Goal: Use online tool/utility: Utilize a website feature to perform a specific function

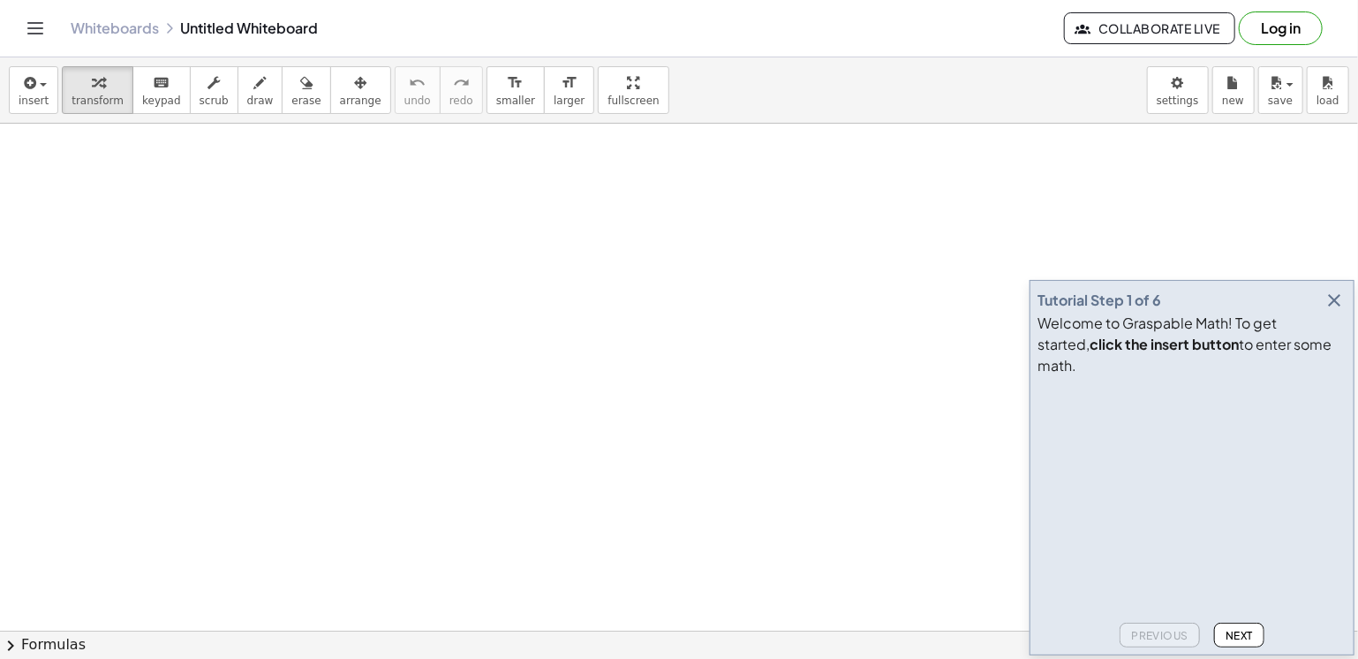
click at [1335, 311] on icon "button" at bounding box center [1334, 300] width 21 height 21
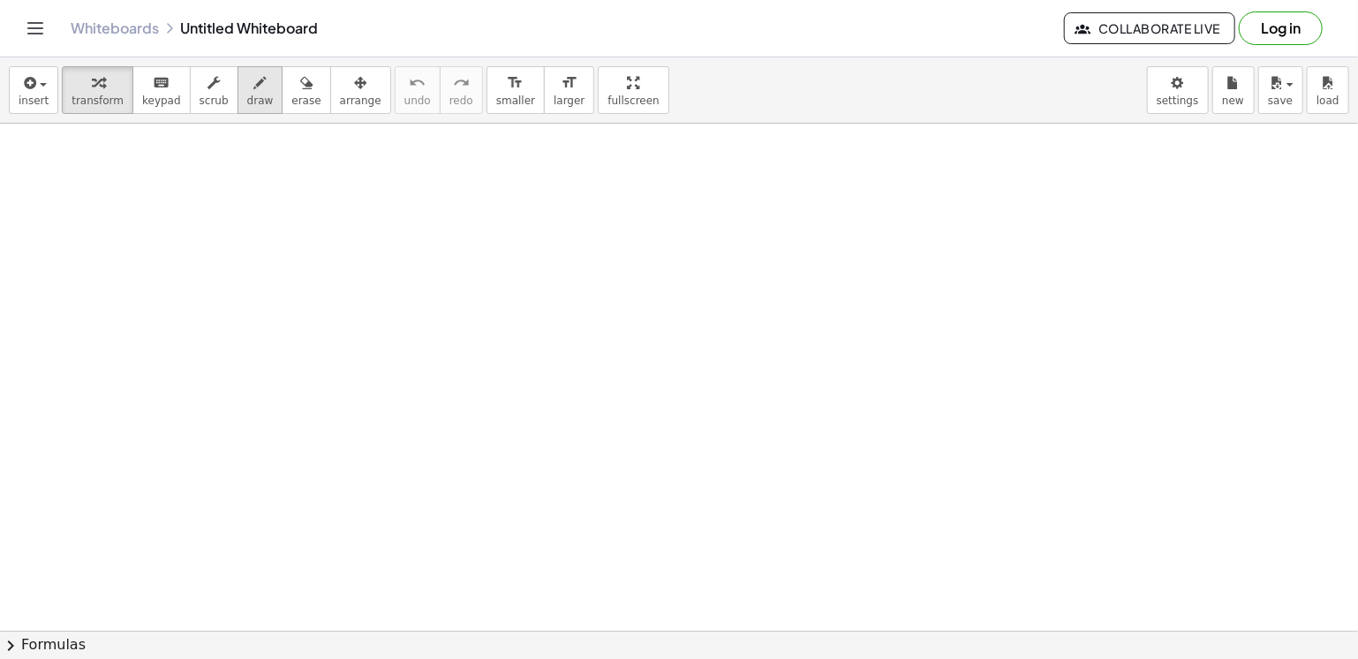
click at [247, 100] on span "draw" at bounding box center [260, 100] width 26 height 12
drag, startPoint x: 471, startPoint y: 267, endPoint x: 464, endPoint y: 255, distance: 13.5
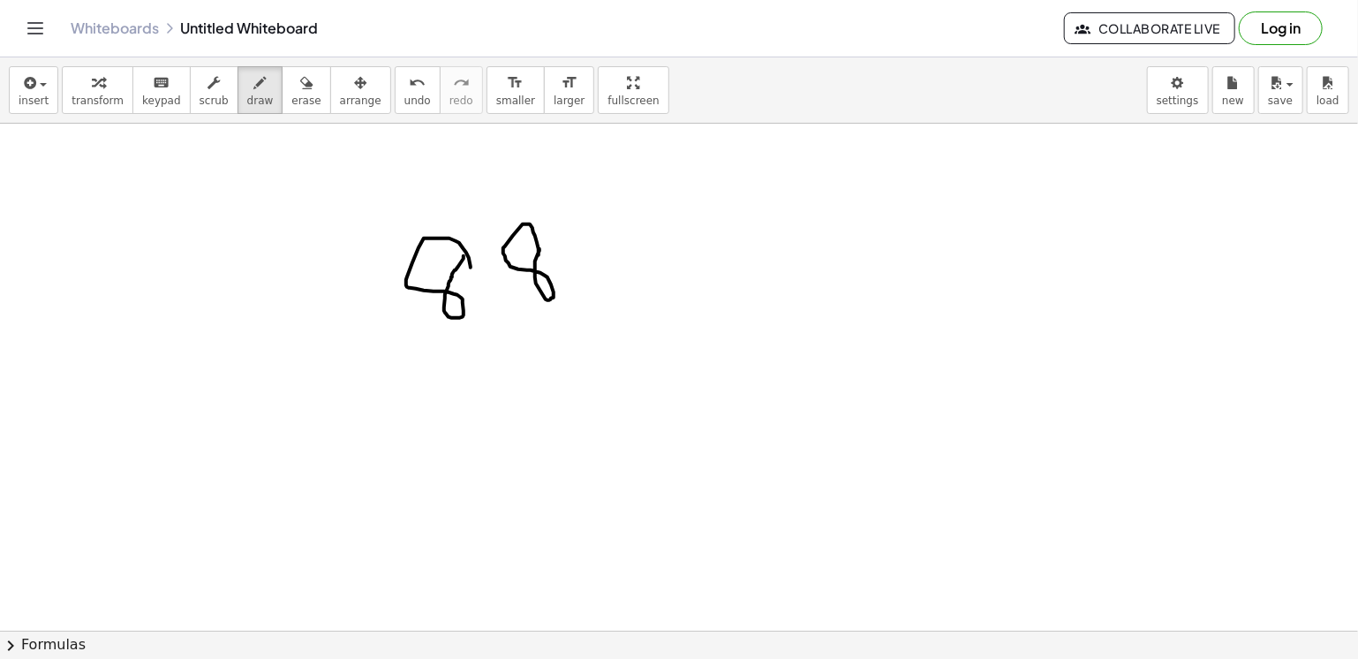
drag, startPoint x: 586, startPoint y: 230, endPoint x: 635, endPoint y: 294, distance: 80.0
drag, startPoint x: 429, startPoint y: 344, endPoint x: 738, endPoint y: 326, distance: 309.6
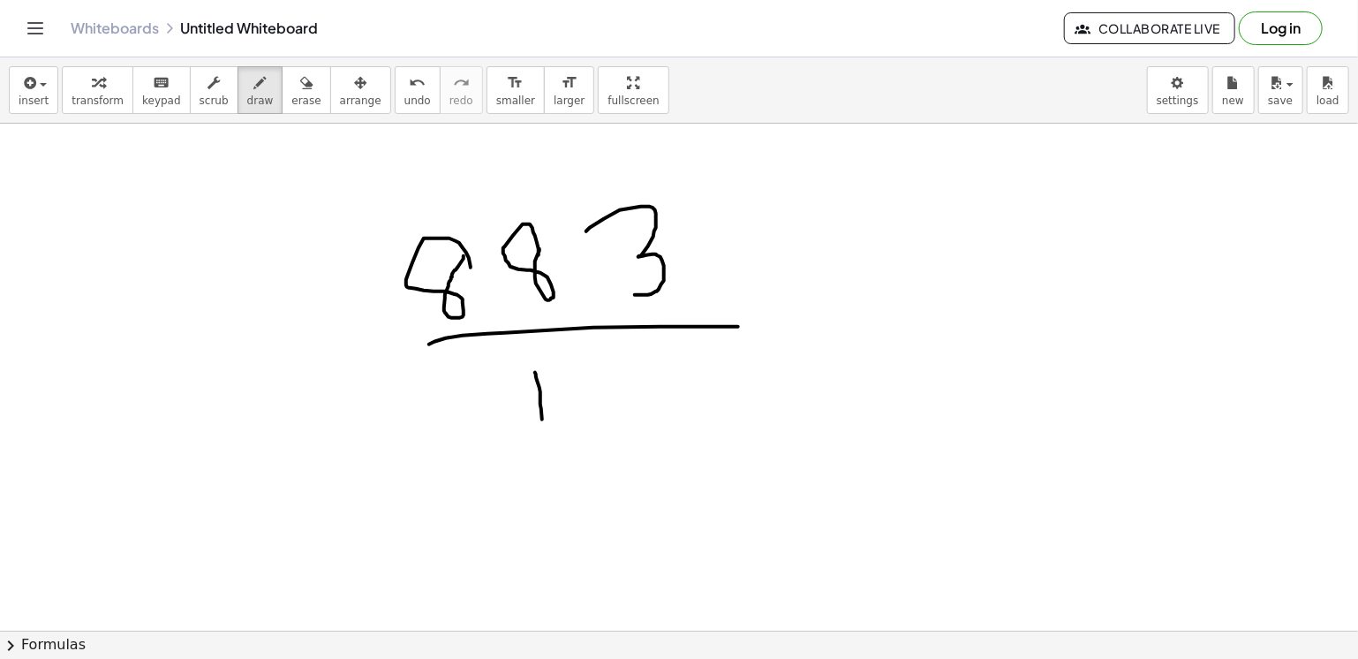
drag, startPoint x: 535, startPoint y: 372, endPoint x: 542, endPoint y: 446, distance: 74.5
drag, startPoint x: 636, startPoint y: 189, endPoint x: 716, endPoint y: 125, distance: 103.0
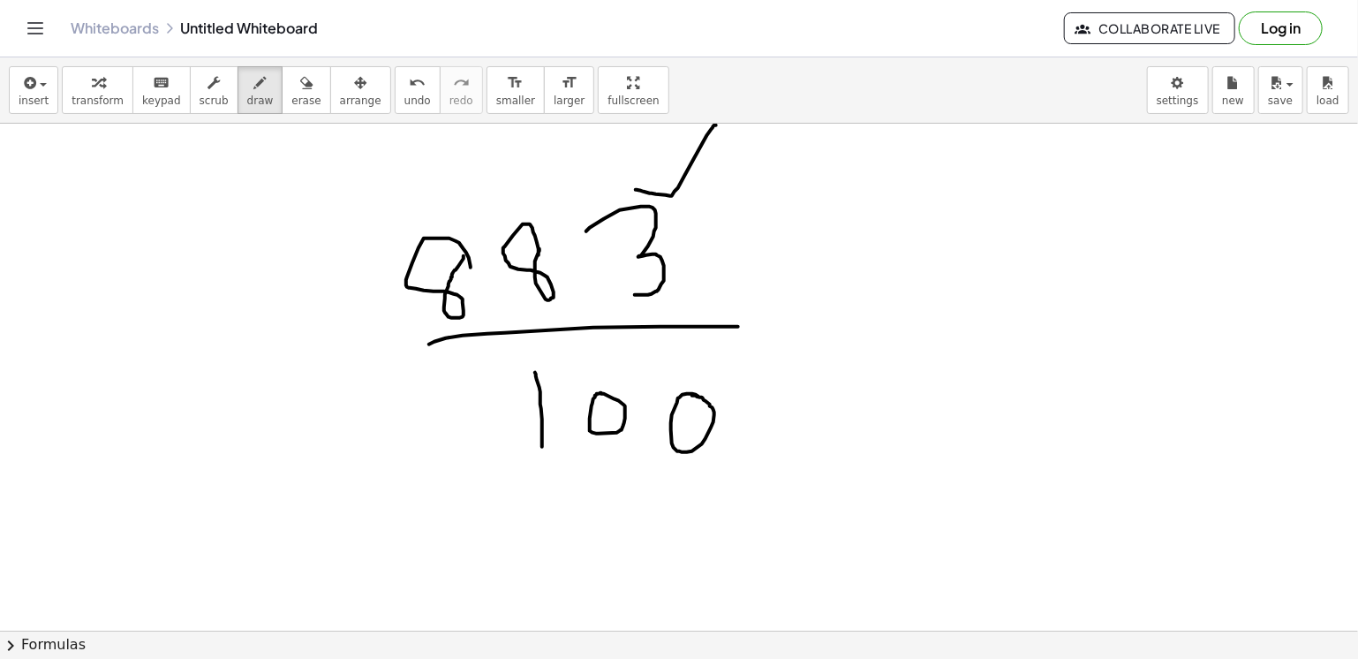
drag, startPoint x: 511, startPoint y: 211, endPoint x: 606, endPoint y: 138, distance: 119.6
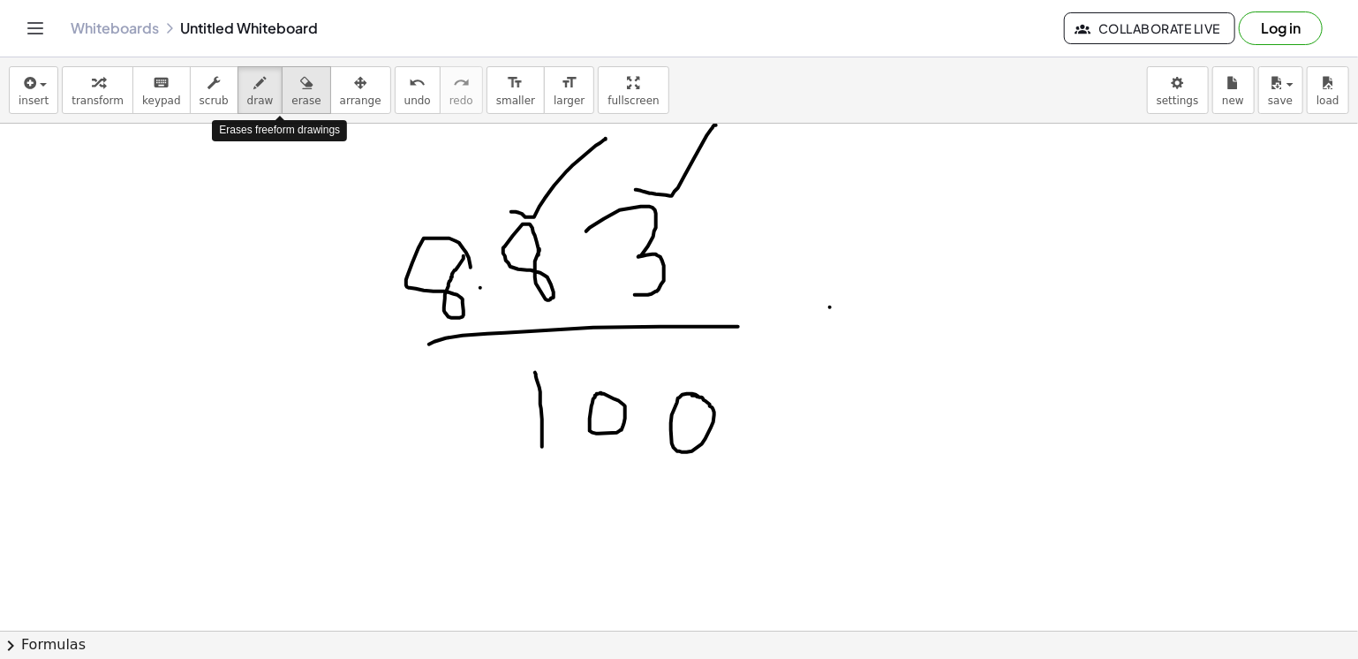
click at [291, 94] on span "erase" at bounding box center [305, 100] width 29 height 12
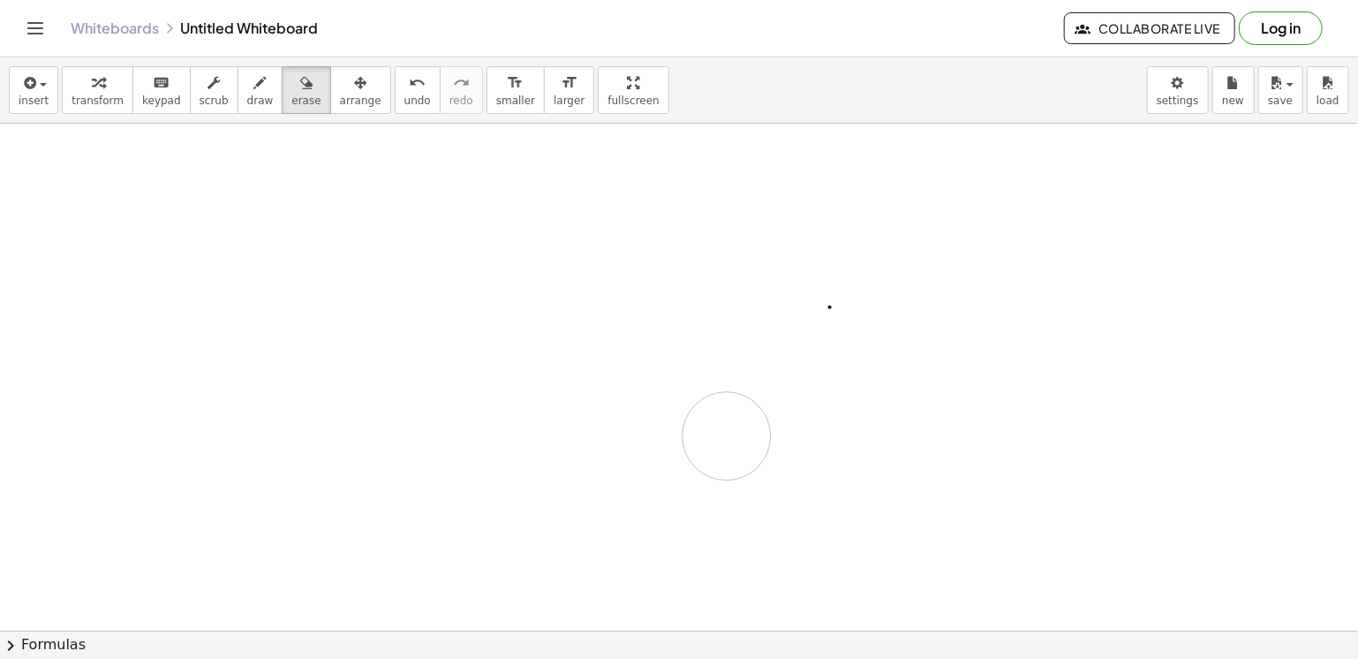
drag, startPoint x: 361, startPoint y: 209, endPoint x: 727, endPoint y: 435, distance: 429.9
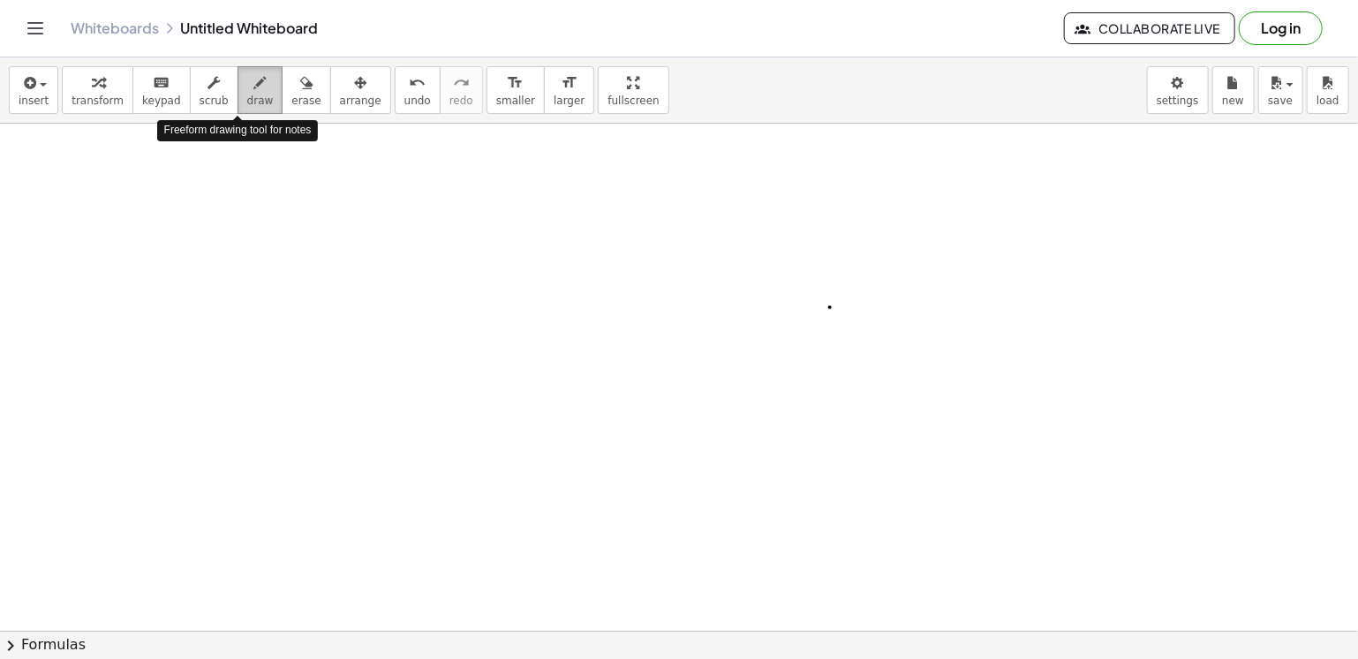
click at [247, 102] on span "draw" at bounding box center [260, 100] width 26 height 12
drag, startPoint x: 156, startPoint y: 185, endPoint x: 162, endPoint y: 237, distance: 51.5
drag, startPoint x: 185, startPoint y: 191, endPoint x: 191, endPoint y: 234, distance: 43.7
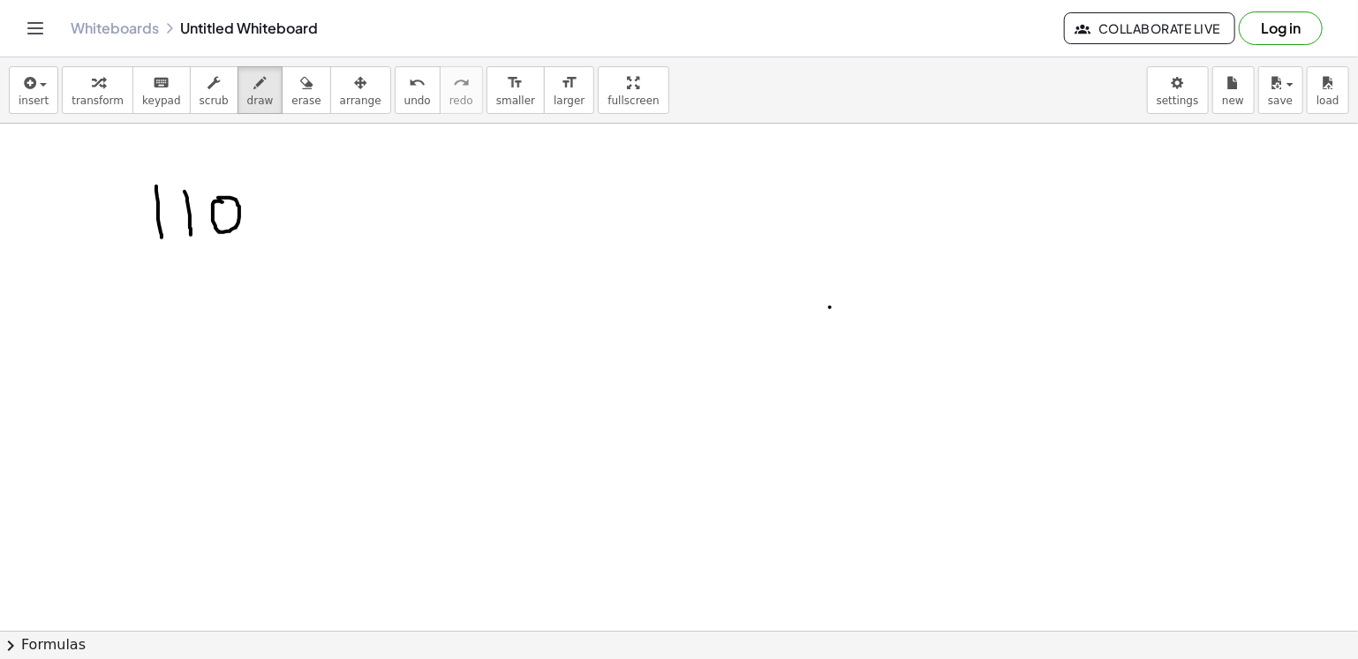
drag, startPoint x: 272, startPoint y: 229, endPoint x: 261, endPoint y: 269, distance: 42.0
drag, startPoint x: 320, startPoint y: 185, endPoint x: 326, endPoint y: 252, distance: 67.4
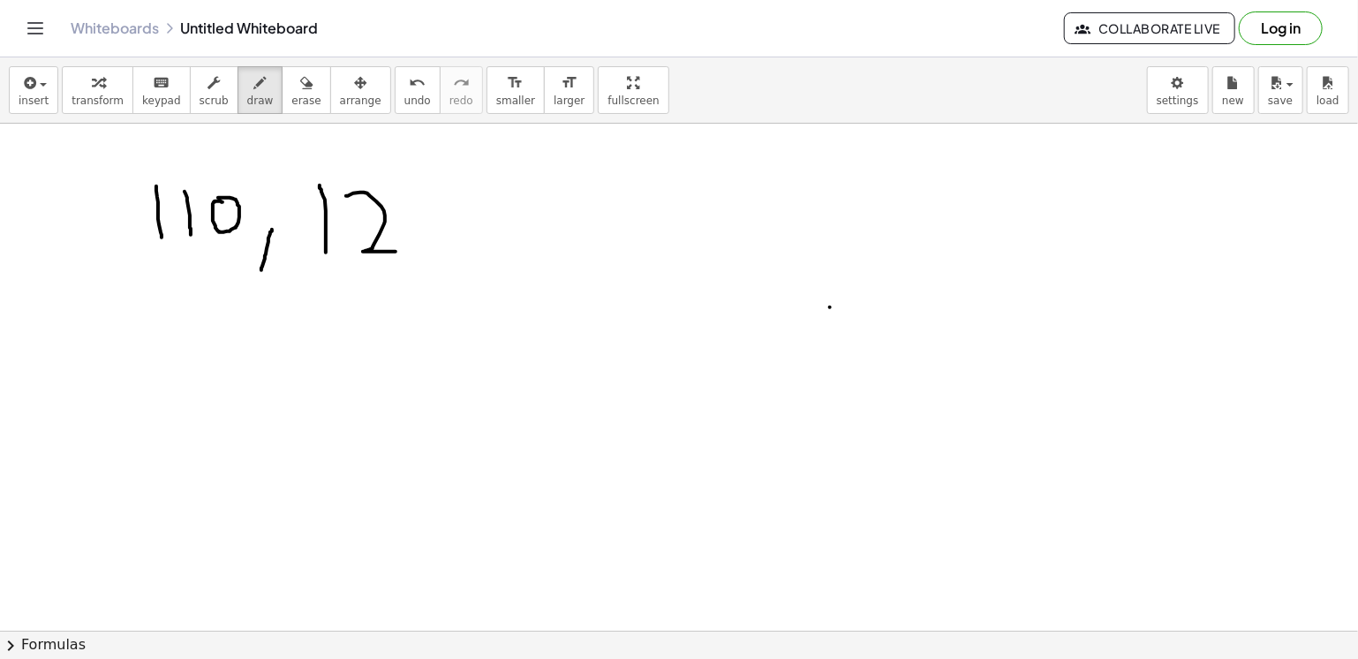
drag, startPoint x: 346, startPoint y: 195, endPoint x: 399, endPoint y: 251, distance: 76.8
drag, startPoint x: 477, startPoint y: 233, endPoint x: 468, endPoint y: 276, distance: 43.3
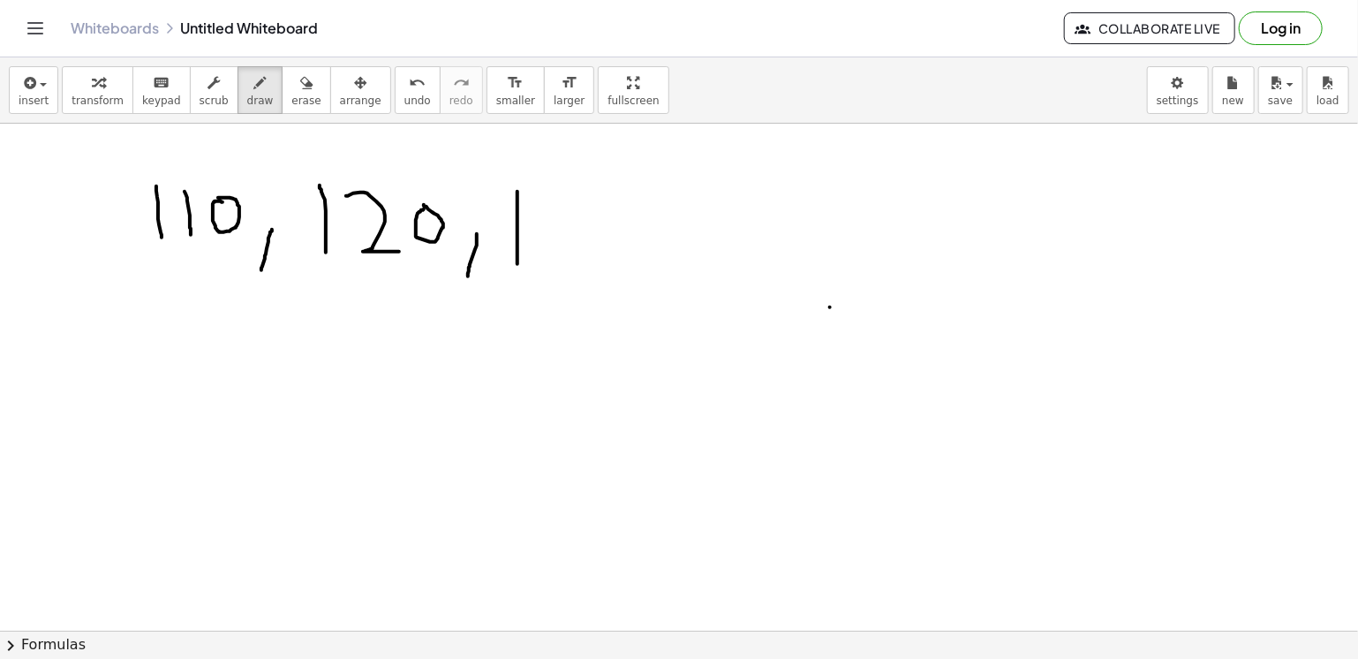
drag, startPoint x: 518, startPoint y: 191, endPoint x: 518, endPoint y: 263, distance: 72.4
drag, startPoint x: 534, startPoint y: 202, endPoint x: 551, endPoint y: 262, distance: 62.4
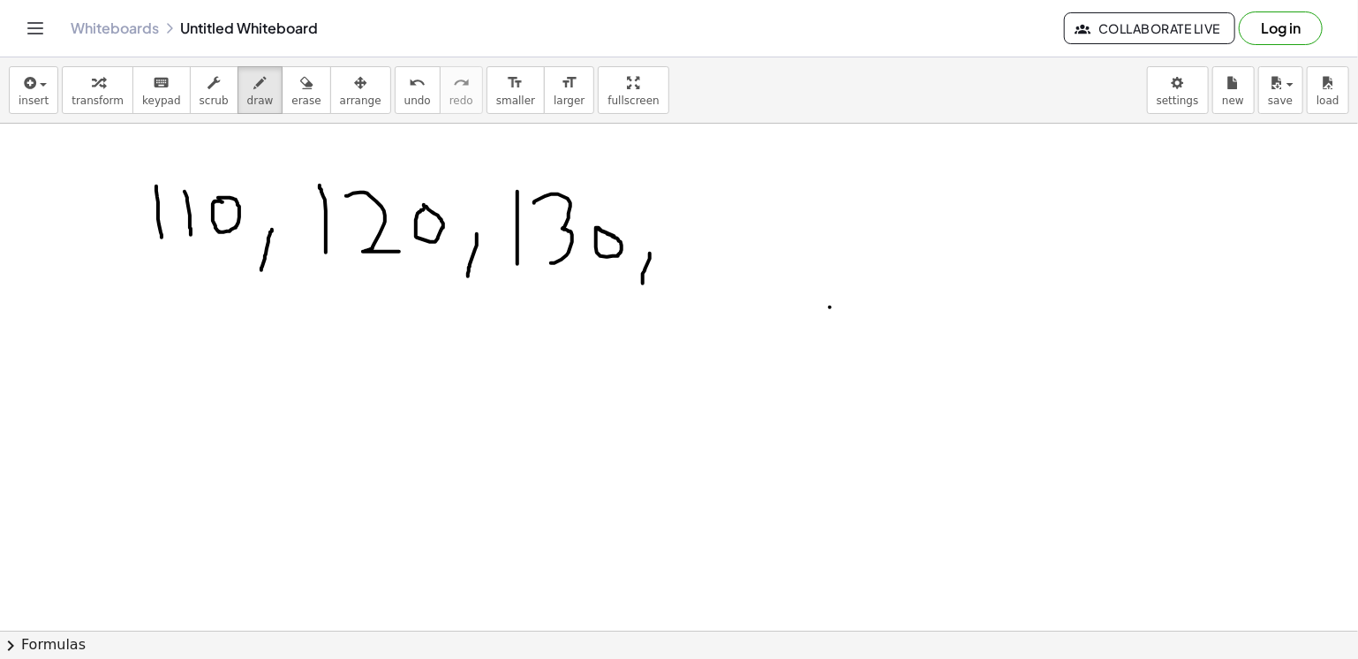
drag, startPoint x: 650, startPoint y: 253, endPoint x: 643, endPoint y: 283, distance: 30.8
drag, startPoint x: 667, startPoint y: 208, endPoint x: 670, endPoint y: 261, distance: 53.1
drag, startPoint x: 691, startPoint y: 204, endPoint x: 731, endPoint y: 257, distance: 66.8
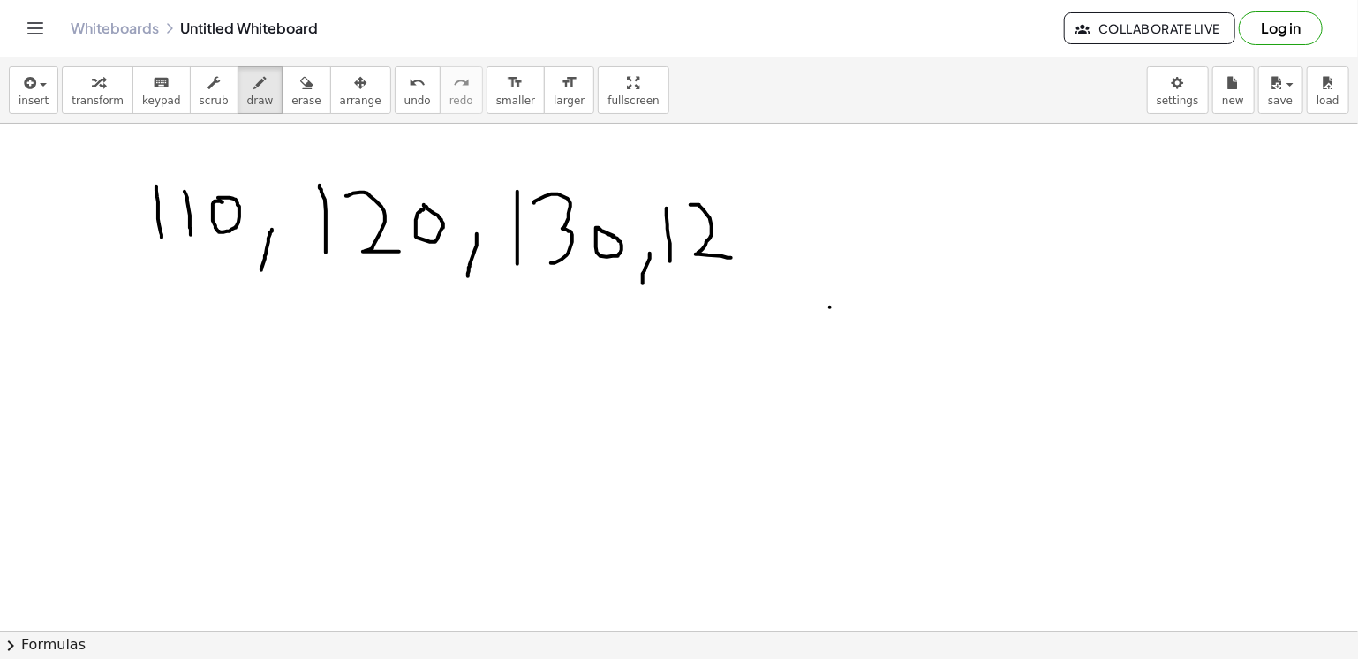
drag, startPoint x: 807, startPoint y: 254, endPoint x: 791, endPoint y: 292, distance: 41.2
drag, startPoint x: 840, startPoint y: 203, endPoint x: 835, endPoint y: 263, distance: 60.2
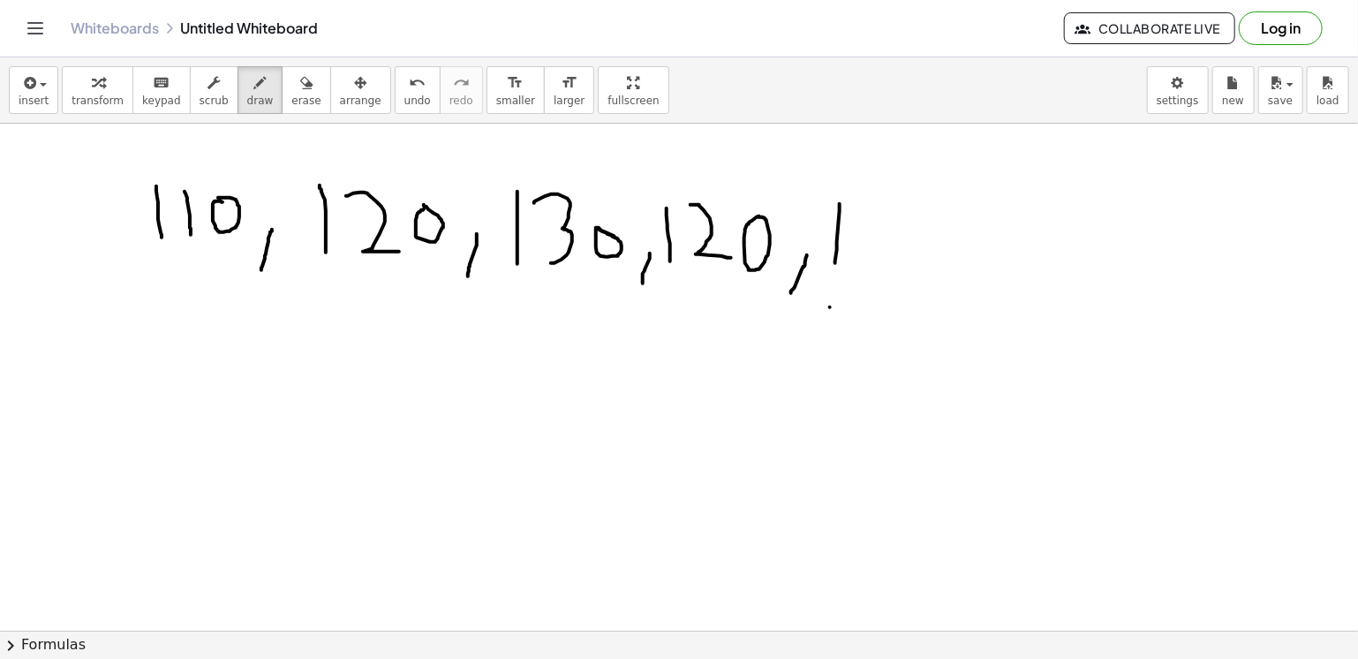
drag, startPoint x: 859, startPoint y: 208, endPoint x: 858, endPoint y: 270, distance: 61.8
drag, startPoint x: 945, startPoint y: 262, endPoint x: 926, endPoint y: 301, distance: 43.1
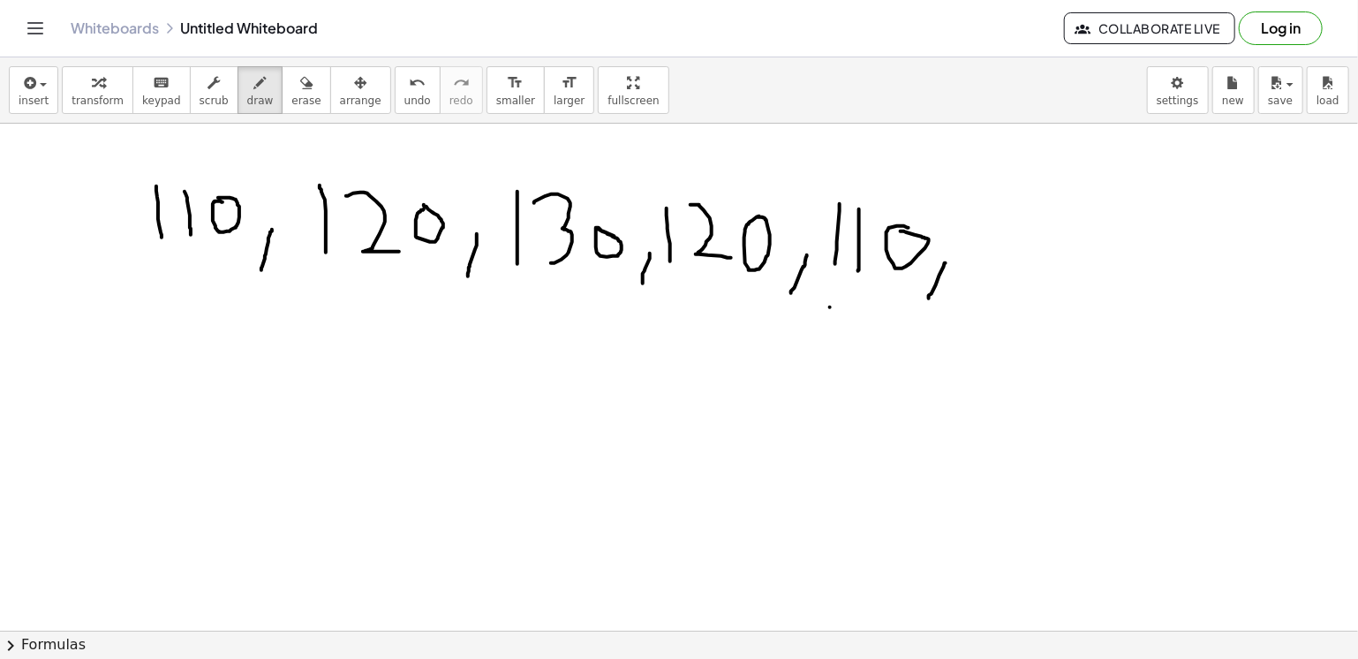
drag, startPoint x: 966, startPoint y: 216, endPoint x: 972, endPoint y: 277, distance: 61.2
drag, startPoint x: 982, startPoint y: 210, endPoint x: 1009, endPoint y: 263, distance: 59.2
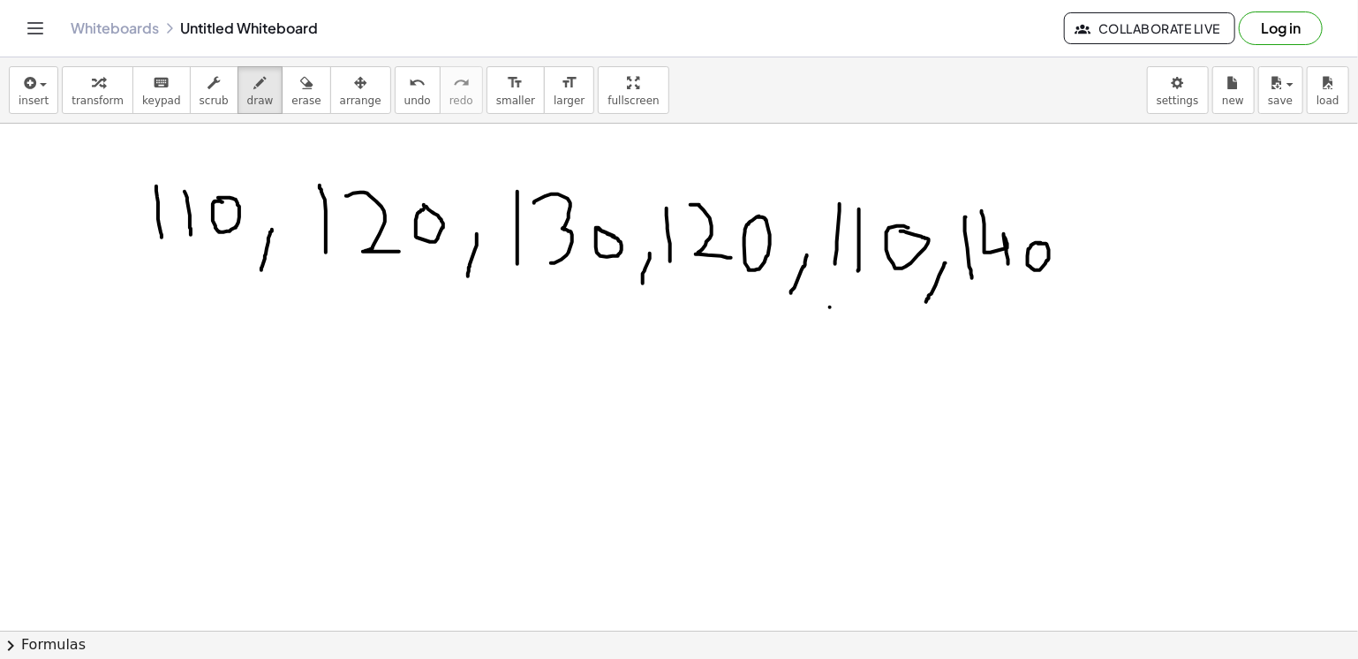
drag, startPoint x: 1075, startPoint y: 263, endPoint x: 1063, endPoint y: 293, distance: 32.1
drag, startPoint x: 1098, startPoint y: 223, endPoint x: 1097, endPoint y: 285, distance: 61.8
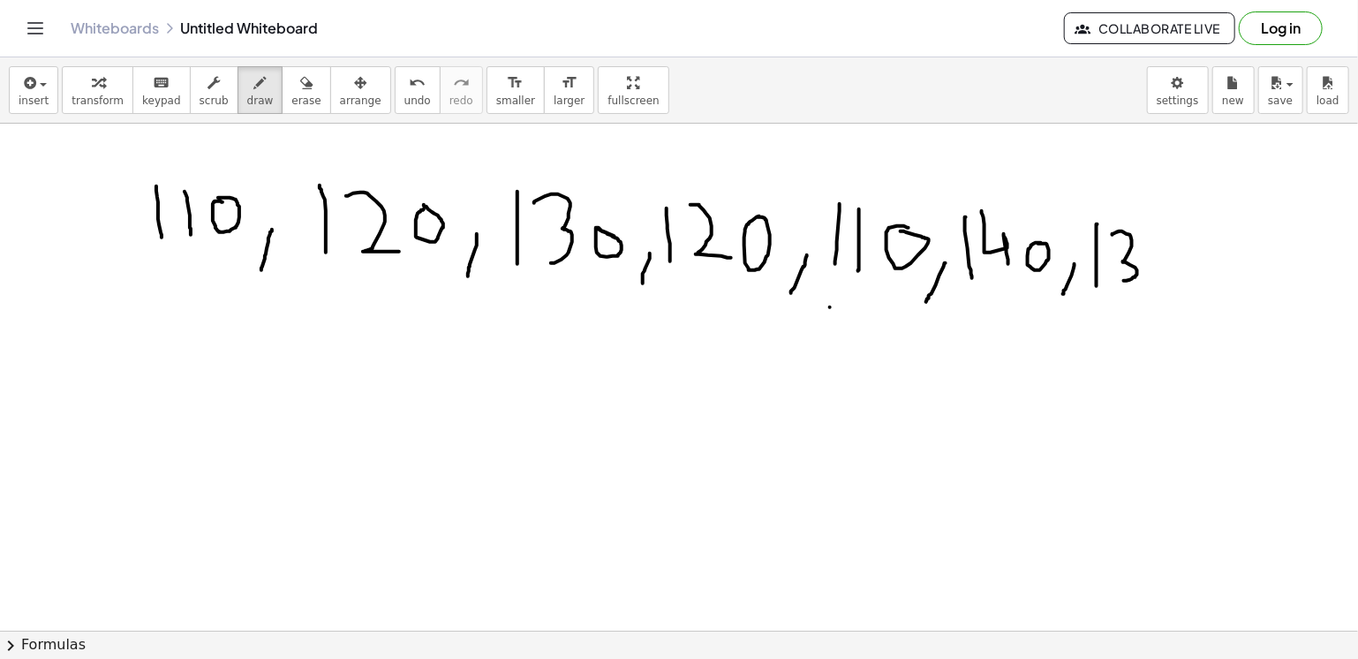
drag, startPoint x: 1113, startPoint y: 234, endPoint x: 1120, endPoint y: 280, distance: 46.5
drag, startPoint x: 1192, startPoint y: 264, endPoint x: 1183, endPoint y: 297, distance: 33.8
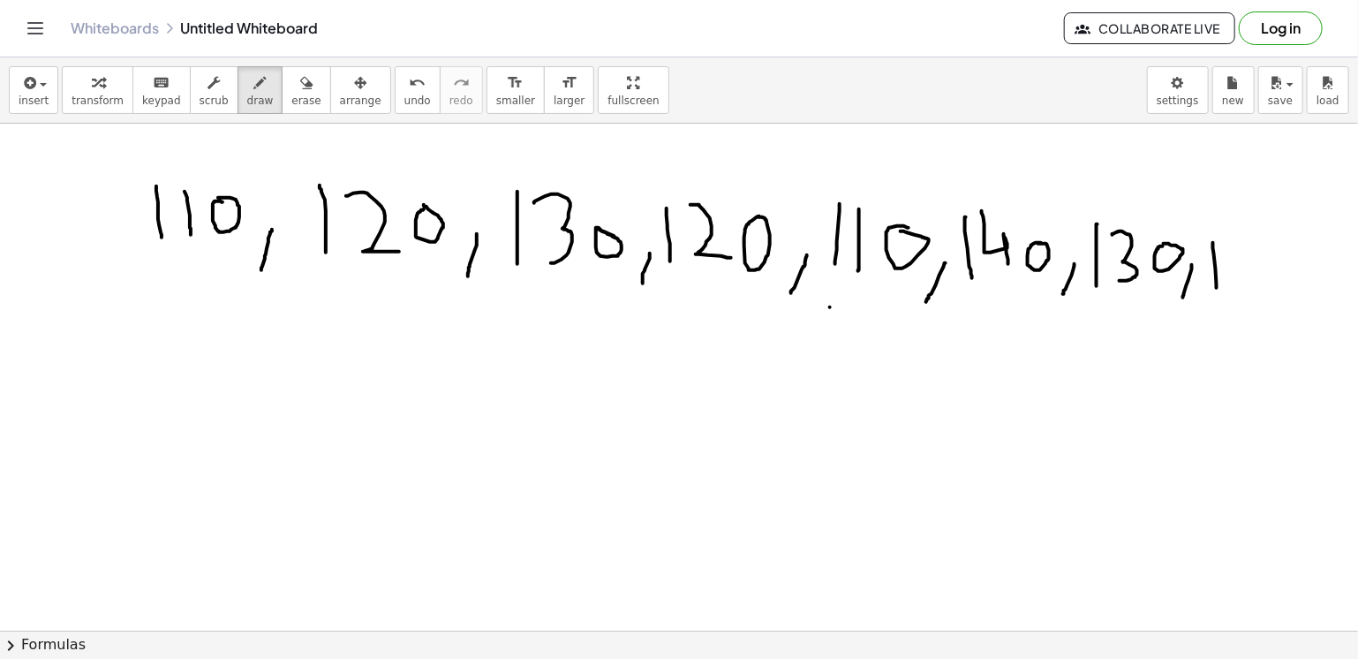
drag, startPoint x: 1213, startPoint y: 242, endPoint x: 1217, endPoint y: 287, distance: 45.2
drag, startPoint x: 1231, startPoint y: 251, endPoint x: 1251, endPoint y: 291, distance: 45.0
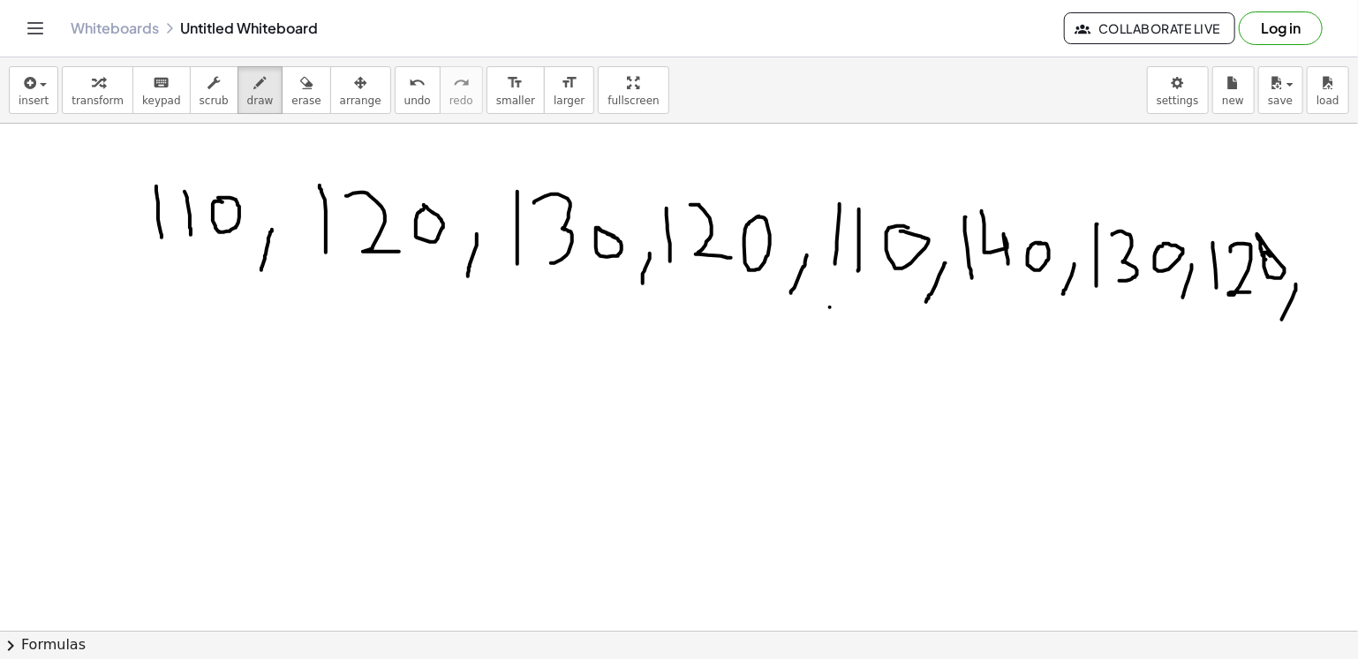
drag, startPoint x: 1296, startPoint y: 283, endPoint x: 1282, endPoint y: 319, distance: 38.0
drag, startPoint x: 1135, startPoint y: 351, endPoint x: 1145, endPoint y: 422, distance: 71.4
drag, startPoint x: 1177, startPoint y: 354, endPoint x: 1187, endPoint y: 415, distance: 61.7
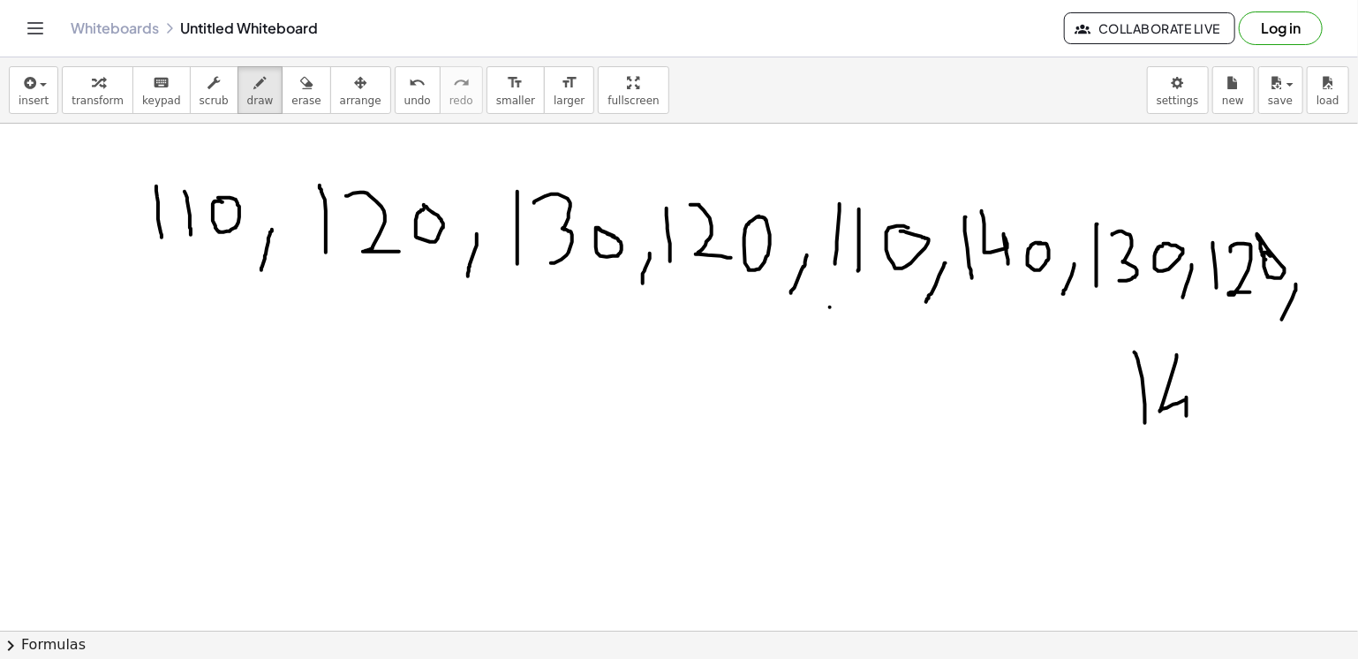
drag, startPoint x: 1205, startPoint y: 402, endPoint x: 1209, endPoint y: 384, distance: 18.2
drag, startPoint x: 1240, startPoint y: 412, endPoint x: 1226, endPoint y: 443, distance: 34.0
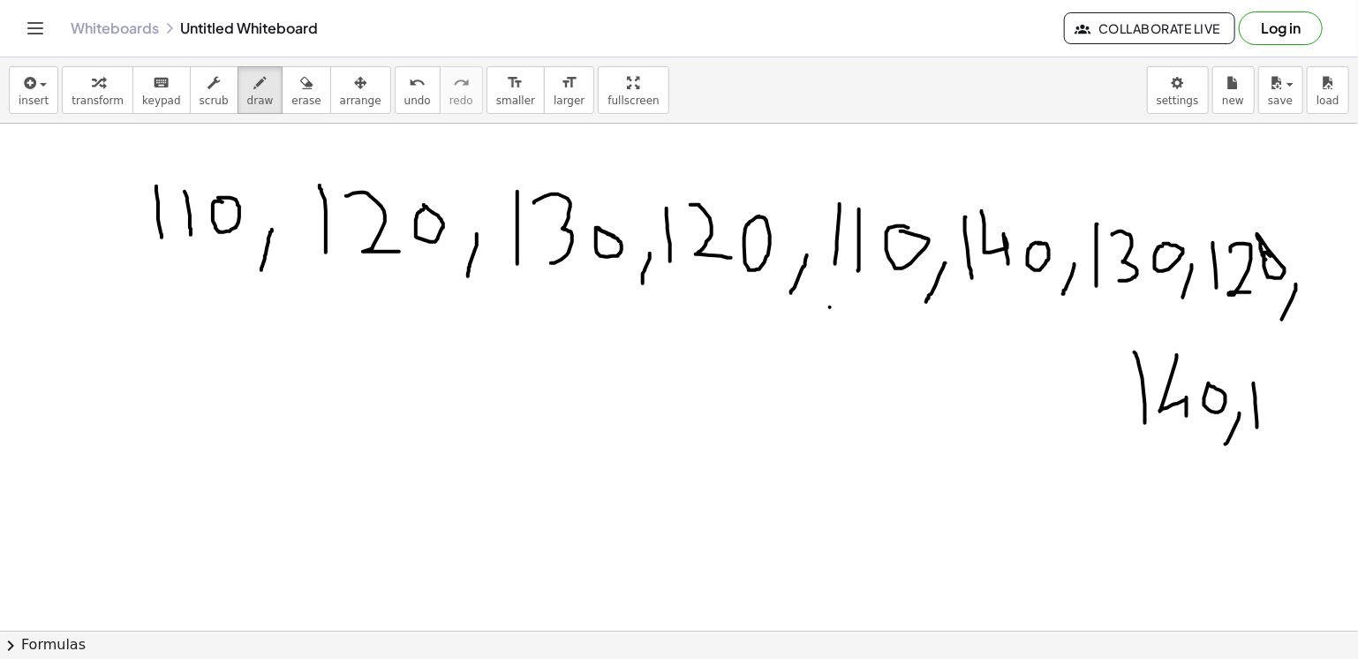
drag, startPoint x: 1254, startPoint y: 382, endPoint x: 1258, endPoint y: 427, distance: 44.3
drag, startPoint x: 1266, startPoint y: 383, endPoint x: 1290, endPoint y: 438, distance: 60.1
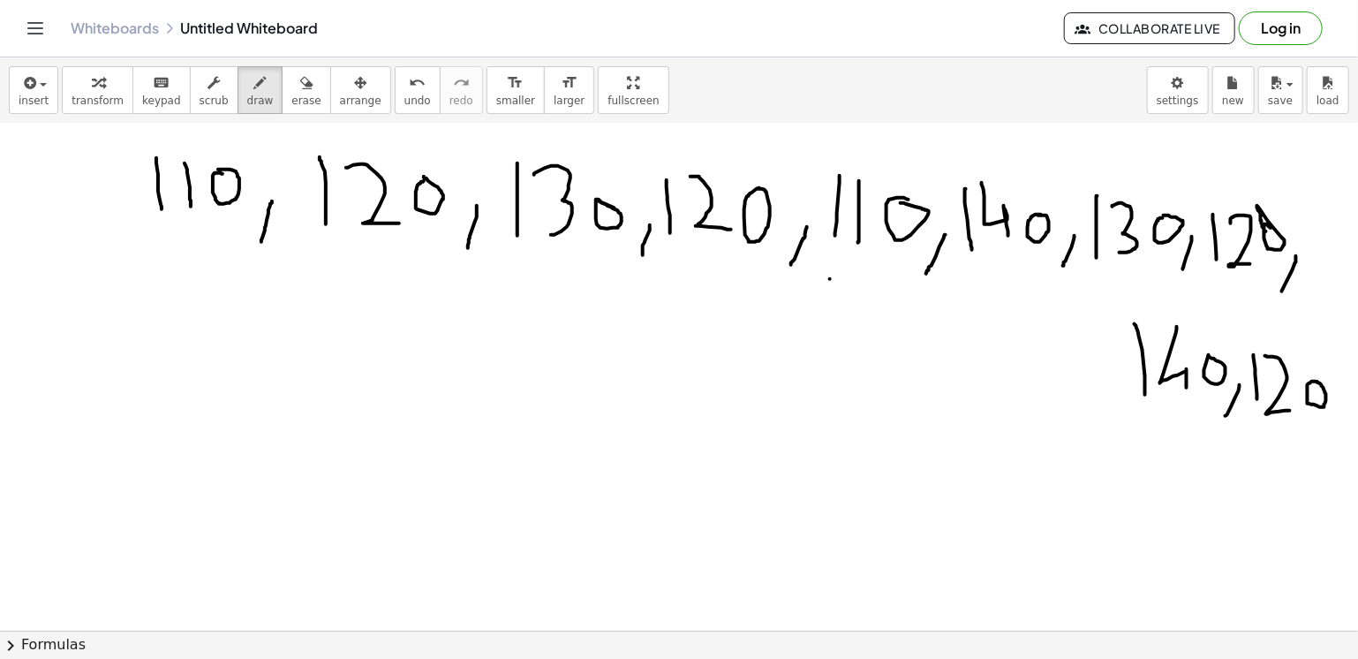
scroll to position [33, 0]
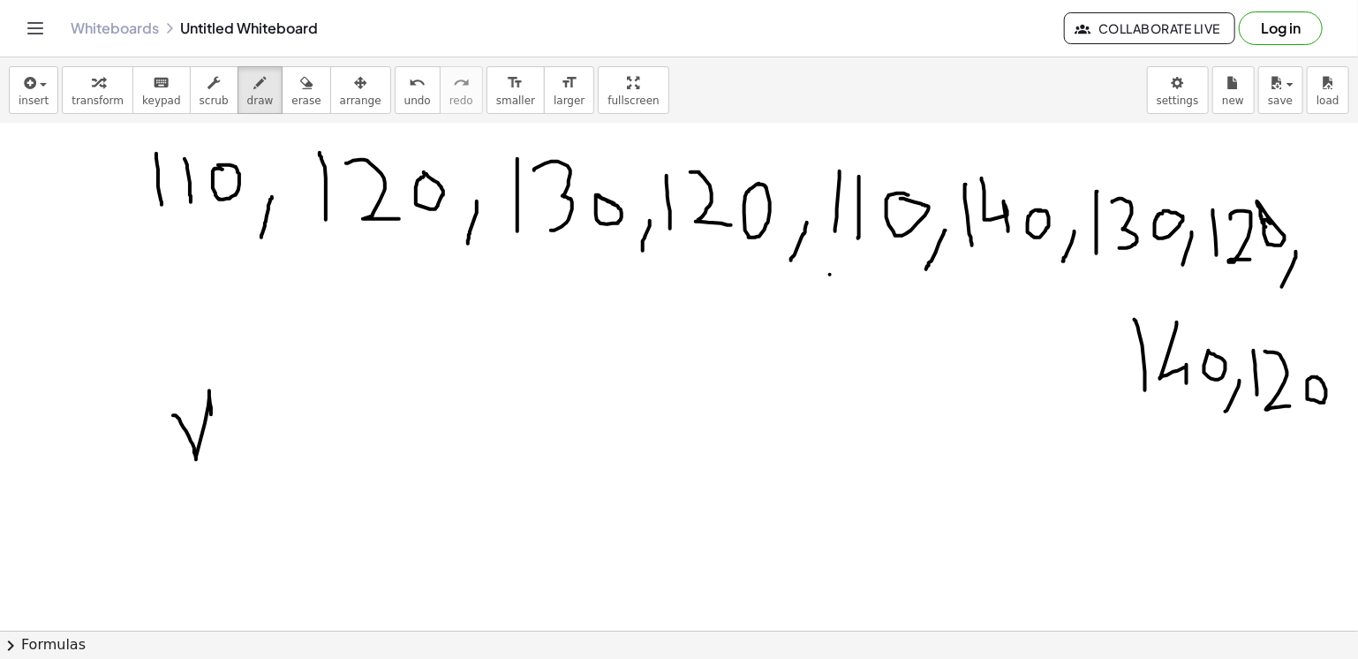
drag, startPoint x: 173, startPoint y: 414, endPoint x: 211, endPoint y: 413, distance: 38.0
click at [211, 413] on div at bounding box center [679, 656] width 1358 height 1130
drag, startPoint x: 241, startPoint y: 435, endPoint x: 247, endPoint y: 457, distance: 22.1
click at [247, 457] on div at bounding box center [679, 656] width 1358 height 1130
drag, startPoint x: 265, startPoint y: 449, endPoint x: 276, endPoint y: 453, distance: 12.3
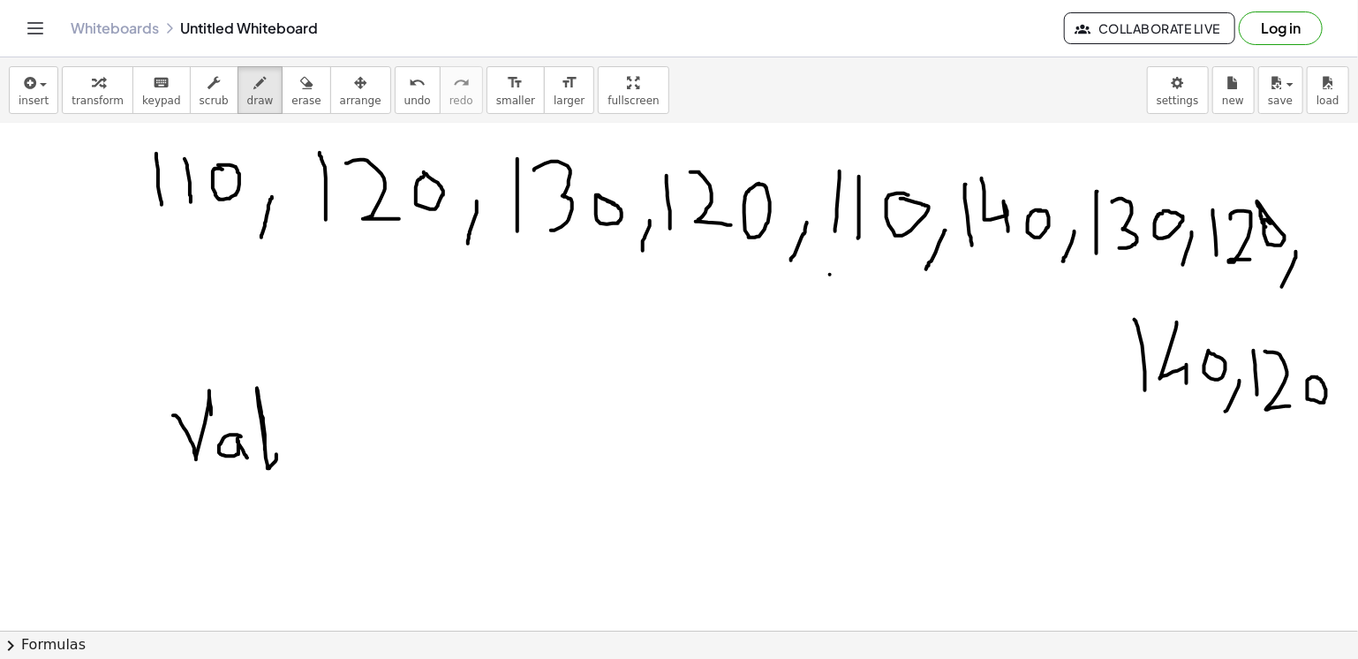
click at [276, 453] on div at bounding box center [679, 656] width 1358 height 1130
drag, startPoint x: 288, startPoint y: 436, endPoint x: 315, endPoint y: 458, distance: 35.2
click at [315, 458] on div at bounding box center [679, 656] width 1358 height 1130
drag, startPoint x: 327, startPoint y: 441, endPoint x: 346, endPoint y: 453, distance: 23.0
click at [346, 453] on div at bounding box center [679, 656] width 1358 height 1130
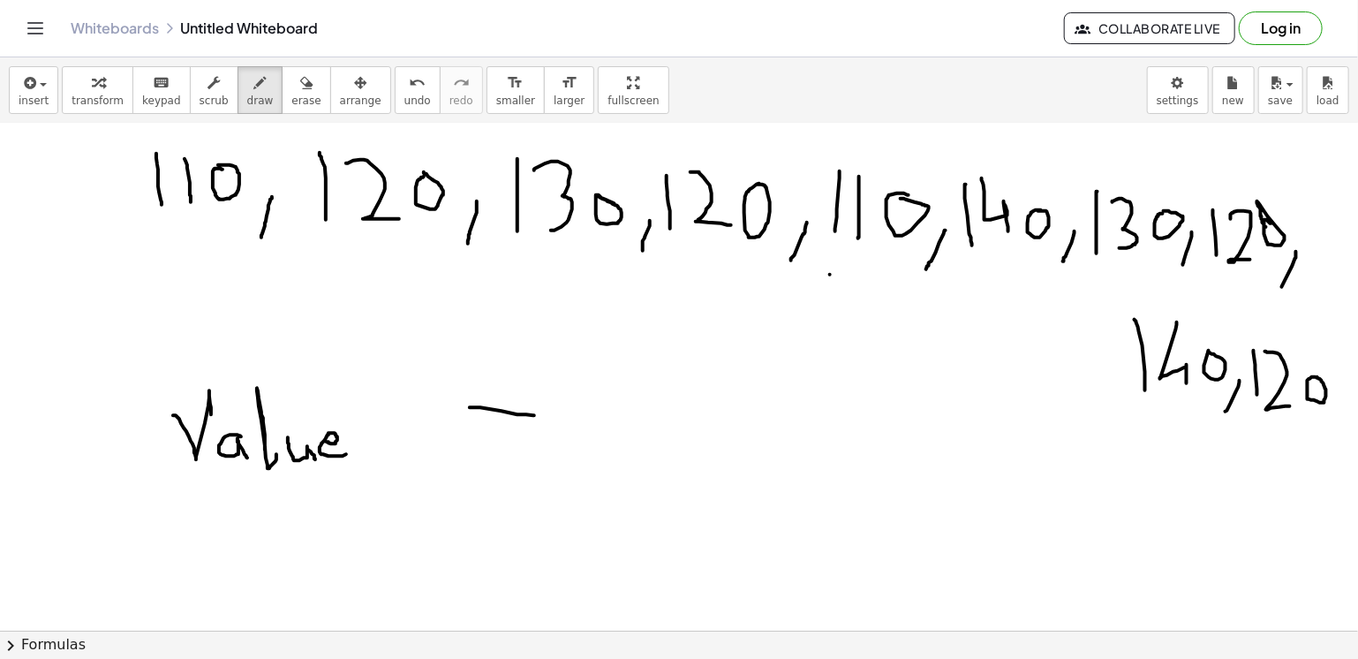
drag, startPoint x: 470, startPoint y: 406, endPoint x: 534, endPoint y: 414, distance: 65.0
click at [534, 414] on div at bounding box center [679, 656] width 1358 height 1130
drag, startPoint x: 509, startPoint y: 409, endPoint x: 509, endPoint y: 464, distance: 54.8
click at [509, 464] on div at bounding box center [679, 656] width 1358 height 1130
drag, startPoint x: 555, startPoint y: 439, endPoint x: 570, endPoint y: 464, distance: 29.4
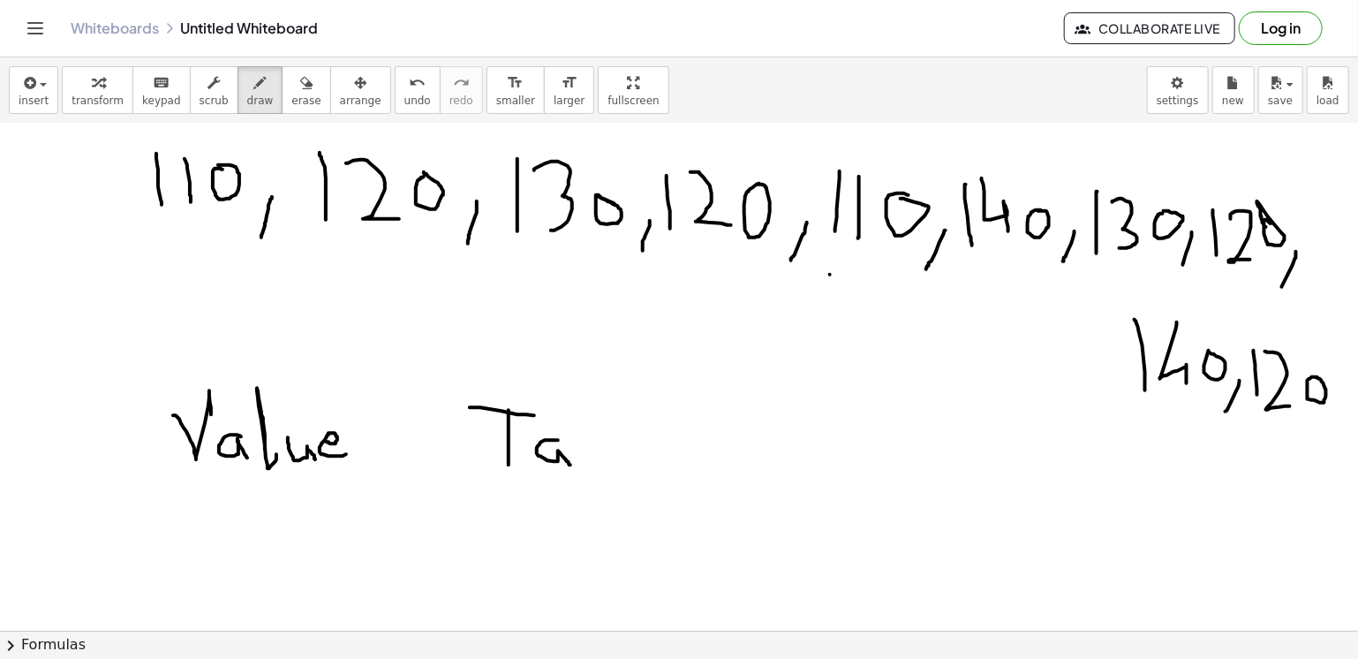
click at [570, 464] on div at bounding box center [679, 656] width 1358 height 1130
drag, startPoint x: 580, startPoint y: 452, endPoint x: 588, endPoint y: 463, distance: 13.2
click at [588, 463] on div at bounding box center [679, 656] width 1358 height 1130
drag, startPoint x: 610, startPoint y: 453, endPoint x: 623, endPoint y: 472, distance: 22.8
click at [623, 472] on div at bounding box center [679, 656] width 1358 height 1130
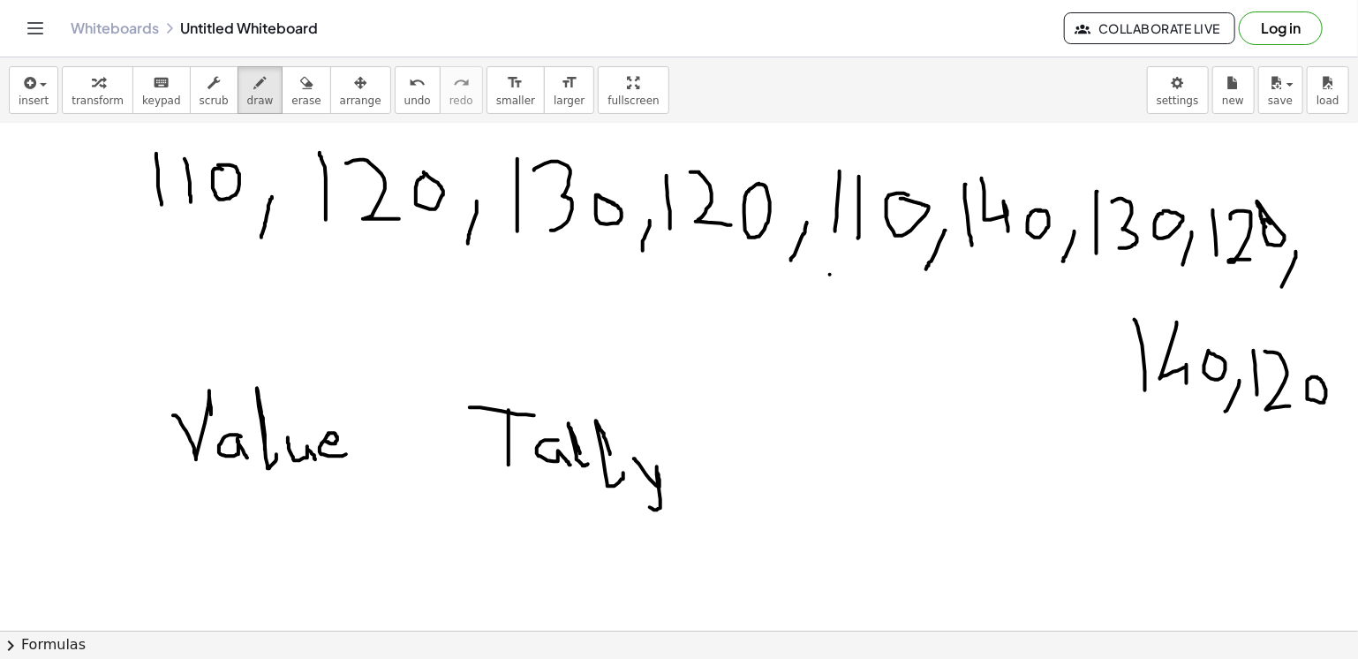
drag, startPoint x: 634, startPoint y: 457, endPoint x: 649, endPoint y: 504, distance: 49.2
click at [649, 504] on div at bounding box center [679, 656] width 1358 height 1130
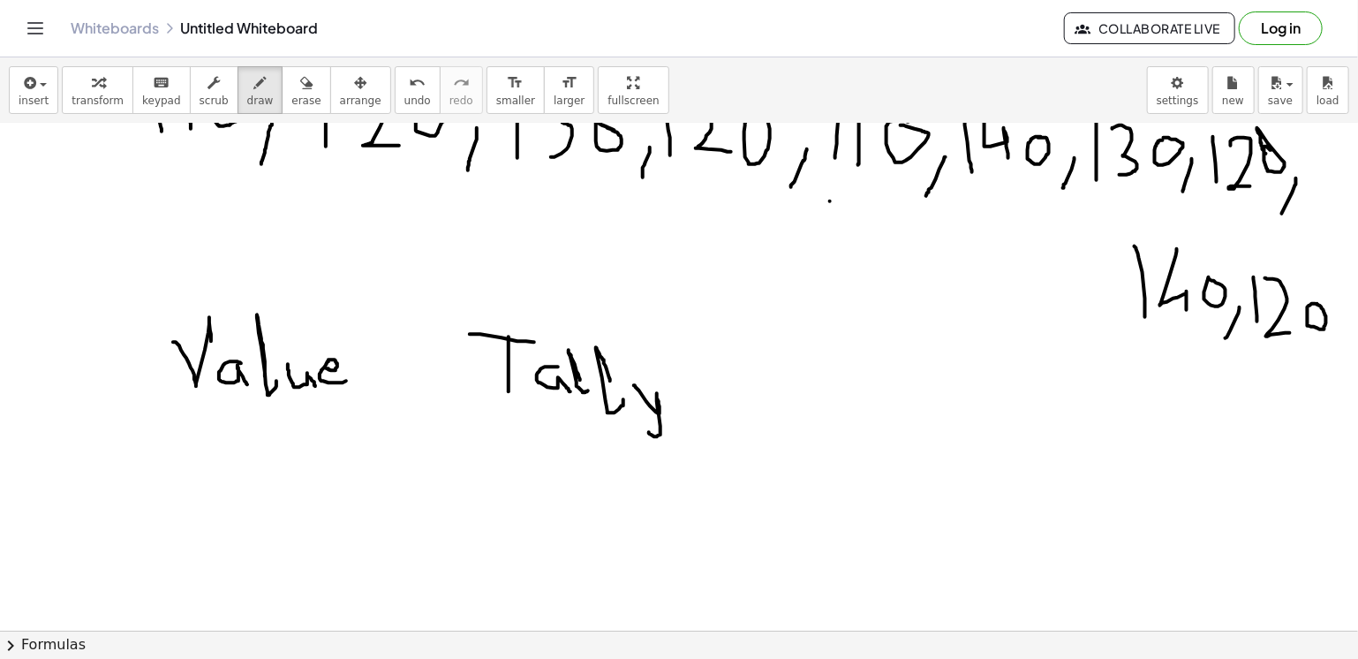
scroll to position [121, 0]
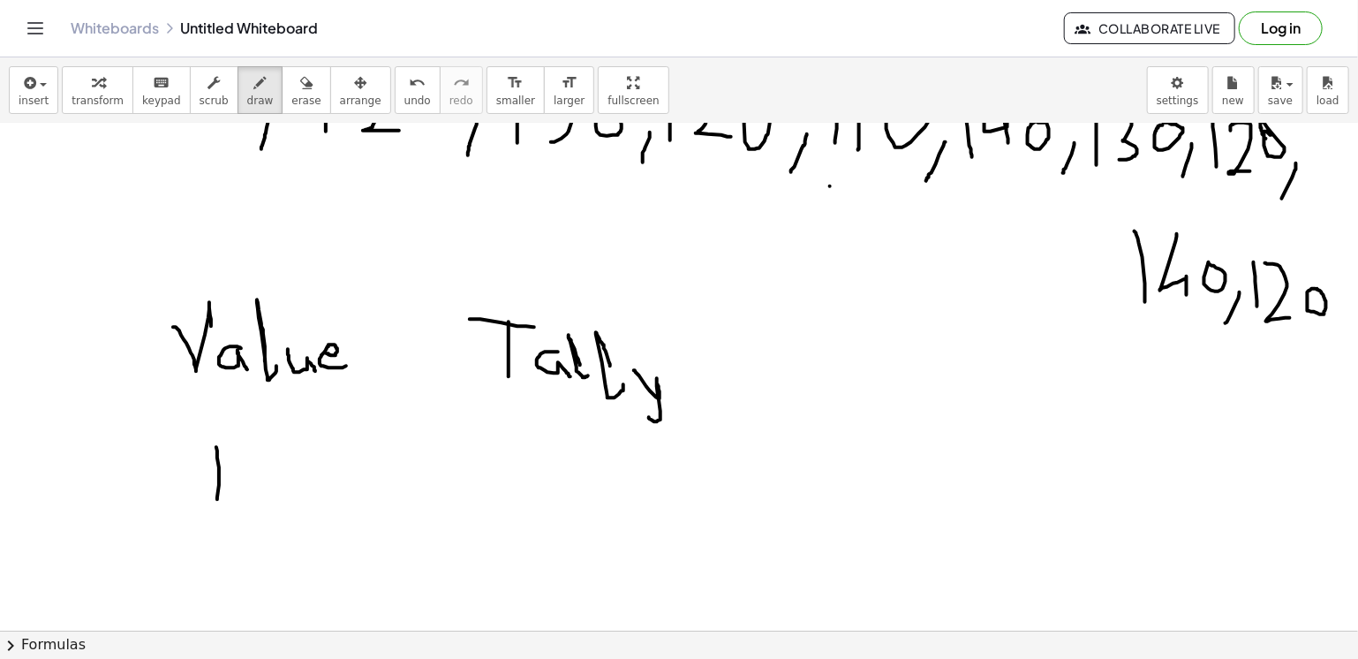
drag, startPoint x: 216, startPoint y: 446, endPoint x: 217, endPoint y: 498, distance: 52.1
click at [217, 498] on div at bounding box center [679, 568] width 1358 height 1130
drag, startPoint x: 247, startPoint y: 445, endPoint x: 249, endPoint y: 494, distance: 48.6
click at [249, 494] on div at bounding box center [679, 568] width 1358 height 1130
drag, startPoint x: 290, startPoint y: 461, endPoint x: 280, endPoint y: 457, distance: 10.7
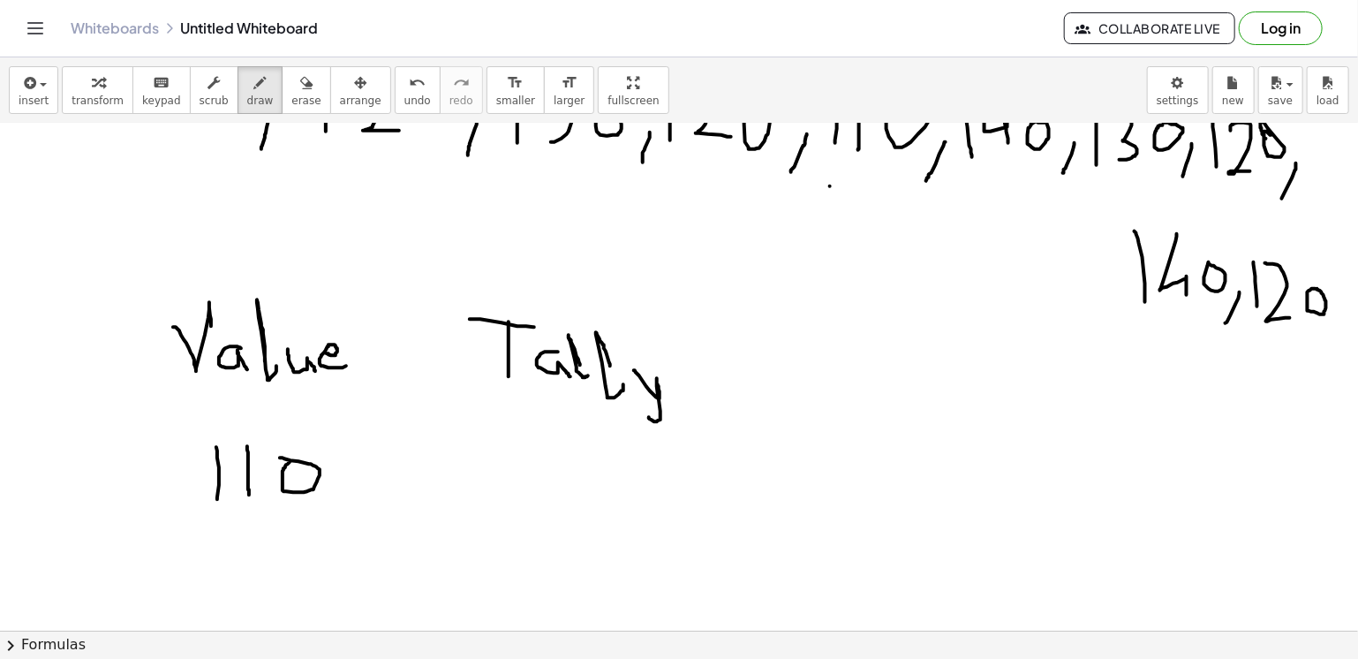
click at [280, 457] on div at bounding box center [679, 568] width 1358 height 1130
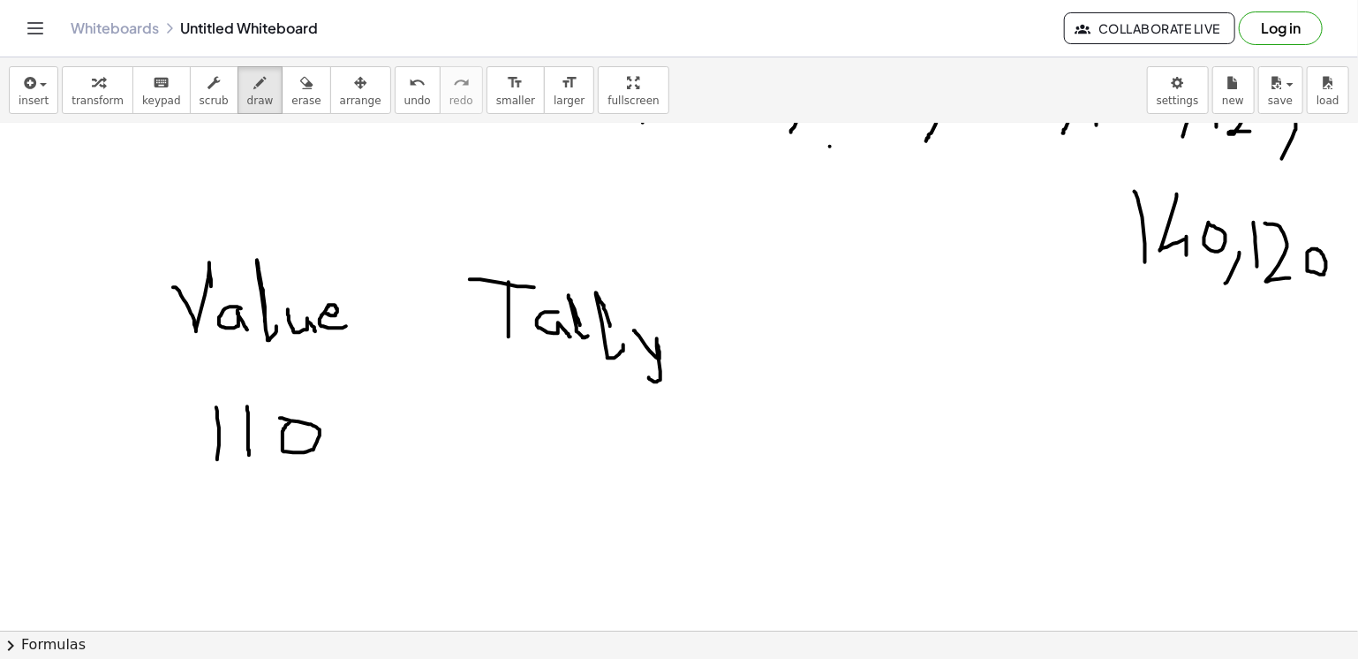
scroll to position [186, 0]
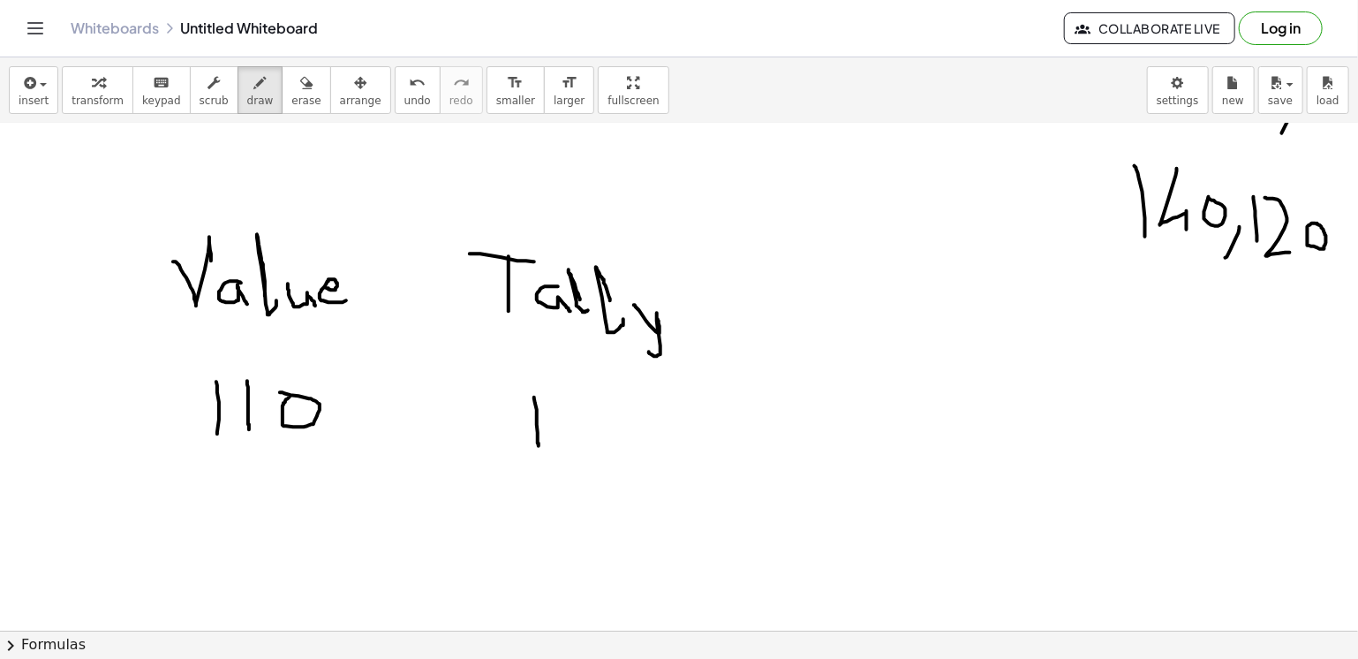
drag, startPoint x: 534, startPoint y: 397, endPoint x: 539, endPoint y: 446, distance: 49.7
click at [539, 446] on div at bounding box center [679, 502] width 1358 height 1130
drag, startPoint x: 558, startPoint y: 391, endPoint x: 568, endPoint y: 450, distance: 59.1
click at [568, 450] on div at bounding box center [679, 502] width 1358 height 1130
drag, startPoint x: 844, startPoint y: 285, endPoint x: 892, endPoint y: 275, distance: 48.9
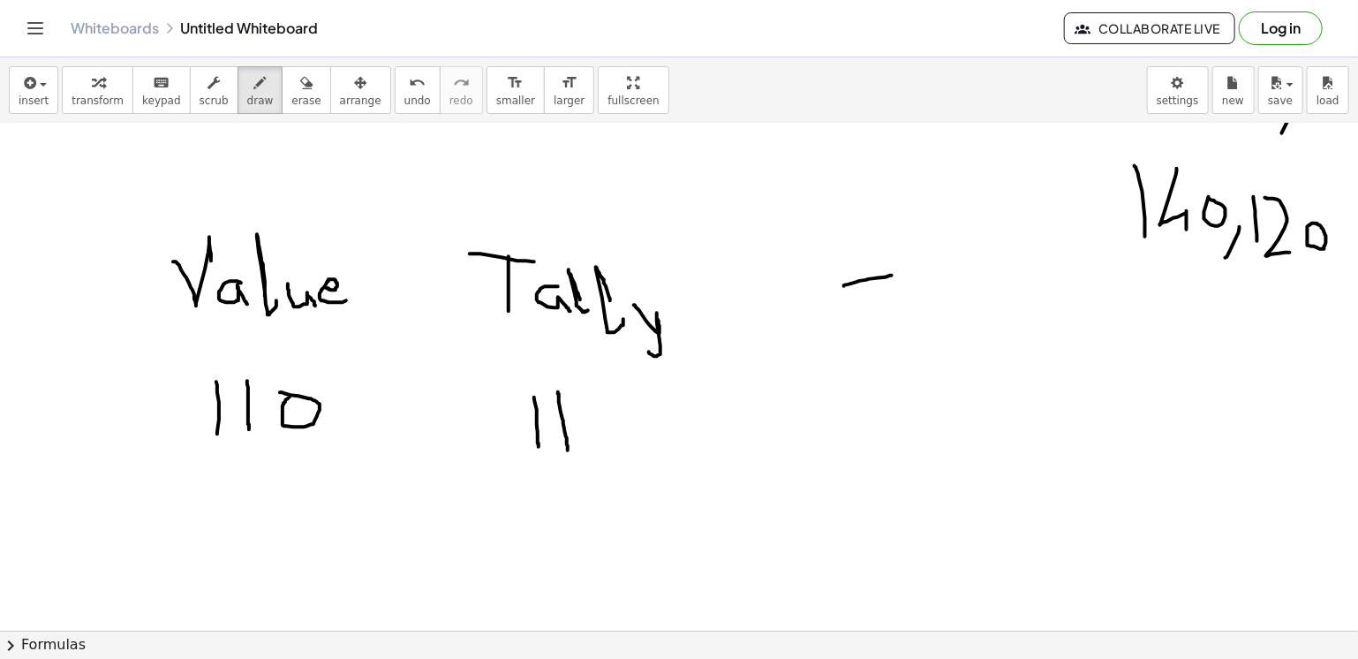
click at [892, 275] on div at bounding box center [679, 502] width 1358 height 1130
drag, startPoint x: 841, startPoint y: 282, endPoint x: 850, endPoint y: 336, distance: 54.6
click at [850, 336] on div at bounding box center [679, 502] width 1358 height 1130
drag, startPoint x: 847, startPoint y: 312, endPoint x: 873, endPoint y: 311, distance: 25.6
click at [873, 311] on div at bounding box center [679, 502] width 1358 height 1130
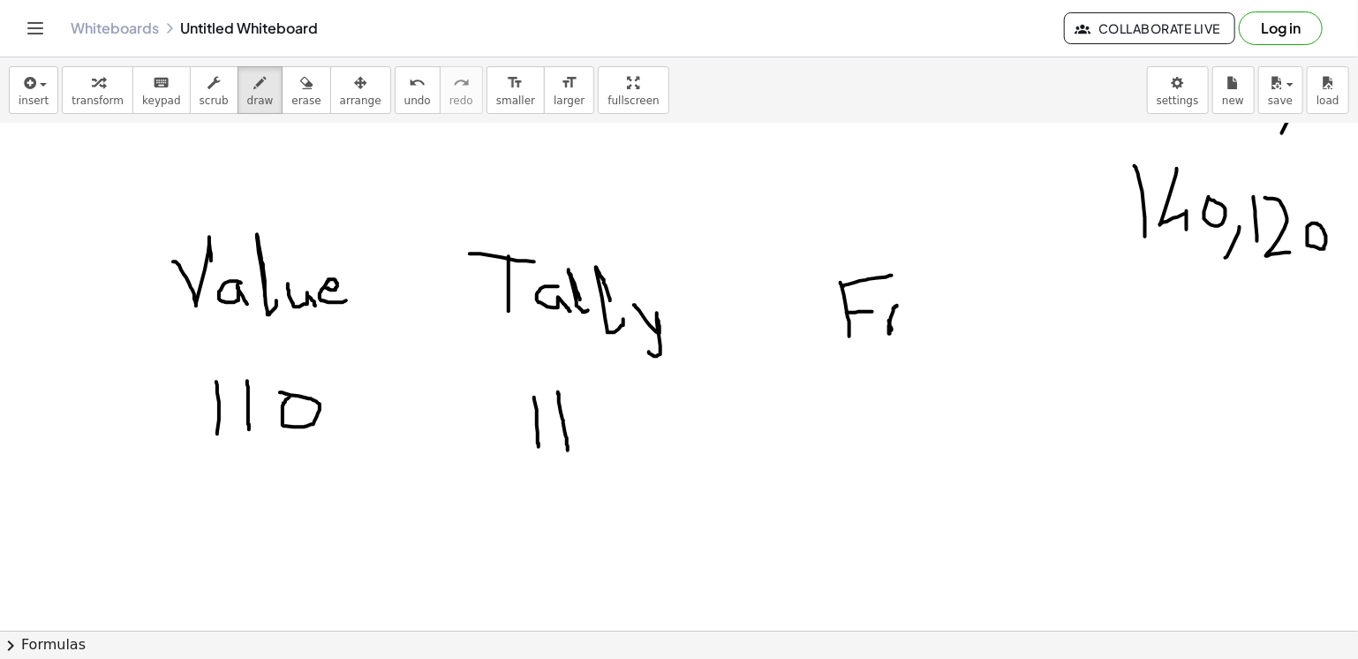
drag, startPoint x: 890, startPoint y: 322, endPoint x: 897, endPoint y: 305, distance: 19.0
click at [897, 305] on div at bounding box center [679, 502] width 1358 height 1130
drag, startPoint x: 914, startPoint y: 317, endPoint x: 933, endPoint y: 336, distance: 26.9
click at [933, 336] on div at bounding box center [679, 502] width 1358 height 1130
drag, startPoint x: 957, startPoint y: 313, endPoint x: 978, endPoint y: 310, distance: 20.5
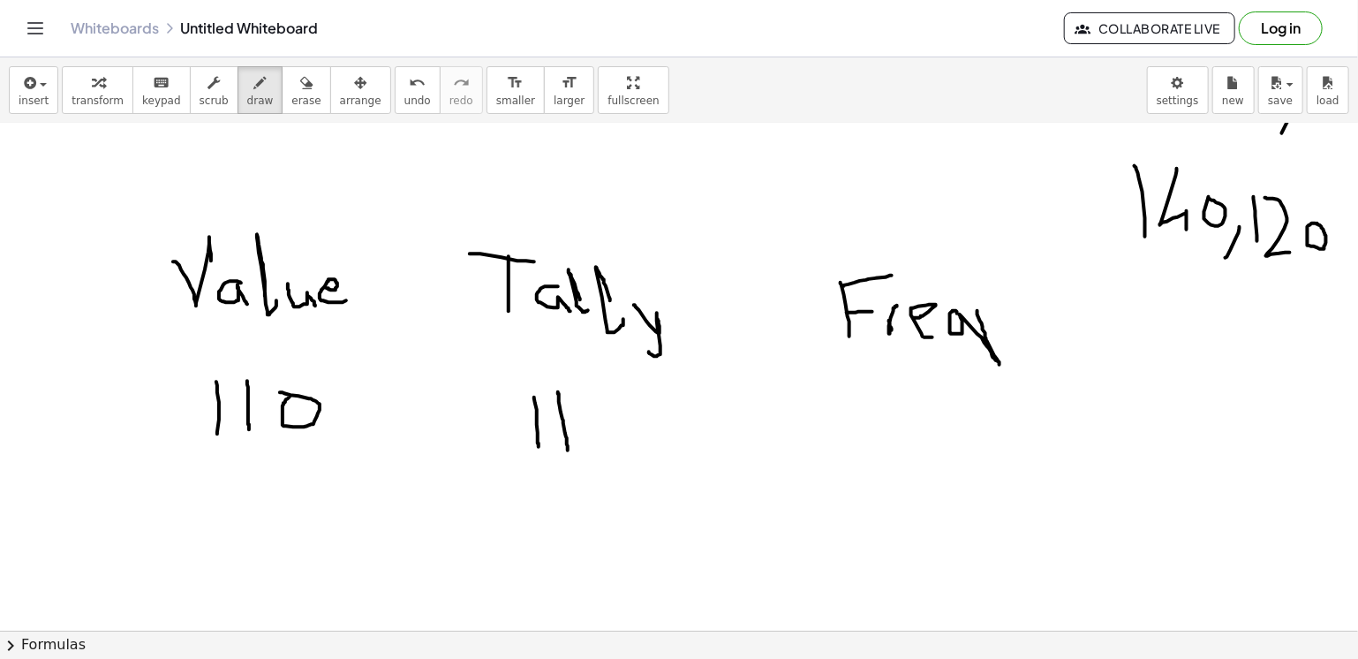
click at [978, 310] on div at bounding box center [679, 502] width 1358 height 1130
drag, startPoint x: 903, startPoint y: 389, endPoint x: 956, endPoint y: 432, distance: 67.9
click at [956, 432] on div at bounding box center [679, 502] width 1358 height 1130
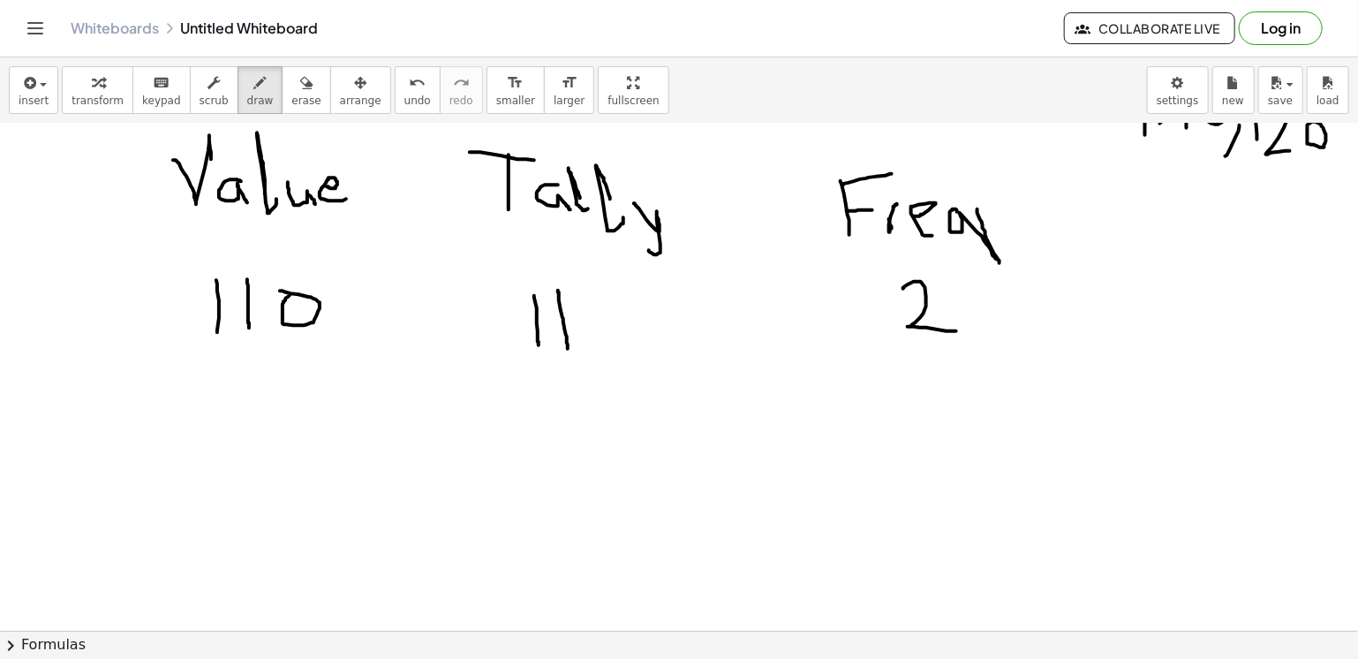
scroll to position [311, 0]
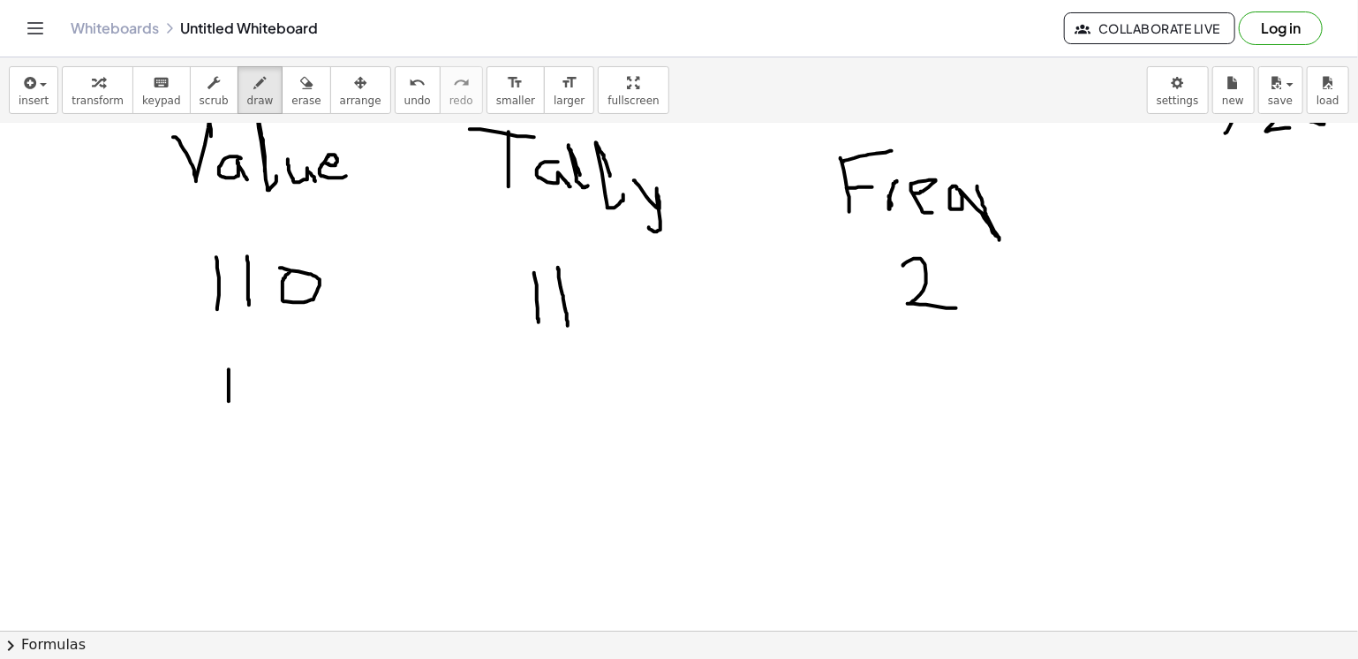
drag, startPoint x: 229, startPoint y: 368, endPoint x: 227, endPoint y: 427, distance: 59.2
click at [227, 427] on div at bounding box center [679, 378] width 1358 height 1130
drag, startPoint x: 251, startPoint y: 381, endPoint x: 296, endPoint y: 428, distance: 65.6
click at [296, 428] on div at bounding box center [679, 378] width 1358 height 1130
drag, startPoint x: 325, startPoint y: 397, endPoint x: 315, endPoint y: 389, distance: 13.1
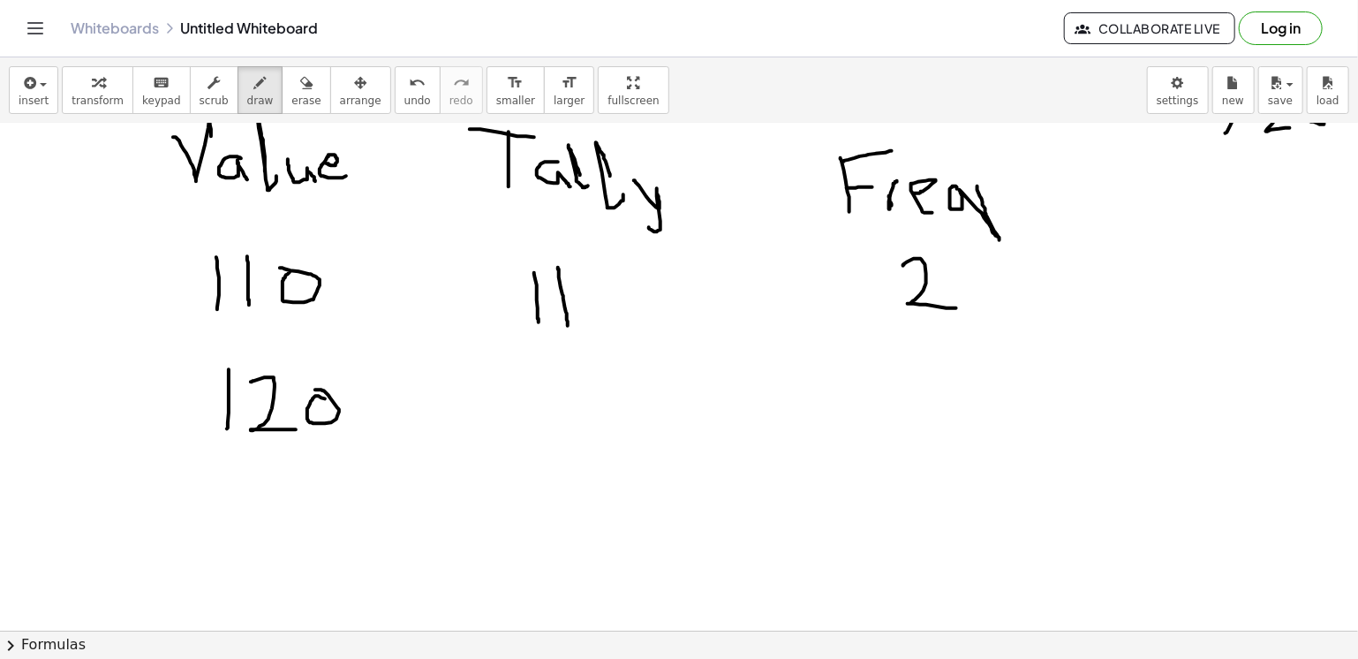
click at [315, 389] on div at bounding box center [679, 378] width 1358 height 1130
drag, startPoint x: 527, startPoint y: 368, endPoint x: 538, endPoint y: 432, distance: 64.5
click at [538, 432] on div at bounding box center [679, 378] width 1358 height 1130
drag, startPoint x: 553, startPoint y: 372, endPoint x: 564, endPoint y: 433, distance: 62.0
click at [564, 433] on div at bounding box center [679, 378] width 1358 height 1130
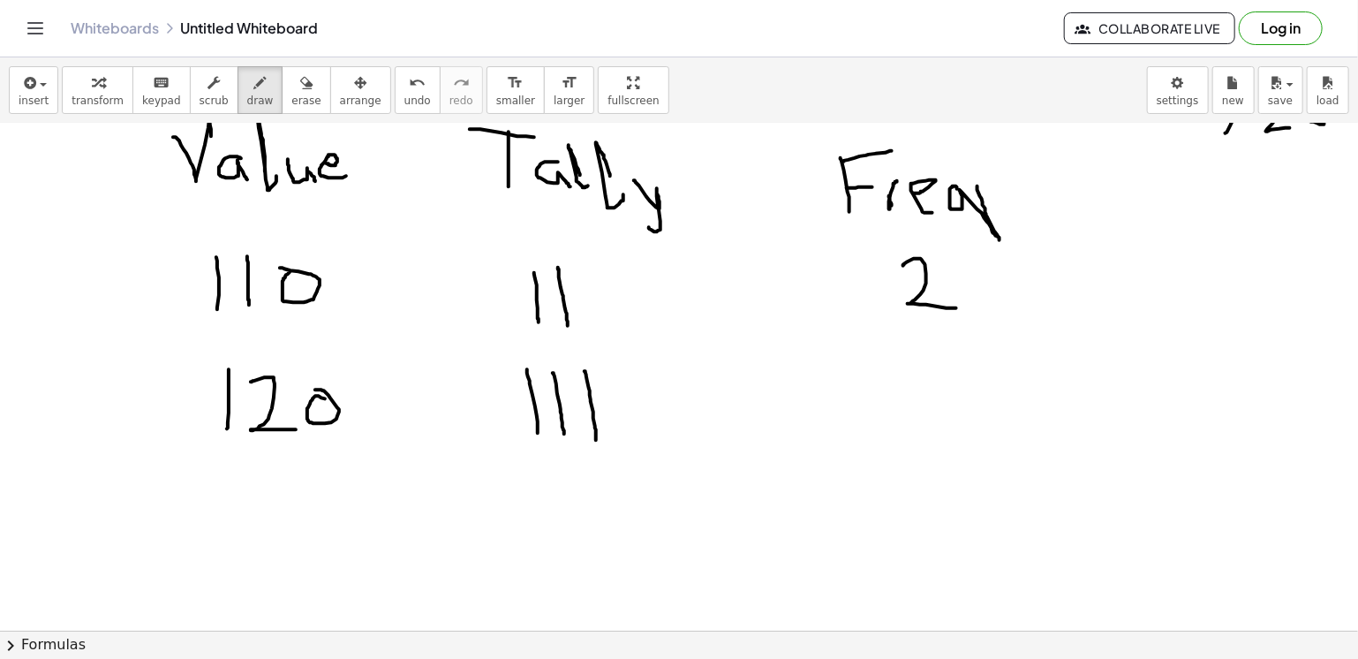
drag, startPoint x: 585, startPoint y: 370, endPoint x: 596, endPoint y: 439, distance: 69.8
click at [596, 439] on div at bounding box center [679, 378] width 1358 height 1130
drag, startPoint x: 625, startPoint y: 368, endPoint x: 634, endPoint y: 432, distance: 64.2
click at [634, 432] on div at bounding box center [679, 378] width 1358 height 1130
drag, startPoint x: 929, startPoint y: 365, endPoint x: 938, endPoint y: 427, distance: 62.4
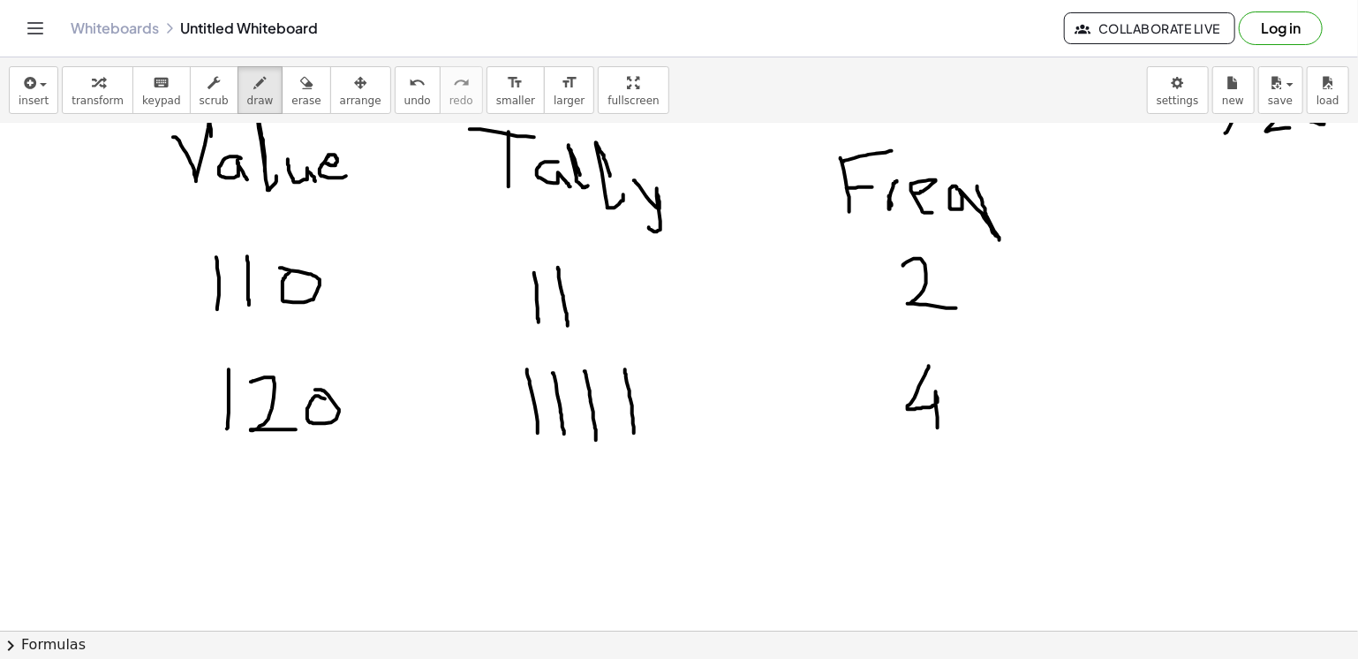
click at [938, 427] on div at bounding box center [679, 378] width 1358 height 1130
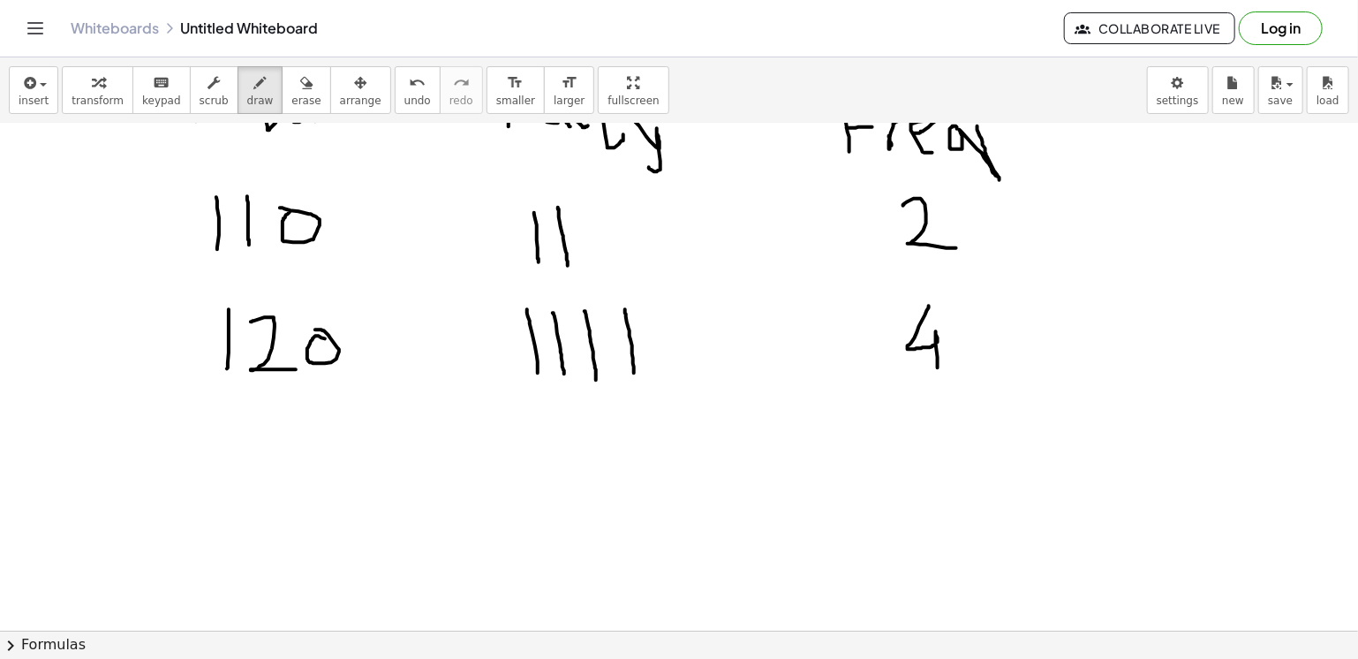
scroll to position [382, 0]
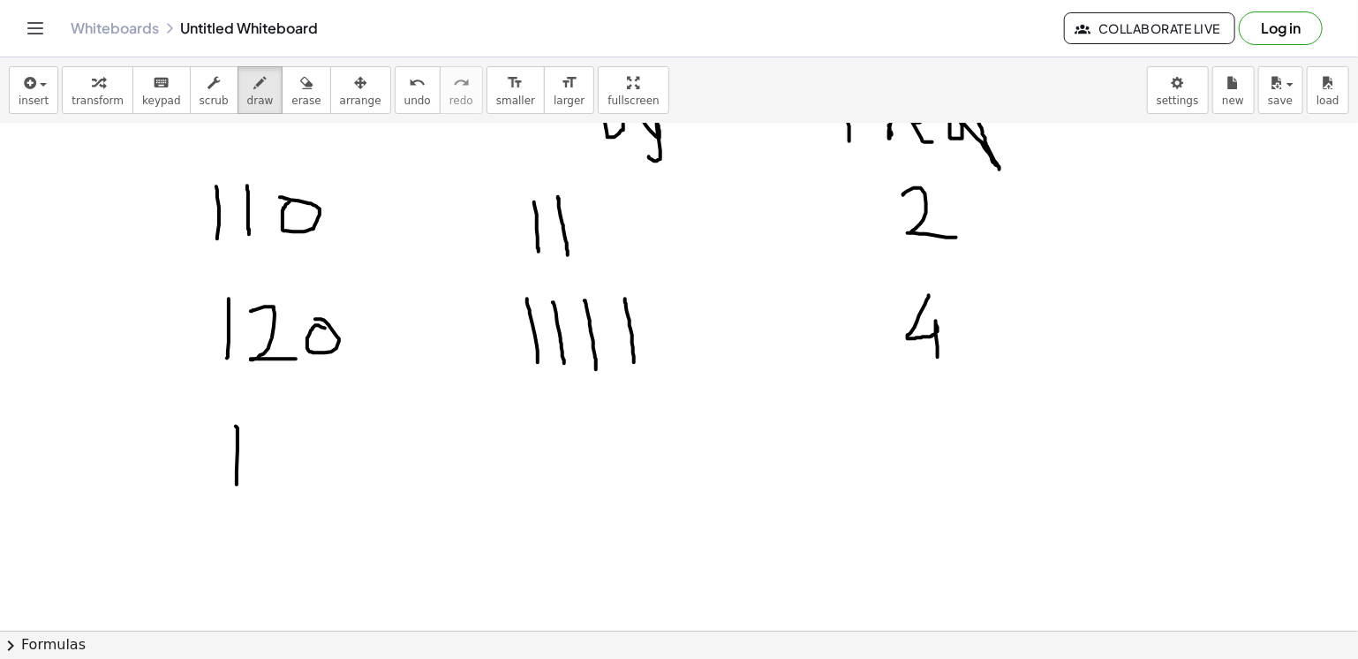
drag, startPoint x: 236, startPoint y: 426, endPoint x: 237, endPoint y: 485, distance: 59.2
click at [237, 485] on div at bounding box center [679, 307] width 1358 height 1130
drag, startPoint x: 276, startPoint y: 427, endPoint x: 275, endPoint y: 499, distance: 72.4
click at [275, 499] on div at bounding box center [679, 307] width 1358 height 1130
click at [344, 459] on div at bounding box center [679, 307] width 1358 height 1130
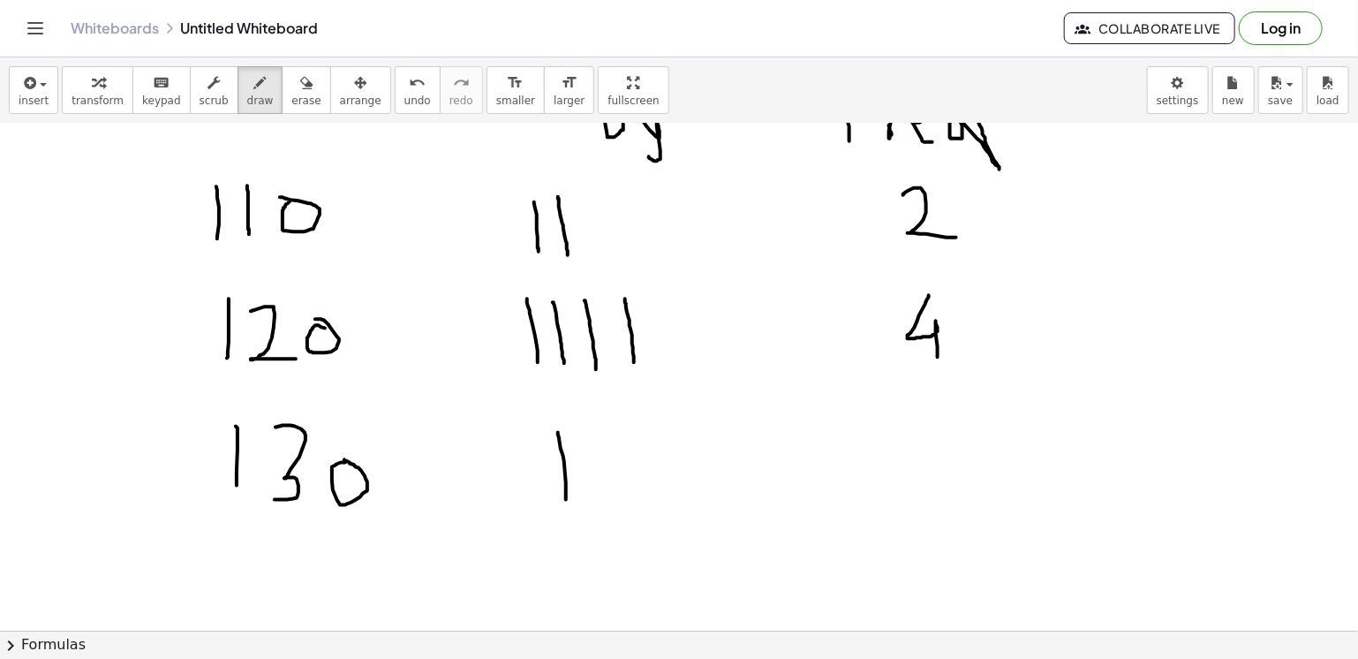
drag, startPoint x: 558, startPoint y: 432, endPoint x: 566, endPoint y: 499, distance: 67.6
click at [566, 499] on div at bounding box center [679, 307] width 1358 height 1130
drag, startPoint x: 597, startPoint y: 426, endPoint x: 612, endPoint y: 494, distance: 69.6
click at [612, 494] on div at bounding box center [679, 307] width 1358 height 1130
drag, startPoint x: 922, startPoint y: 434, endPoint x: 981, endPoint y: 482, distance: 76.0
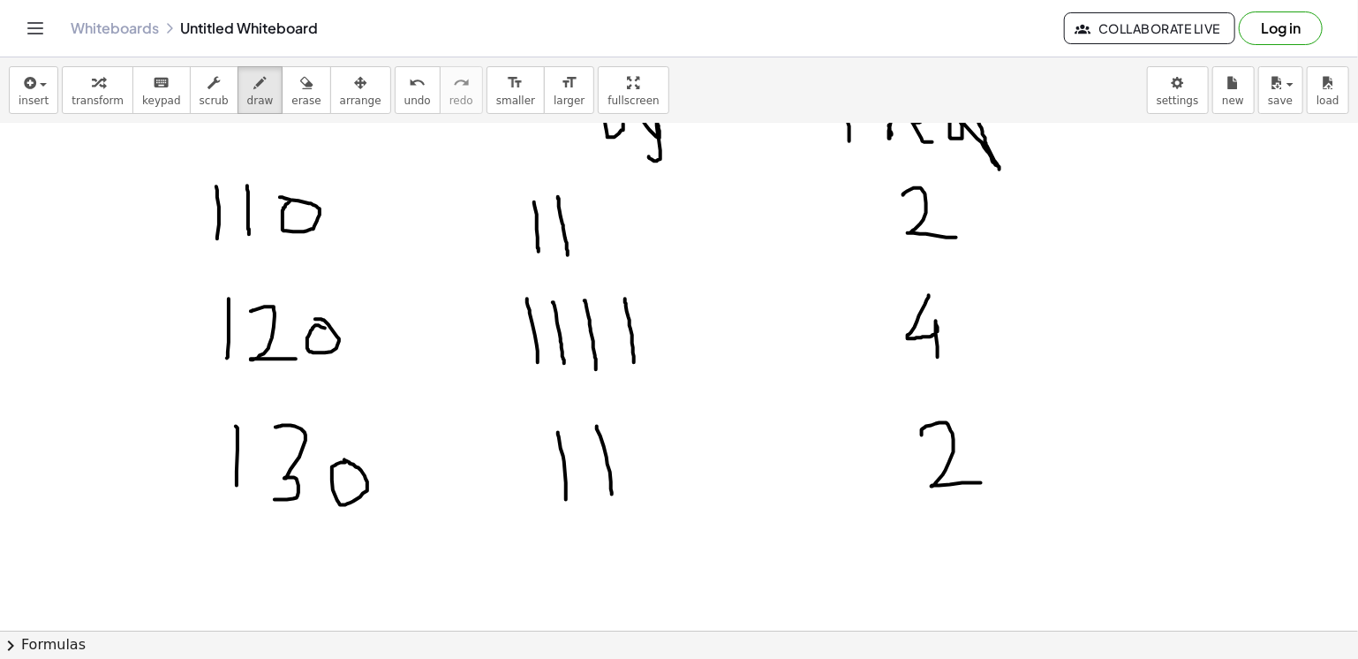
click at [981, 482] on div at bounding box center [679, 307] width 1358 height 1130
click at [291, 102] on span "erase" at bounding box center [305, 100] width 29 height 12
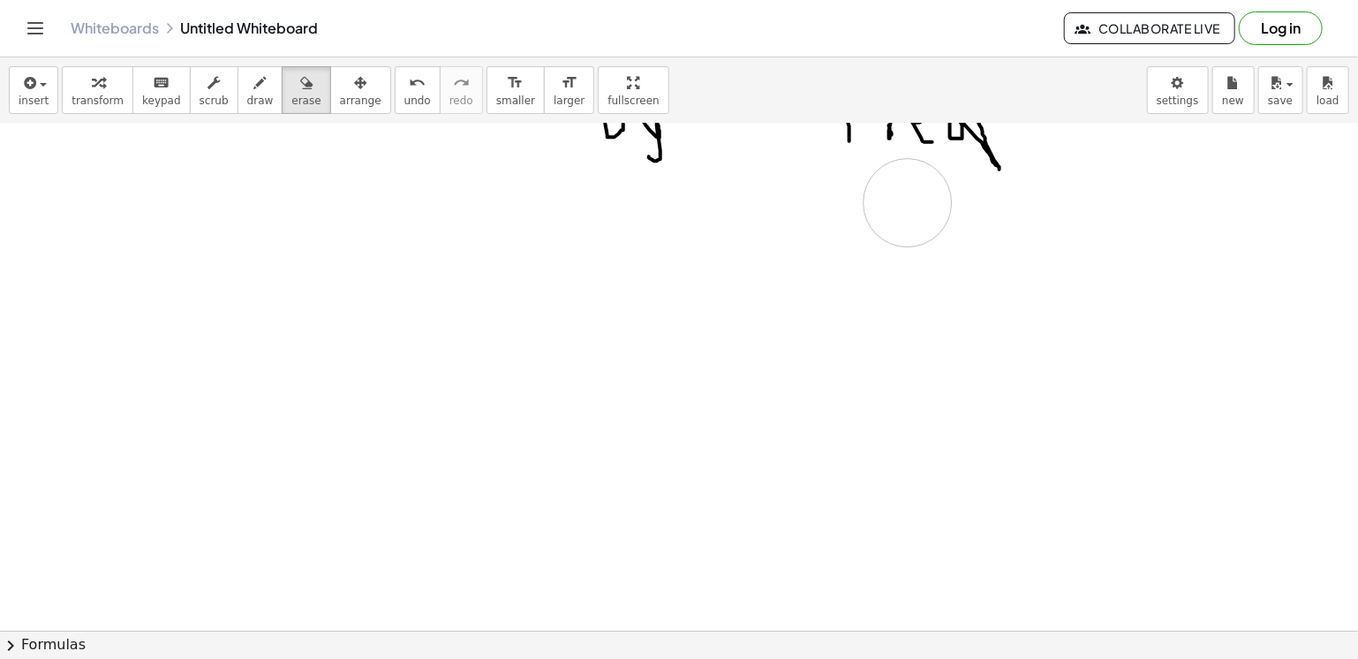
drag, startPoint x: 169, startPoint y: 180, endPoint x: 908, endPoint y: 202, distance: 739.5
click at [908, 202] on div at bounding box center [679, 307] width 1358 height 1130
click at [247, 98] on span "draw" at bounding box center [260, 100] width 26 height 12
click at [247, 94] on span "draw" at bounding box center [260, 100] width 26 height 12
click at [254, 91] on icon "button" at bounding box center [260, 82] width 12 height 21
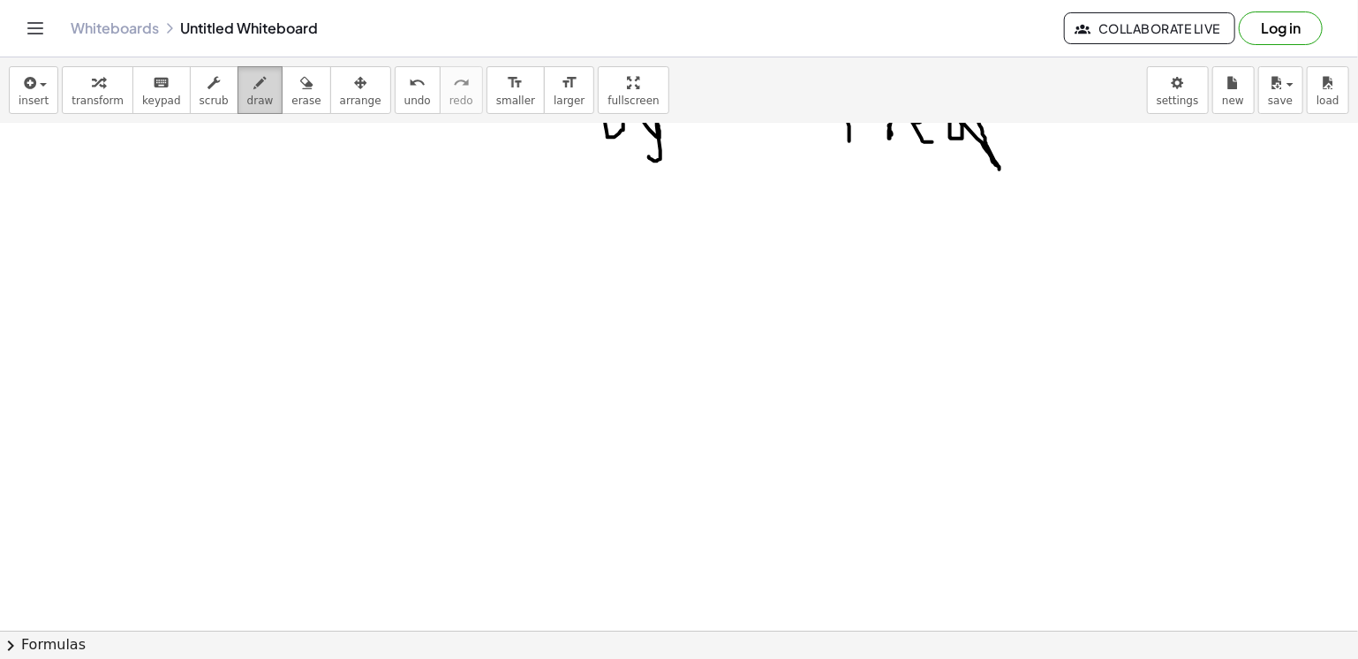
click at [254, 91] on icon "button" at bounding box center [260, 82] width 12 height 21
drag, startPoint x: 313, startPoint y: 279, endPoint x: 361, endPoint y: 326, distance: 67.5
click at [361, 326] on div at bounding box center [679, 307] width 1358 height 1130
drag, startPoint x: 388, startPoint y: 296, endPoint x: 434, endPoint y: 304, distance: 46.6
click at [434, 304] on div at bounding box center [679, 307] width 1358 height 1130
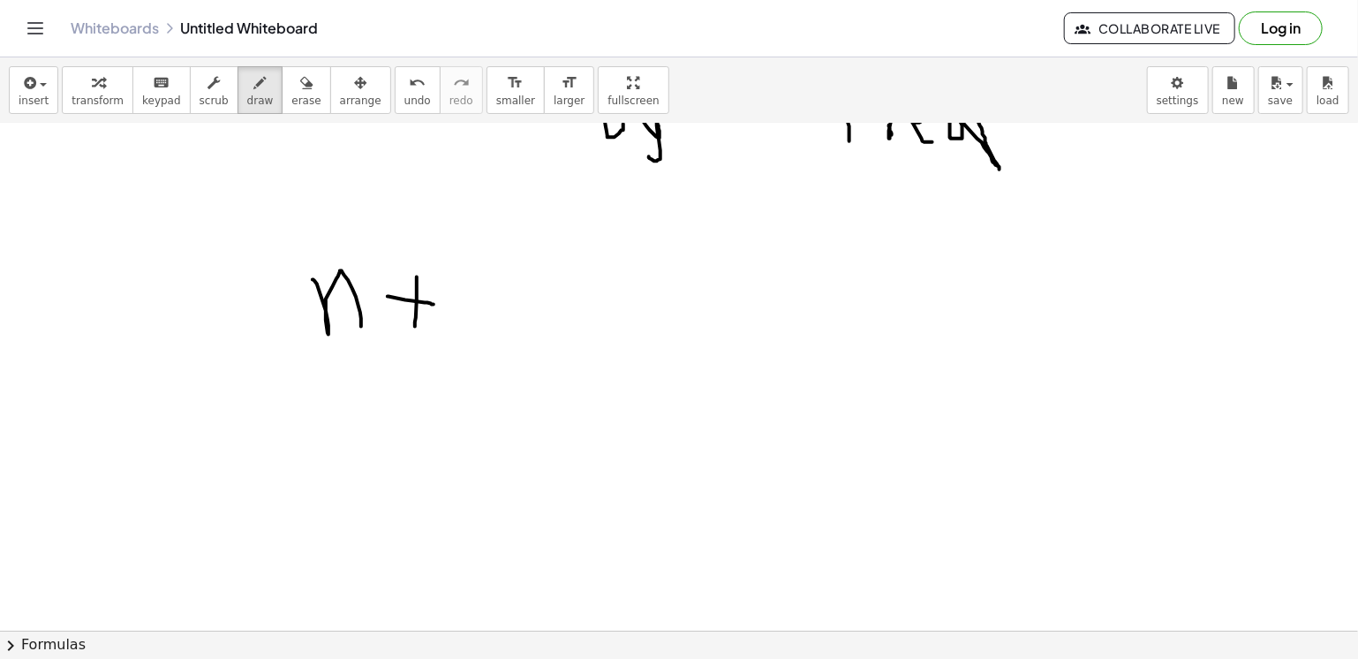
drag, startPoint x: 417, startPoint y: 276, endPoint x: 415, endPoint y: 329, distance: 53.0
click at [415, 329] on div at bounding box center [679, 307] width 1358 height 1130
drag, startPoint x: 472, startPoint y: 271, endPoint x: 472, endPoint y: 339, distance: 68.0
click at [472, 339] on div at bounding box center [679, 307] width 1358 height 1130
drag, startPoint x: 317, startPoint y: 355, endPoint x: 597, endPoint y: 374, distance: 280.6
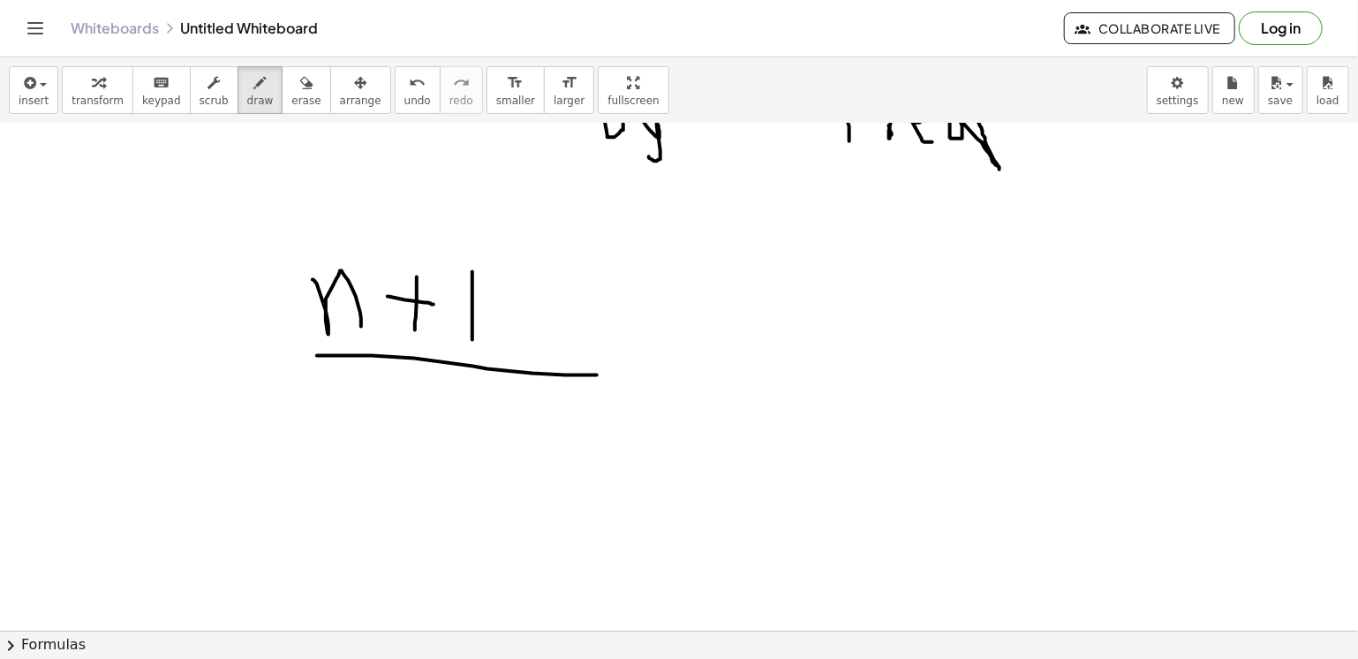
click at [597, 374] on div at bounding box center [679, 307] width 1358 height 1130
drag, startPoint x: 437, startPoint y: 392, endPoint x: 456, endPoint y: 503, distance: 112.8
click at [456, 503] on div at bounding box center [679, 307] width 1358 height 1130
drag, startPoint x: 155, startPoint y: 298, endPoint x: 159, endPoint y: 382, distance: 84.9
click at [159, 382] on div at bounding box center [679, 307] width 1358 height 1130
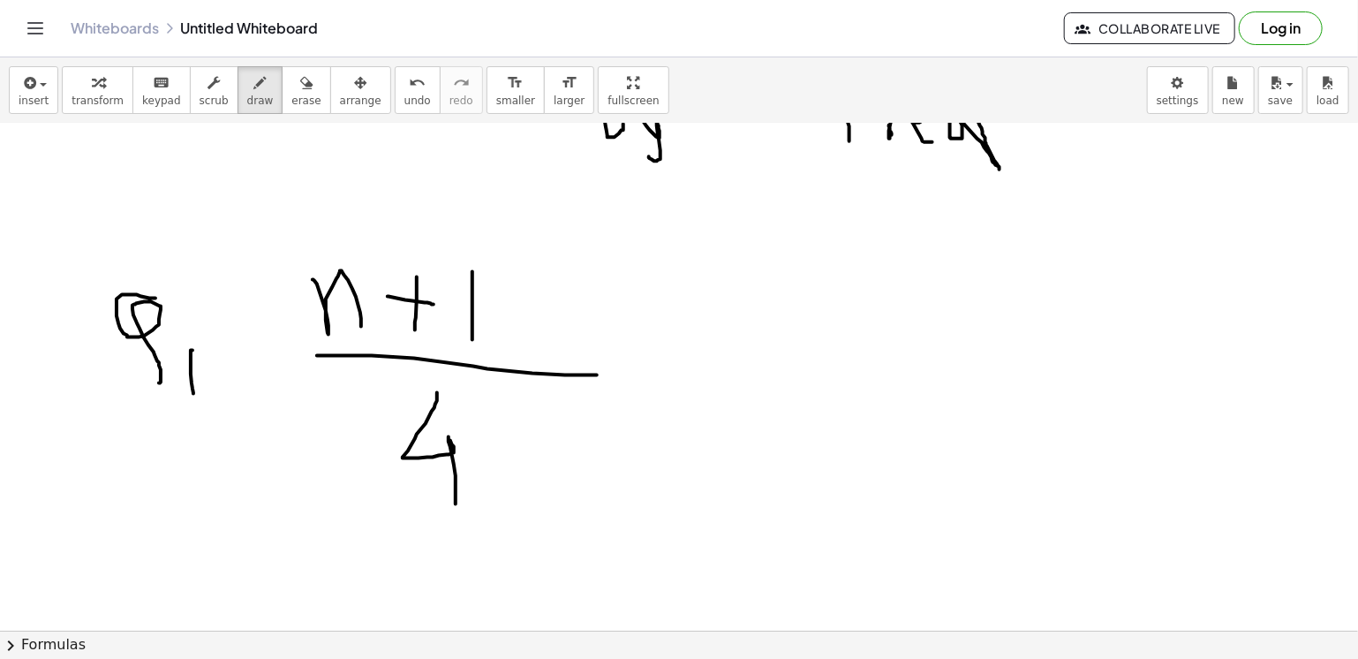
drag, startPoint x: 193, startPoint y: 350, endPoint x: 193, endPoint y: 393, distance: 43.3
click at [193, 393] on div at bounding box center [679, 307] width 1358 height 1130
drag, startPoint x: 233, startPoint y: 354, endPoint x: 264, endPoint y: 354, distance: 30.9
click at [264, 354] on div at bounding box center [679, 307] width 1358 height 1130
drag, startPoint x: 226, startPoint y: 374, endPoint x: 273, endPoint y: 372, distance: 46.9
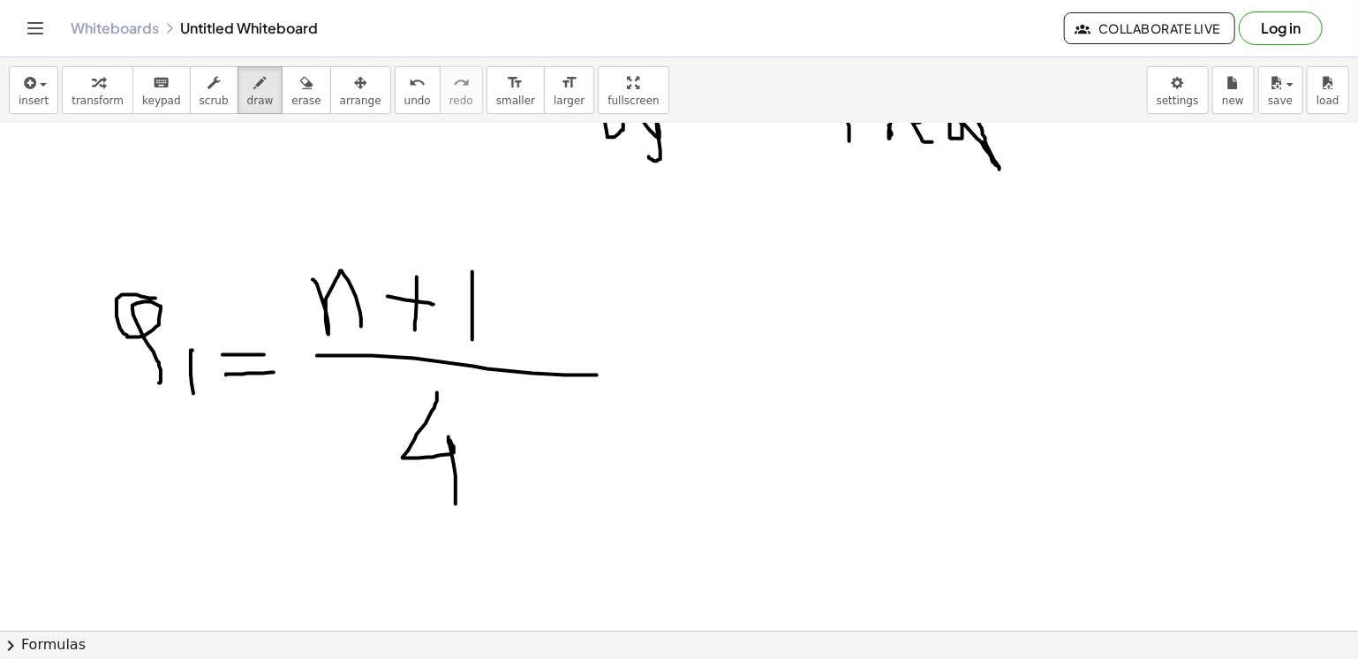
click at [273, 372] on div at bounding box center [679, 307] width 1358 height 1130
drag, startPoint x: 866, startPoint y: 300, endPoint x: 866, endPoint y: 399, distance: 98.9
click at [866, 399] on div at bounding box center [679, 307] width 1358 height 1130
drag, startPoint x: 910, startPoint y: 360, endPoint x: 879, endPoint y: 421, distance: 68.3
click at [879, 421] on div at bounding box center [679, 307] width 1358 height 1130
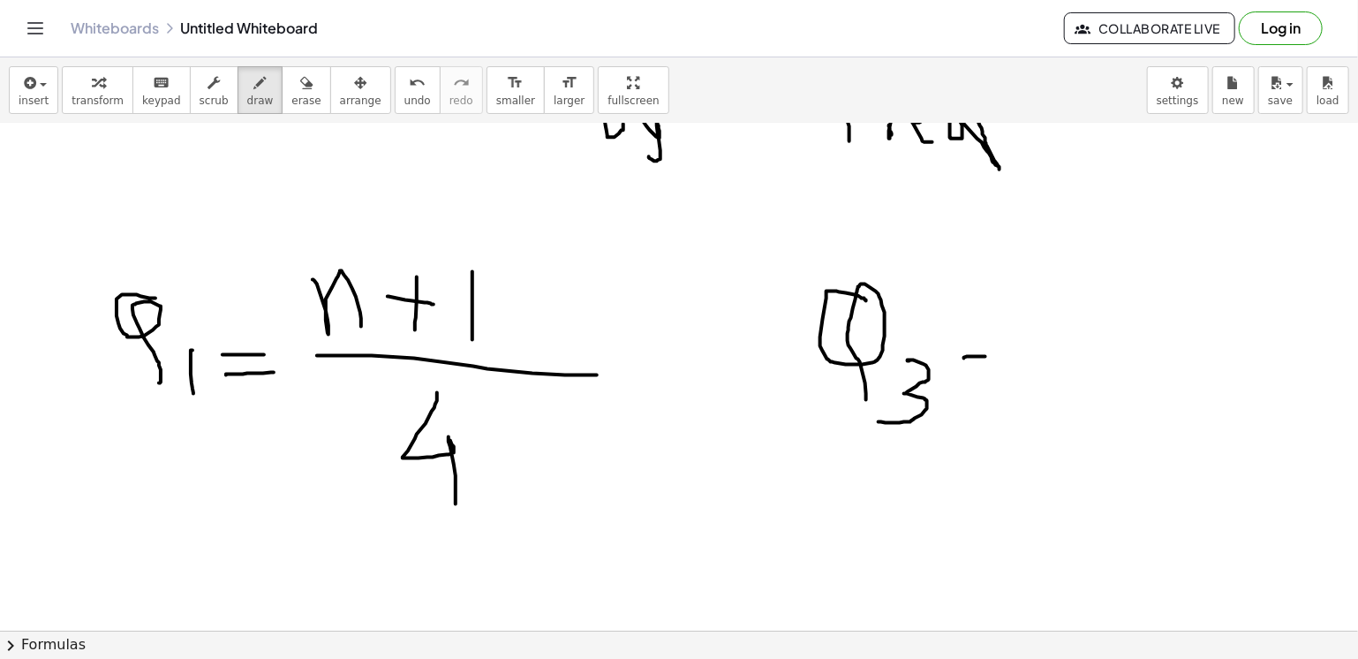
drag, startPoint x: 964, startPoint y: 358, endPoint x: 986, endPoint y: 356, distance: 21.3
click at [986, 356] on div at bounding box center [679, 307] width 1358 height 1130
drag, startPoint x: 955, startPoint y: 379, endPoint x: 984, endPoint y: 377, distance: 29.2
click at [984, 377] on div at bounding box center [679, 307] width 1358 height 1130
drag, startPoint x: 1042, startPoint y: 298, endPoint x: 1042, endPoint y: 372, distance: 74.2
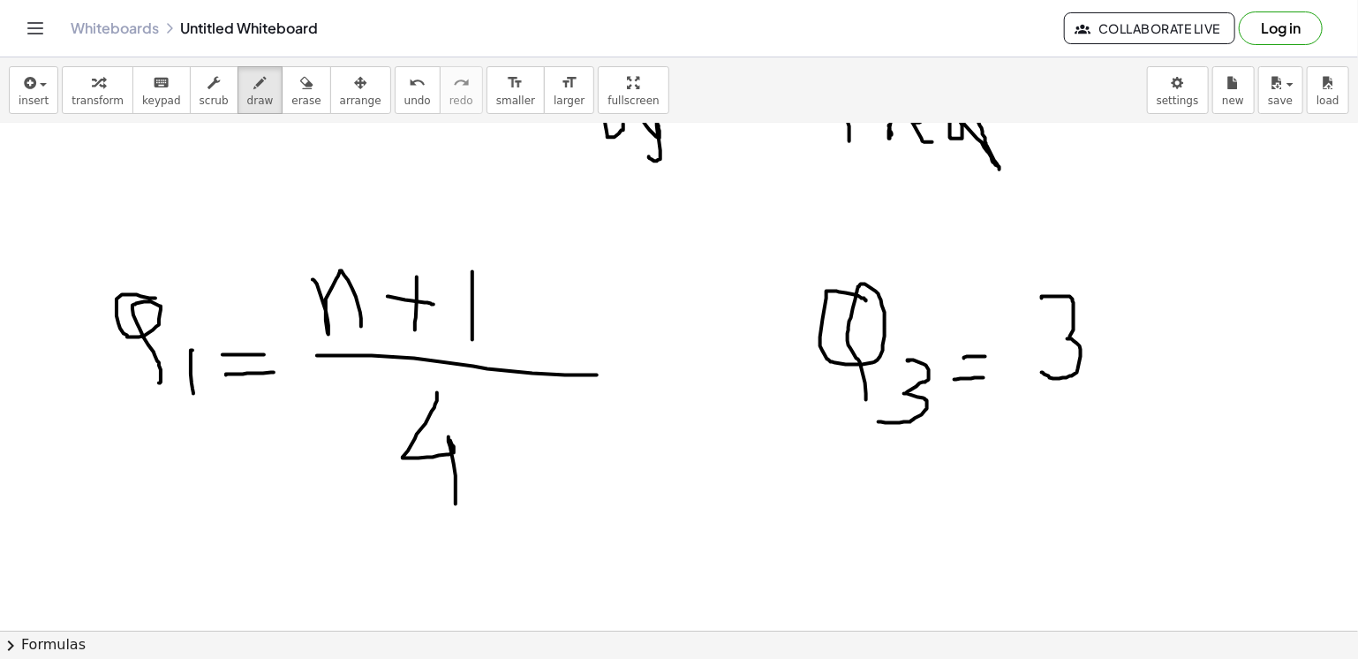
click at [1042, 372] on div at bounding box center [679, 307] width 1358 height 1130
drag, startPoint x: 1111, startPoint y: 331, endPoint x: 1138, endPoint y: 370, distance: 47.5
click at [1138, 370] on div at bounding box center [679, 307] width 1358 height 1130
drag, startPoint x: 1152, startPoint y: 361, endPoint x: 1183, endPoint y: 354, distance: 31.7
click at [1183, 354] on div at bounding box center [679, 307] width 1358 height 1130
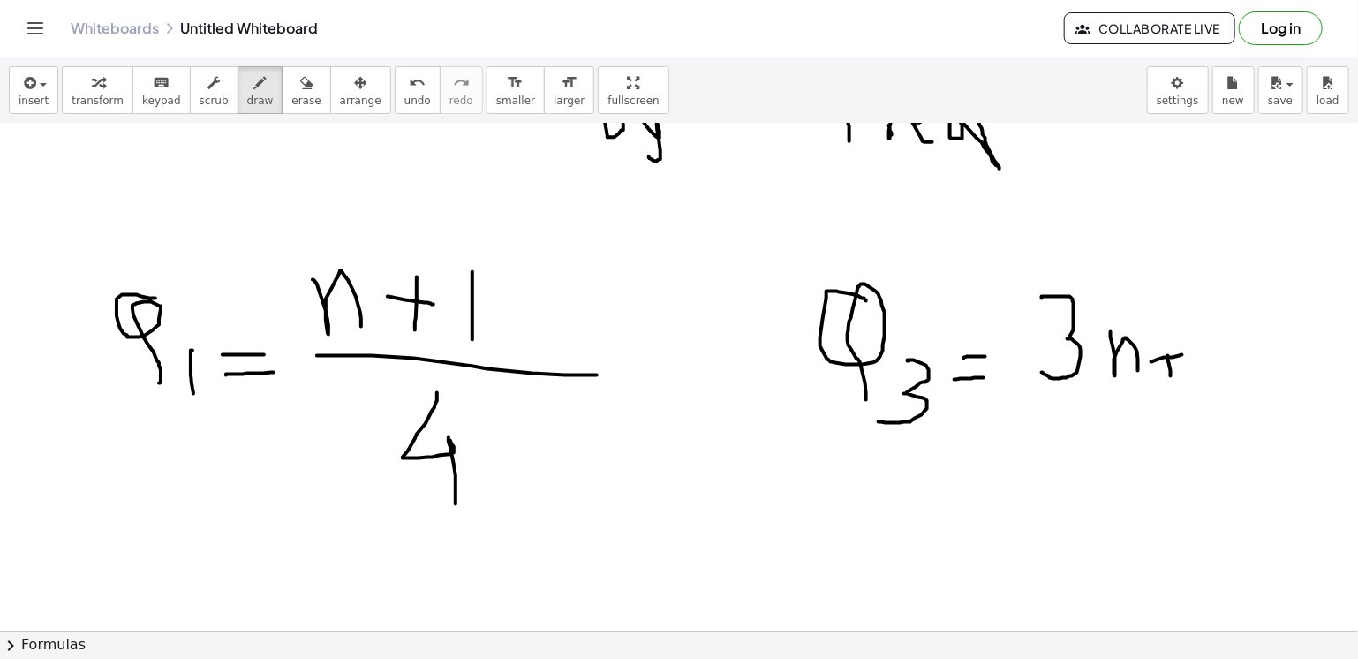
click at [1171, 375] on div at bounding box center [679, 307] width 1358 height 1130
drag, startPoint x: 1167, startPoint y: 340, endPoint x: 1172, endPoint y: 373, distance: 33.1
click at [1172, 373] on div at bounding box center [679, 307] width 1358 height 1130
drag, startPoint x: 1210, startPoint y: 309, endPoint x: 1214, endPoint y: 386, distance: 77.0
click at [1214, 386] on div at bounding box center [679, 307] width 1358 height 1130
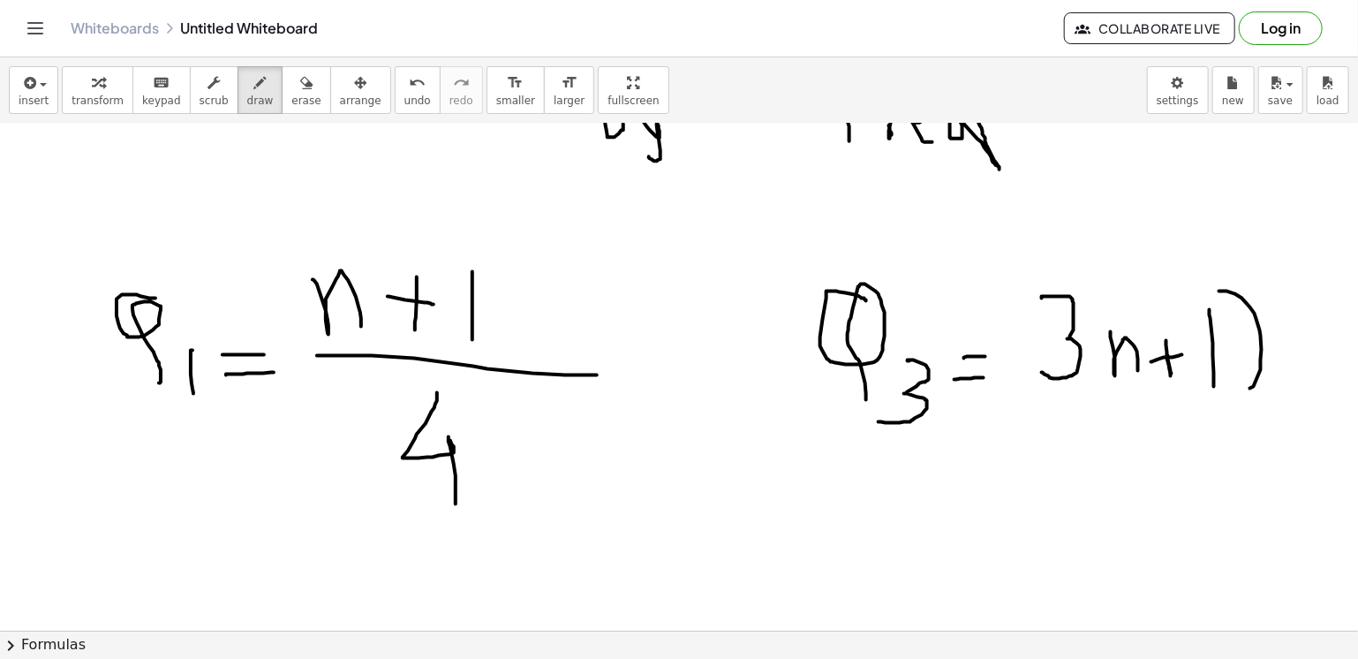
drag, startPoint x: 1220, startPoint y: 291, endPoint x: 1243, endPoint y: 395, distance: 106.7
click at [1243, 395] on div at bounding box center [679, 307] width 1358 height 1130
drag, startPoint x: 1120, startPoint y: 285, endPoint x: 1128, endPoint y: 393, distance: 108.0
click at [1128, 393] on div at bounding box center [679, 307] width 1358 height 1130
drag, startPoint x: 1056, startPoint y: 403, endPoint x: 1269, endPoint y: 404, distance: 212.8
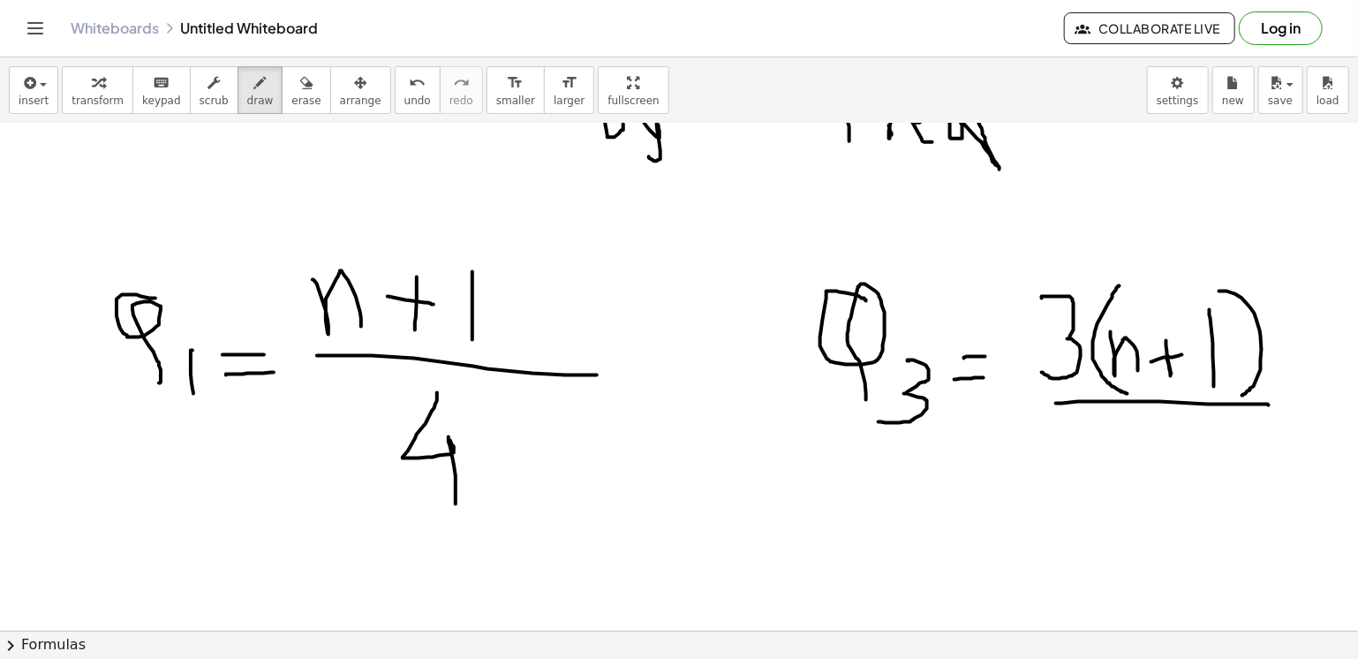
click at [1269, 404] on div at bounding box center [679, 307] width 1358 height 1130
drag, startPoint x: 1139, startPoint y: 425, endPoint x: 1160, endPoint y: 492, distance: 70.1
click at [1160, 492] on div at bounding box center [679, 307] width 1358 height 1130
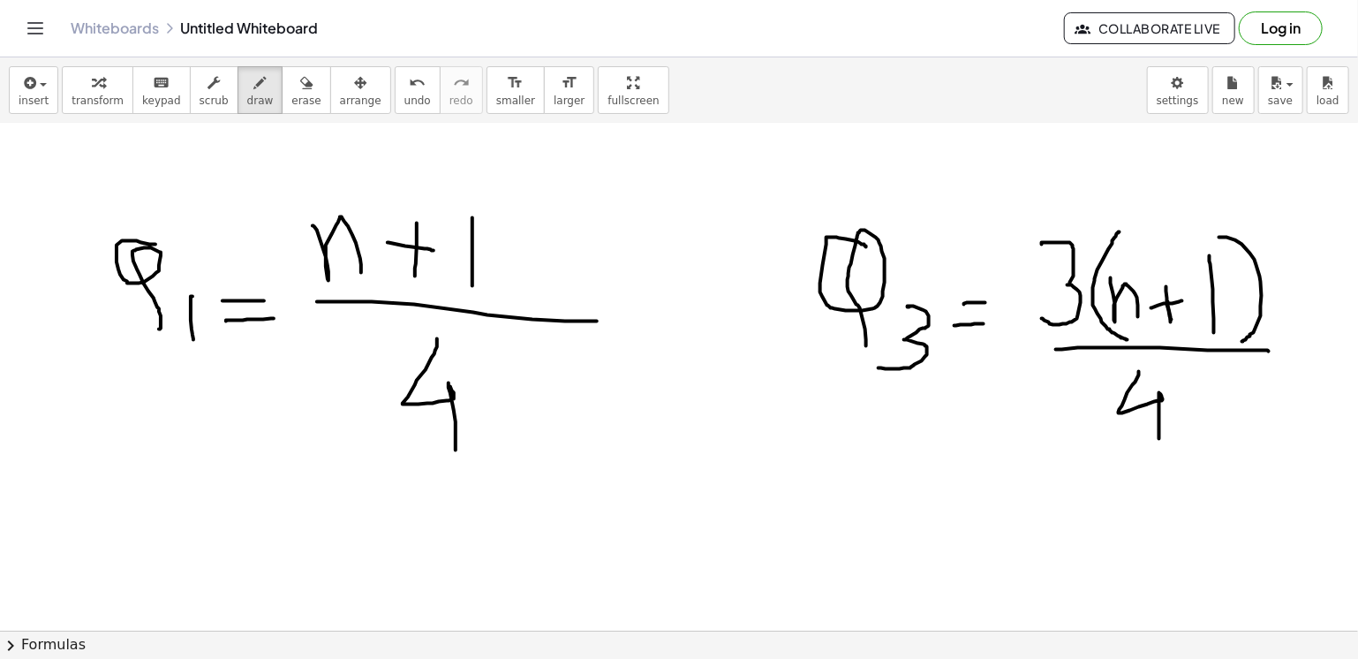
scroll to position [438, 0]
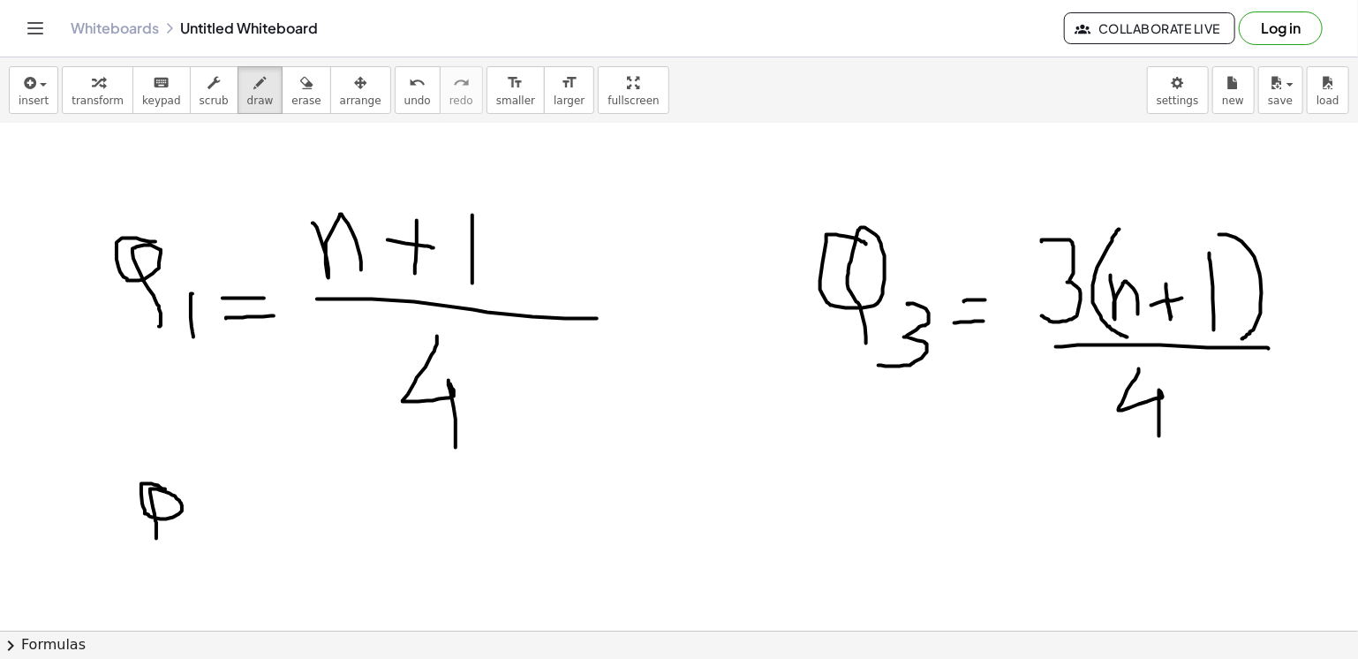
drag, startPoint x: 165, startPoint y: 489, endPoint x: 156, endPoint y: 538, distance: 49.4
click at [156, 538] on div at bounding box center [679, 251] width 1358 height 1130
drag, startPoint x: 198, startPoint y: 513, endPoint x: 198, endPoint y: 554, distance: 40.6
click at [198, 554] on div at bounding box center [679, 251] width 1358 height 1130
drag, startPoint x: 237, startPoint y: 514, endPoint x: 265, endPoint y: 513, distance: 28.3
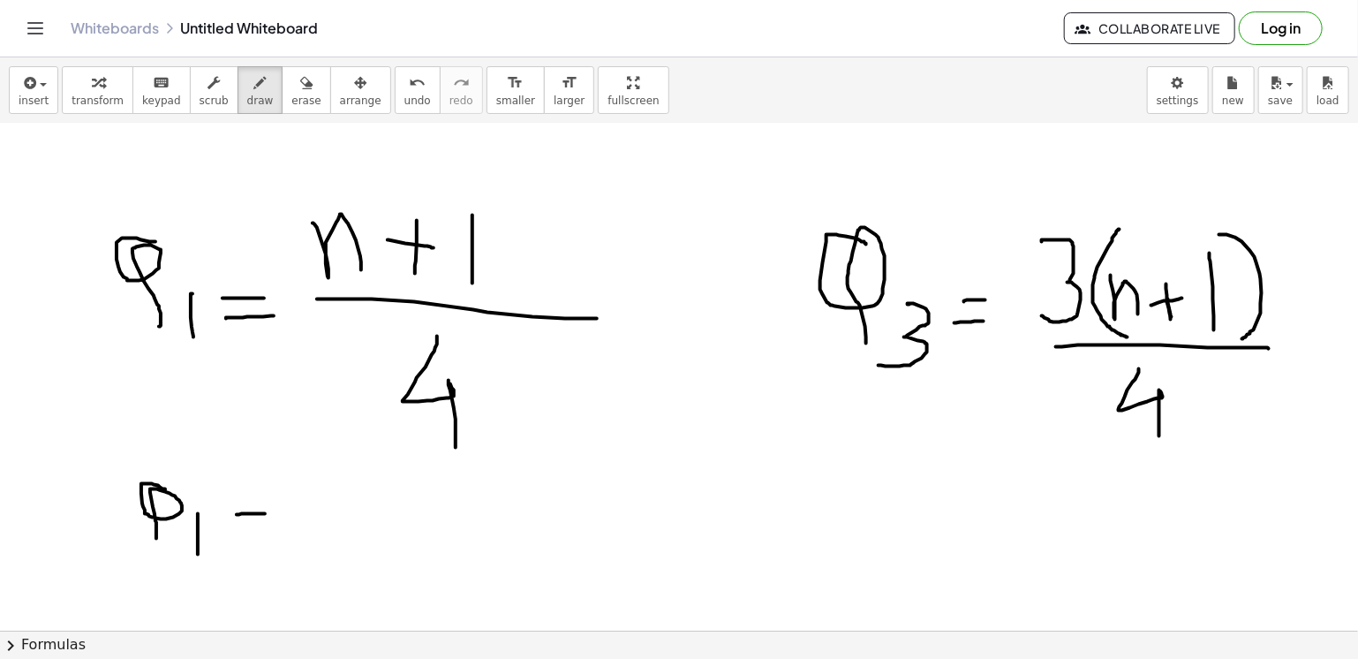
click at [265, 513] on div at bounding box center [679, 251] width 1358 height 1130
drag, startPoint x: 237, startPoint y: 525, endPoint x: 265, endPoint y: 525, distance: 28.3
click at [265, 525] on div at bounding box center [679, 251] width 1358 height 1130
drag, startPoint x: 127, startPoint y: 139, endPoint x: 142, endPoint y: 168, distance: 32.8
click at [142, 168] on div at bounding box center [679, 251] width 1358 height 1130
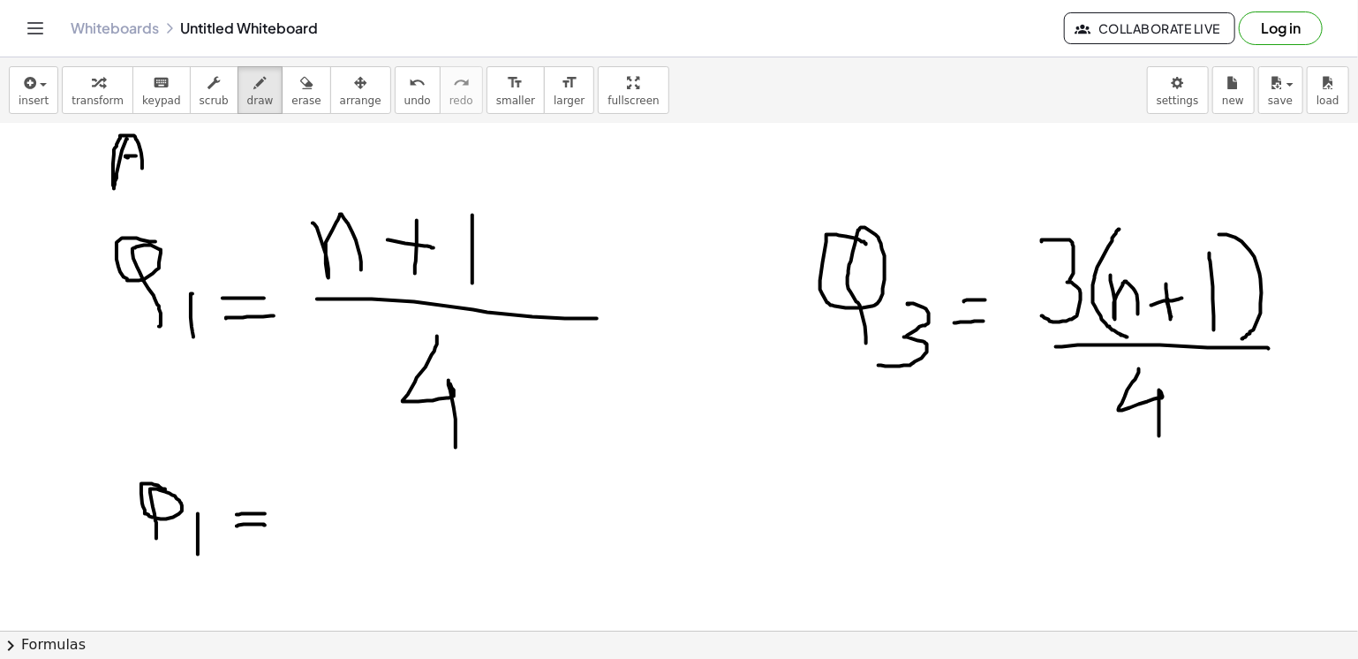
click at [136, 155] on div at bounding box center [679, 251] width 1358 height 1130
drag, startPoint x: 166, startPoint y: 146, endPoint x: 144, endPoint y: 178, distance: 38.7
click at [144, 178] on div at bounding box center [679, 251] width 1358 height 1130
drag, startPoint x: 141, startPoint y: 162, endPoint x: 139, endPoint y: 190, distance: 27.5
click at [139, 190] on div at bounding box center [679, 251] width 1358 height 1130
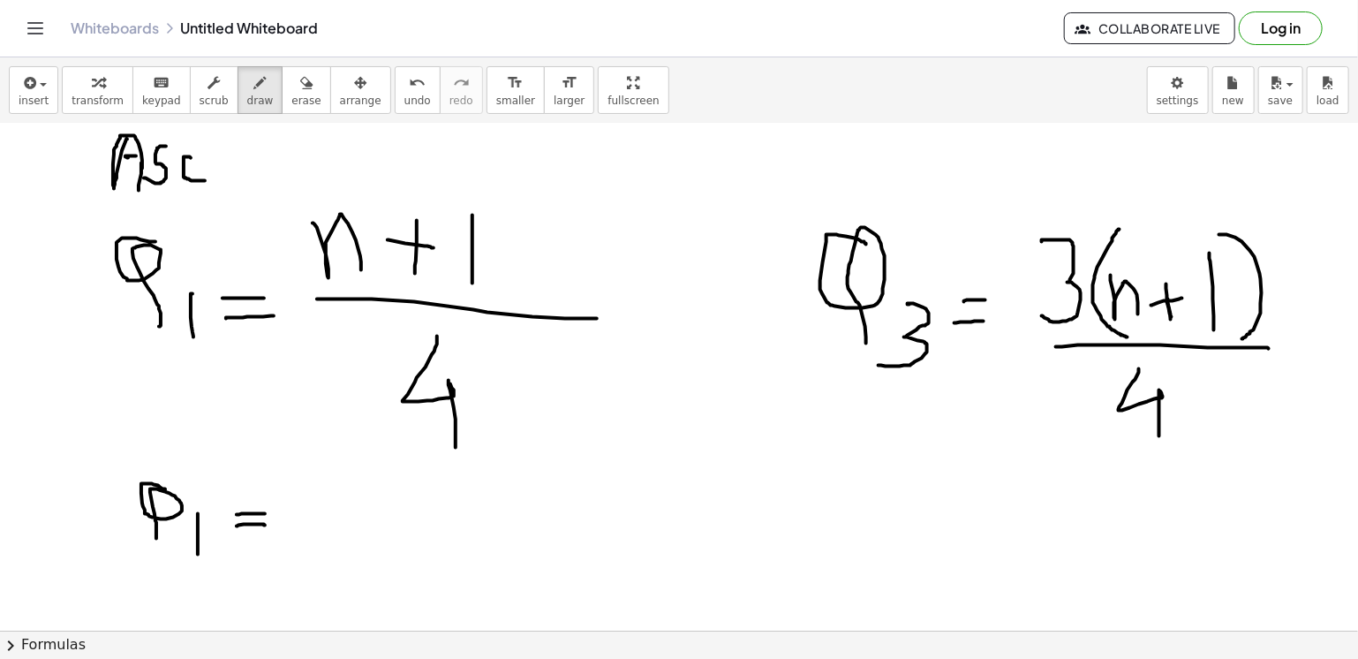
drag, startPoint x: 191, startPoint y: 157, endPoint x: 206, endPoint y: 180, distance: 27.4
click at [206, 180] on div at bounding box center [679, 251] width 1358 height 1130
drag, startPoint x: 31, startPoint y: 149, endPoint x: 64, endPoint y: 117, distance: 45.6
click at [64, 117] on div "insert select one: Math Expression Function Text Youtube Video Graphing Geometr…" at bounding box center [679, 357] width 1358 height 601
drag, startPoint x: 41, startPoint y: 135, endPoint x: 42, endPoint y: 167, distance: 31.8
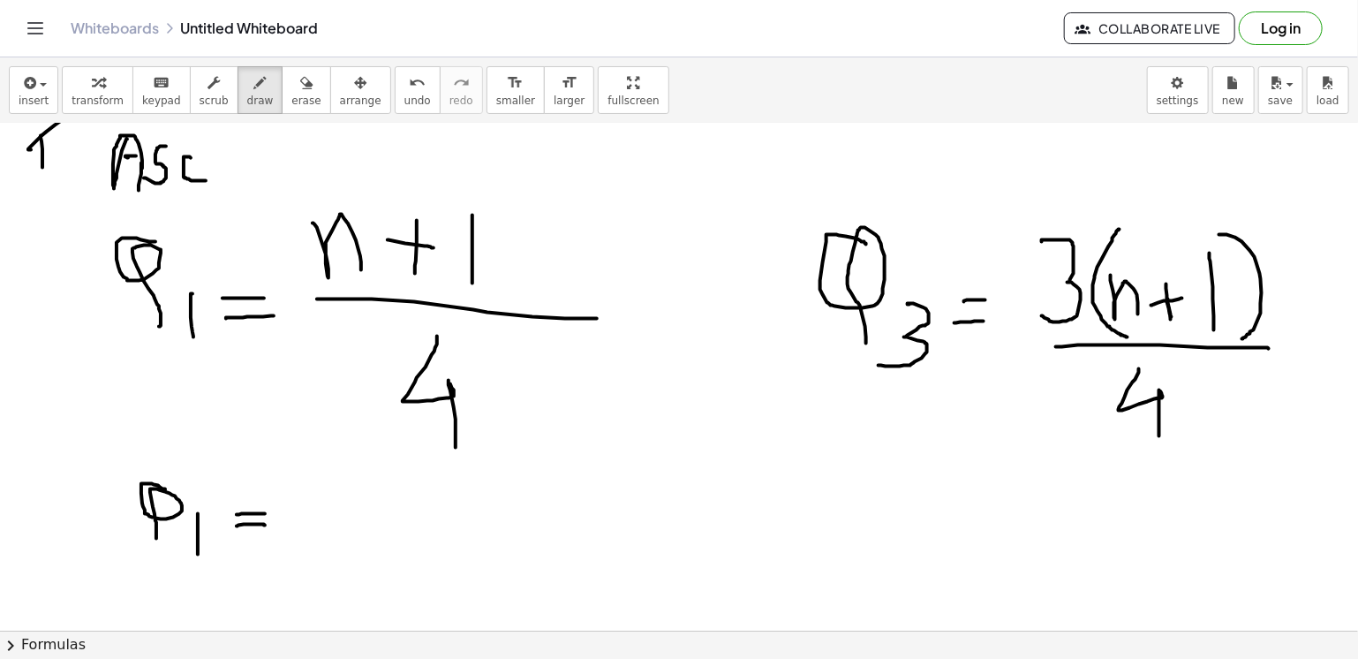
click at [42, 167] on div at bounding box center [679, 251] width 1358 height 1130
drag, startPoint x: 28, startPoint y: 173, endPoint x: 69, endPoint y: 156, distance: 44.0
click at [69, 156] on div at bounding box center [679, 251] width 1358 height 1130
drag, startPoint x: 29, startPoint y: 215, endPoint x: 78, endPoint y: 191, distance: 54.5
click at [78, 191] on div at bounding box center [679, 251] width 1358 height 1130
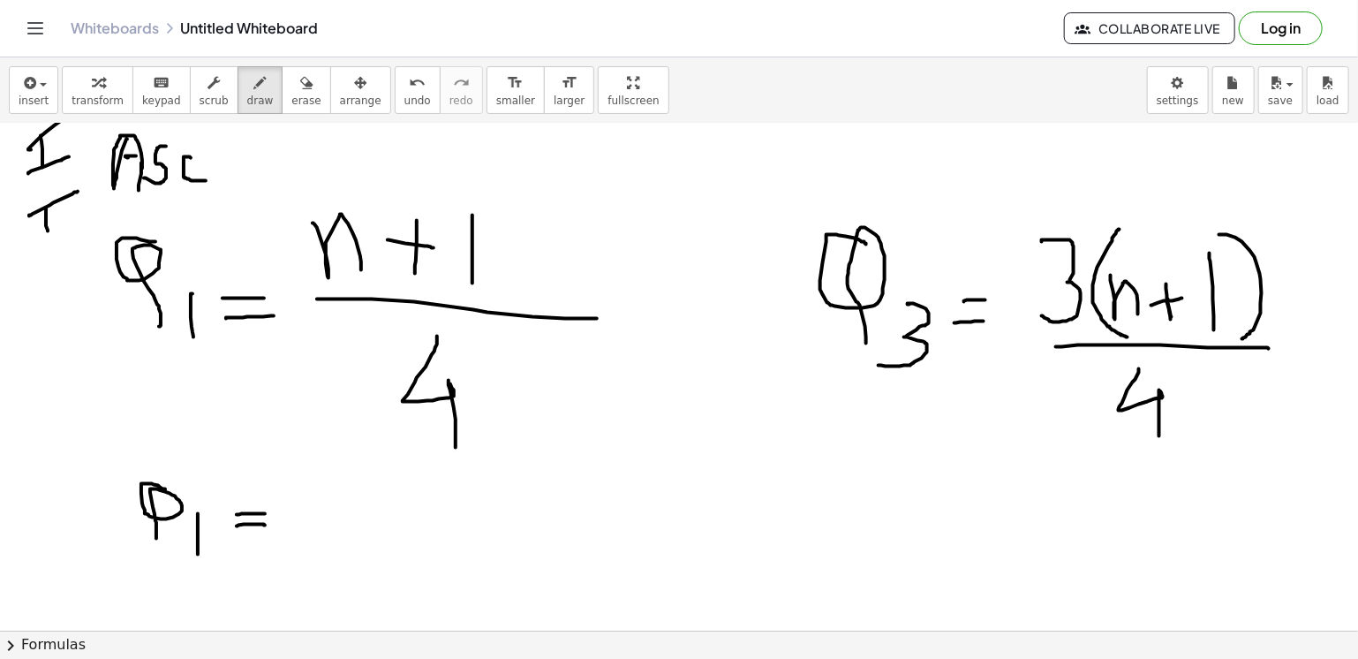
drag, startPoint x: 45, startPoint y: 208, endPoint x: 48, endPoint y: 230, distance: 23.1
click at [48, 230] on div at bounding box center [679, 251] width 1358 height 1130
drag, startPoint x: 60, startPoint y: 202, endPoint x: 58, endPoint y: 235, distance: 32.7
click at [58, 235] on div at bounding box center [679, 251] width 1358 height 1130
drag, startPoint x: 34, startPoint y: 240, endPoint x: 75, endPoint y: 232, distance: 42.3
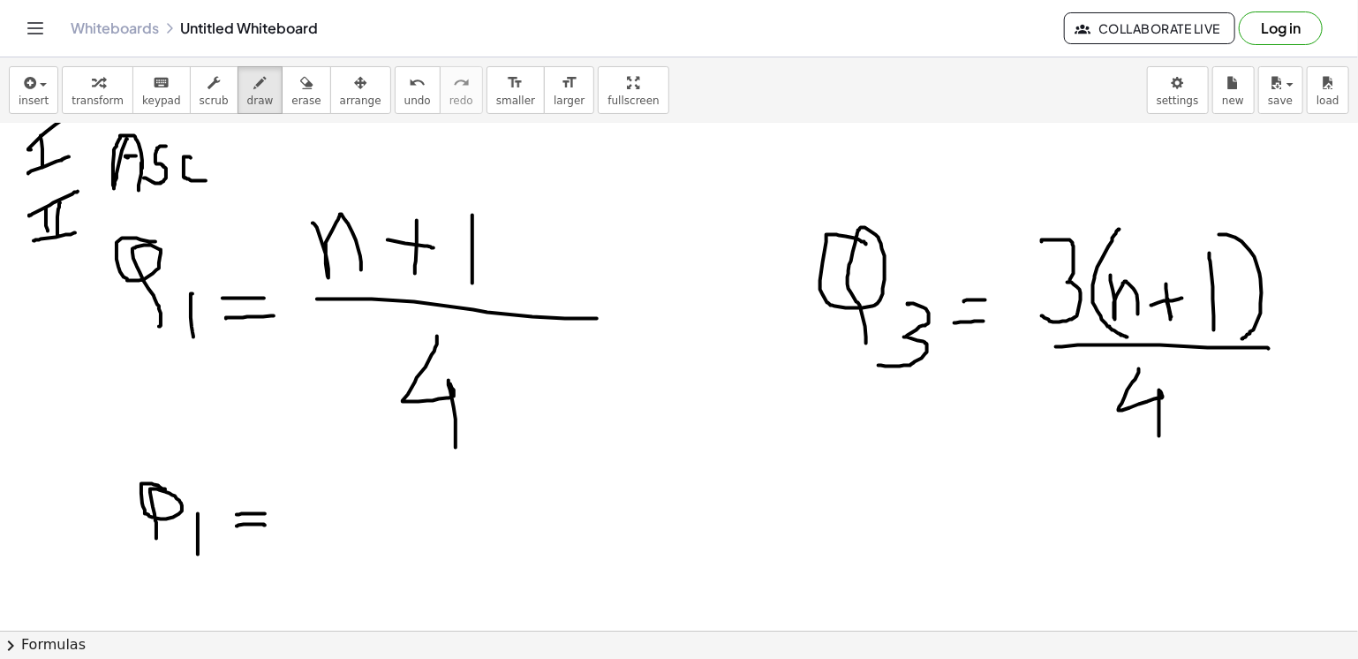
click at [75, 232] on div at bounding box center [679, 251] width 1358 height 1130
drag, startPoint x: 138, startPoint y: 199, endPoint x: 140, endPoint y: 218, distance: 19.6
click at [140, 218] on div at bounding box center [679, 251] width 1358 height 1130
click at [155, 208] on div at bounding box center [679, 251] width 1358 height 1130
drag, startPoint x: 178, startPoint y: 201, endPoint x: 195, endPoint y: 220, distance: 25.0
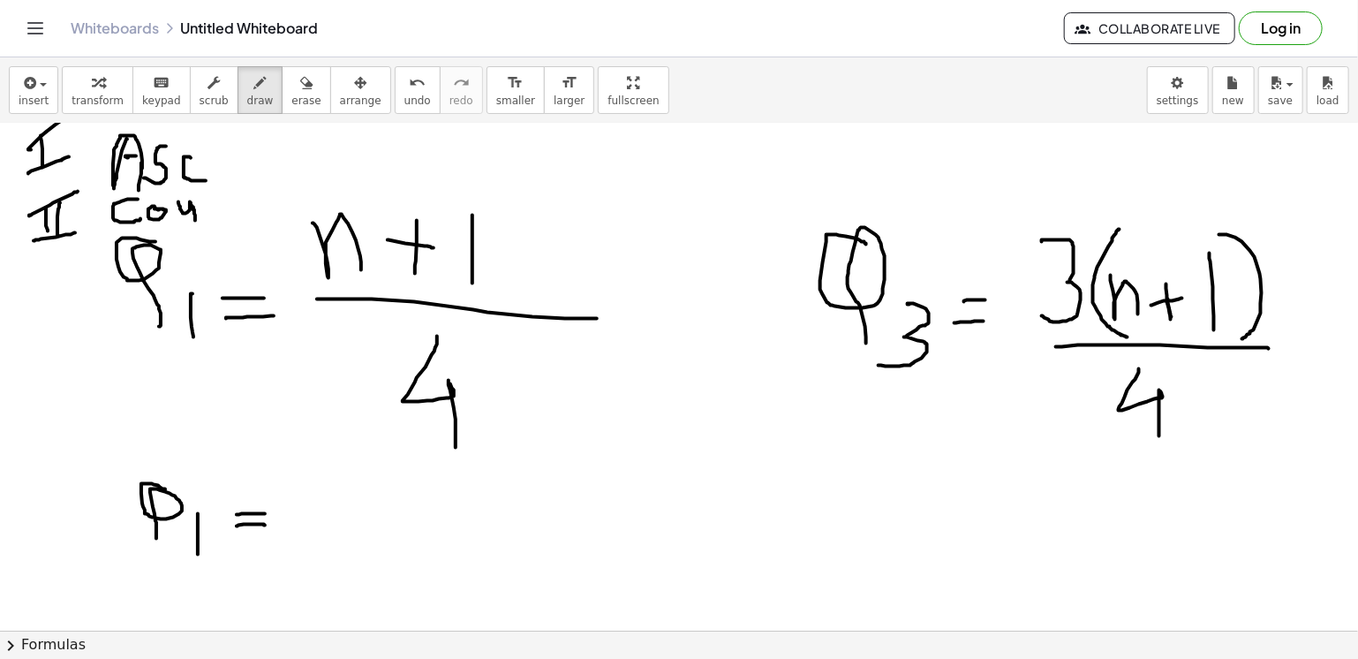
click at [195, 220] on div at bounding box center [679, 251] width 1358 height 1130
drag, startPoint x: 197, startPoint y: 202, endPoint x: 216, endPoint y: 230, distance: 33.6
click at [216, 230] on div at bounding box center [679, 251] width 1358 height 1130
drag, startPoint x: 228, startPoint y: 192, endPoint x: 235, endPoint y: 220, distance: 29.1
click at [235, 220] on div at bounding box center [679, 251] width 1358 height 1130
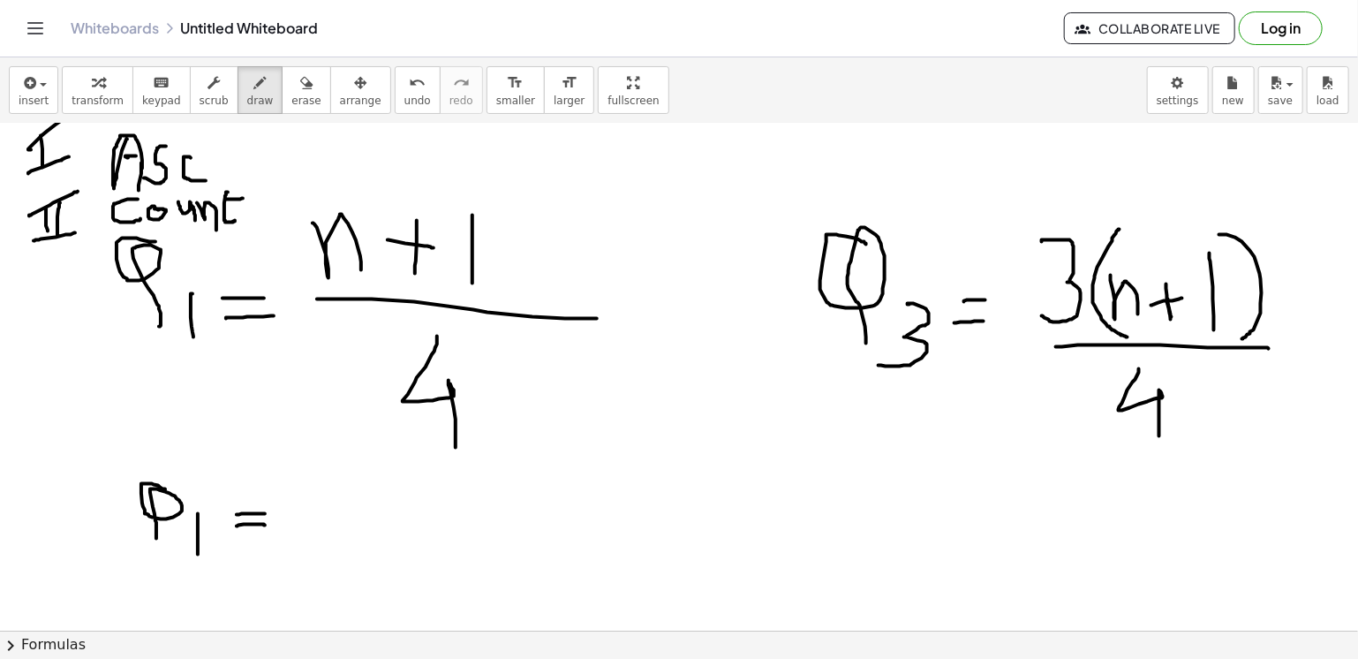
drag, startPoint x: 225, startPoint y: 199, endPoint x: 243, endPoint y: 198, distance: 17.7
click at [243, 198] on div at bounding box center [679, 251] width 1358 height 1130
drag, startPoint x: 18, startPoint y: 293, endPoint x: 69, endPoint y: 259, distance: 61.7
click at [74, 257] on div at bounding box center [679, 251] width 1358 height 1130
drag, startPoint x: 39, startPoint y: 272, endPoint x: 39, endPoint y: 316, distance: 44.2
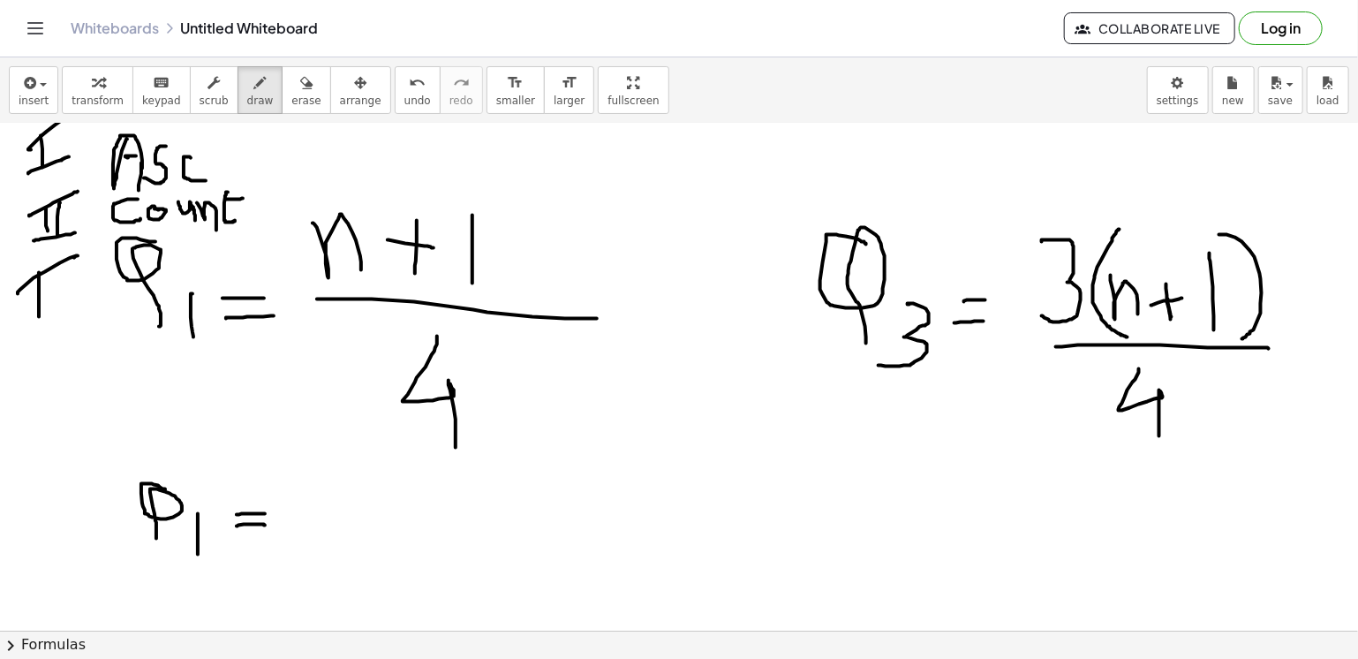
click at [39, 316] on div at bounding box center [679, 251] width 1358 height 1130
drag, startPoint x: 44, startPoint y: 283, endPoint x: 45, endPoint y: 309, distance: 25.6
click at [45, 309] on div at bounding box center [679, 251] width 1358 height 1130
drag, startPoint x: 49, startPoint y: 273, endPoint x: 54, endPoint y: 308, distance: 35.6
click at [54, 308] on div at bounding box center [679, 251] width 1358 height 1130
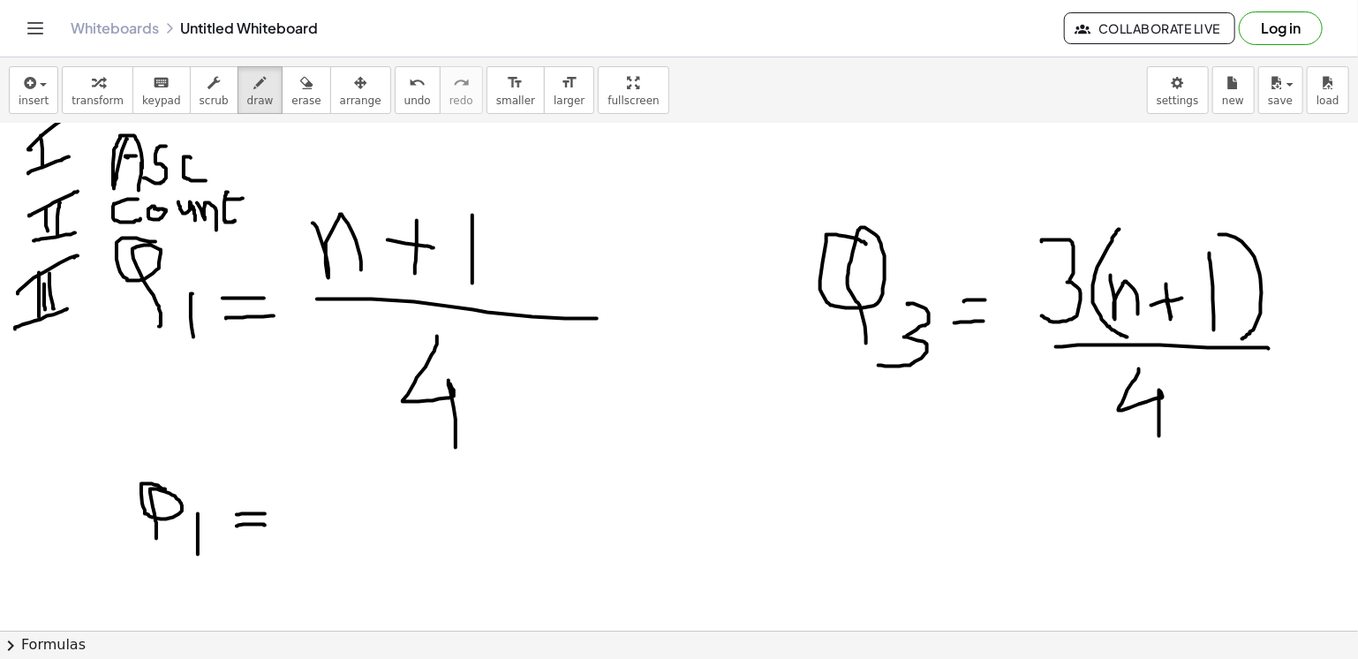
drag, startPoint x: 15, startPoint y: 329, endPoint x: 72, endPoint y: 306, distance: 60.7
click at [72, 306] on div at bounding box center [679, 251] width 1358 height 1130
drag, startPoint x: 332, startPoint y: 463, endPoint x: 350, endPoint y: 506, distance: 46.7
click at [350, 506] on div at bounding box center [679, 251] width 1358 height 1130
drag, startPoint x: 375, startPoint y: 484, endPoint x: 414, endPoint y: 481, distance: 38.9
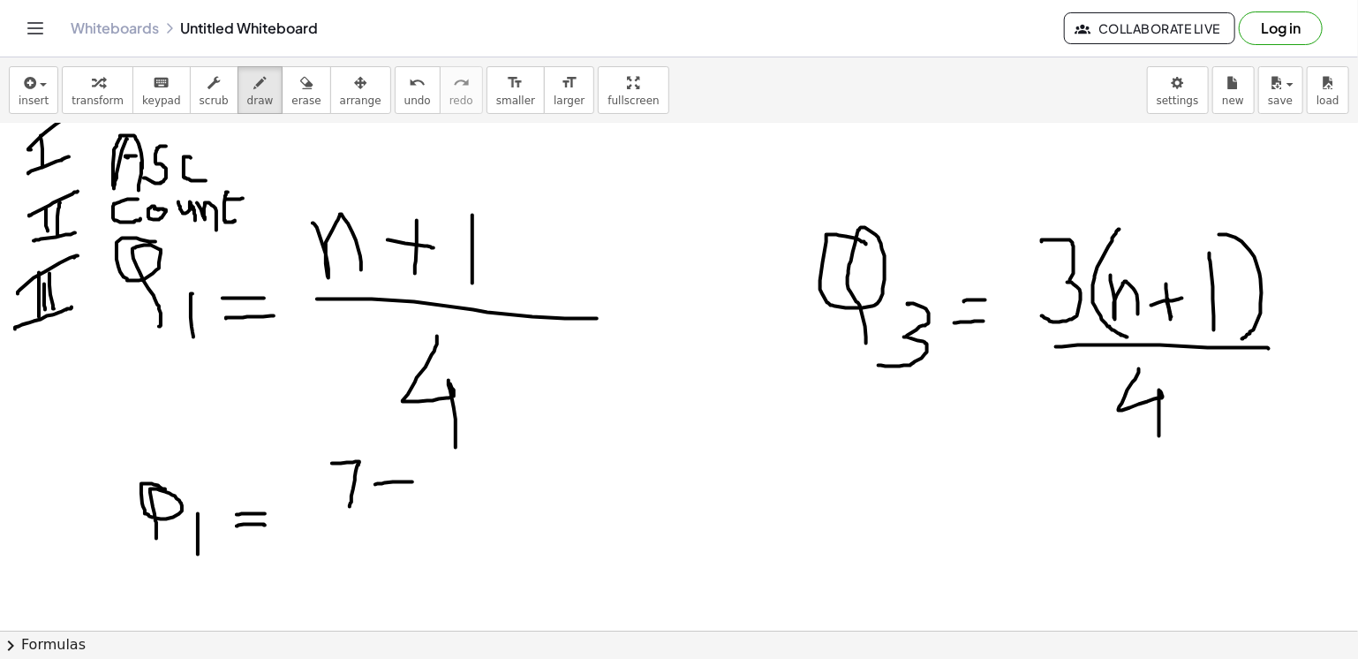
click at [414, 481] on div at bounding box center [679, 251] width 1358 height 1130
drag, startPoint x: 393, startPoint y: 467, endPoint x: 396, endPoint y: 517, distance: 49.5
click at [396, 517] on div at bounding box center [679, 251] width 1358 height 1130
drag, startPoint x: 426, startPoint y: 471, endPoint x: 430, endPoint y: 513, distance: 42.6
click at [430, 513] on div at bounding box center [679, 251] width 1358 height 1130
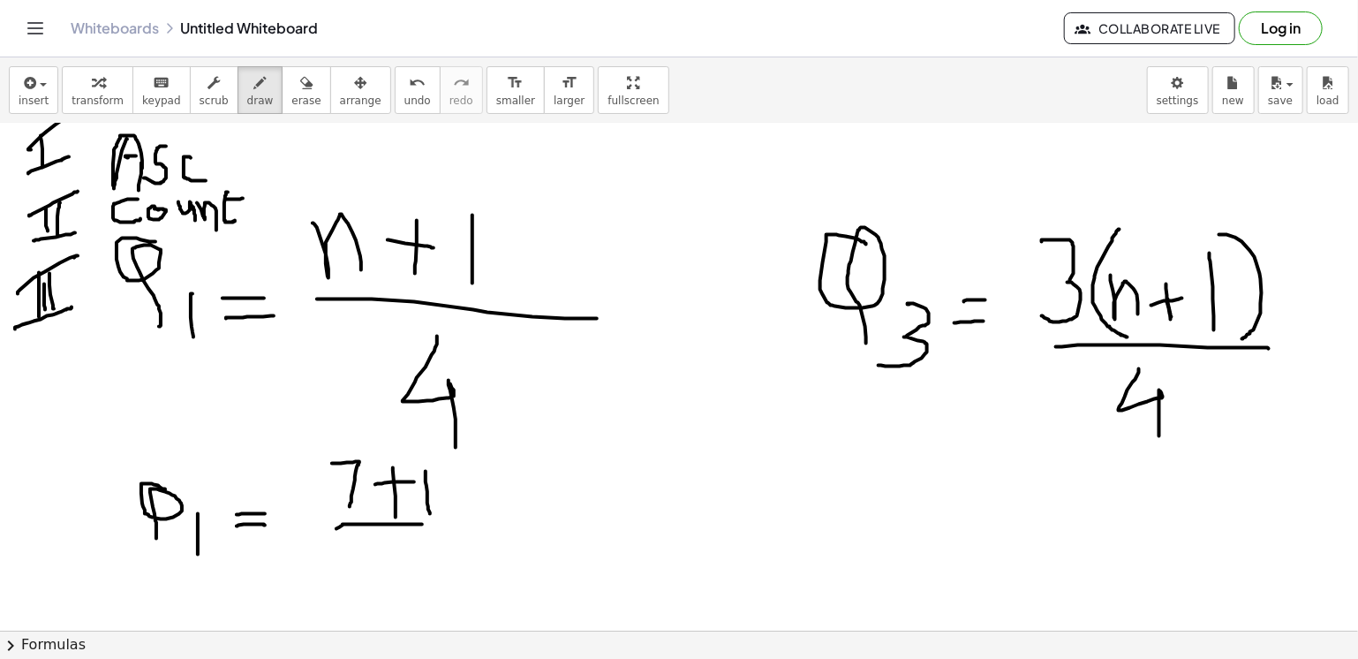
drag, startPoint x: 336, startPoint y: 528, endPoint x: 423, endPoint y: 524, distance: 86.7
click at [423, 524] on div at bounding box center [679, 251] width 1358 height 1130
drag, startPoint x: 380, startPoint y: 530, endPoint x: 395, endPoint y: 583, distance: 55.1
click at [395, 583] on div at bounding box center [679, 251] width 1358 height 1130
drag, startPoint x: 466, startPoint y: 504, endPoint x: 487, endPoint y: 502, distance: 21.3
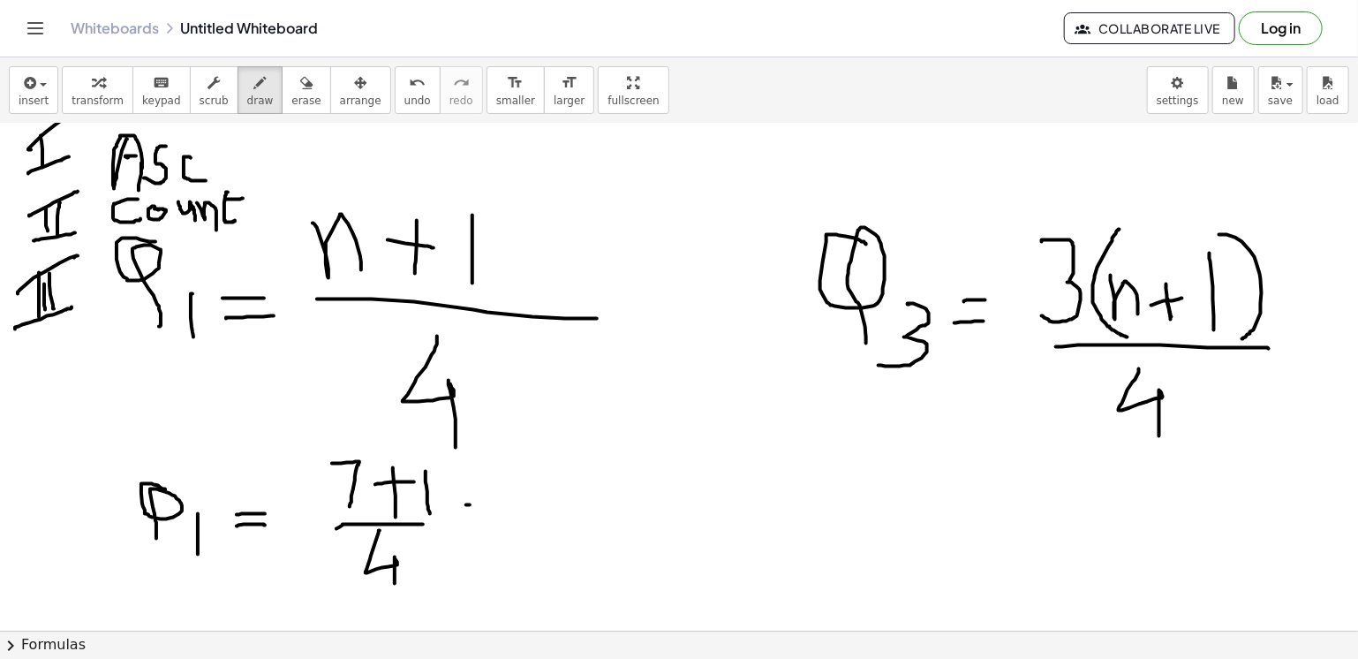
click at [487, 502] on div at bounding box center [679, 251] width 1358 height 1130
drag, startPoint x: 483, startPoint y: 517, endPoint x: 493, endPoint y: 517, distance: 9.7
click at [493, 517] on div at bounding box center [679, 251] width 1358 height 1130
drag, startPoint x: 558, startPoint y: 466, endPoint x: 582, endPoint y: 511, distance: 51.0
click at [582, 511] on div at bounding box center [679, 251] width 1358 height 1130
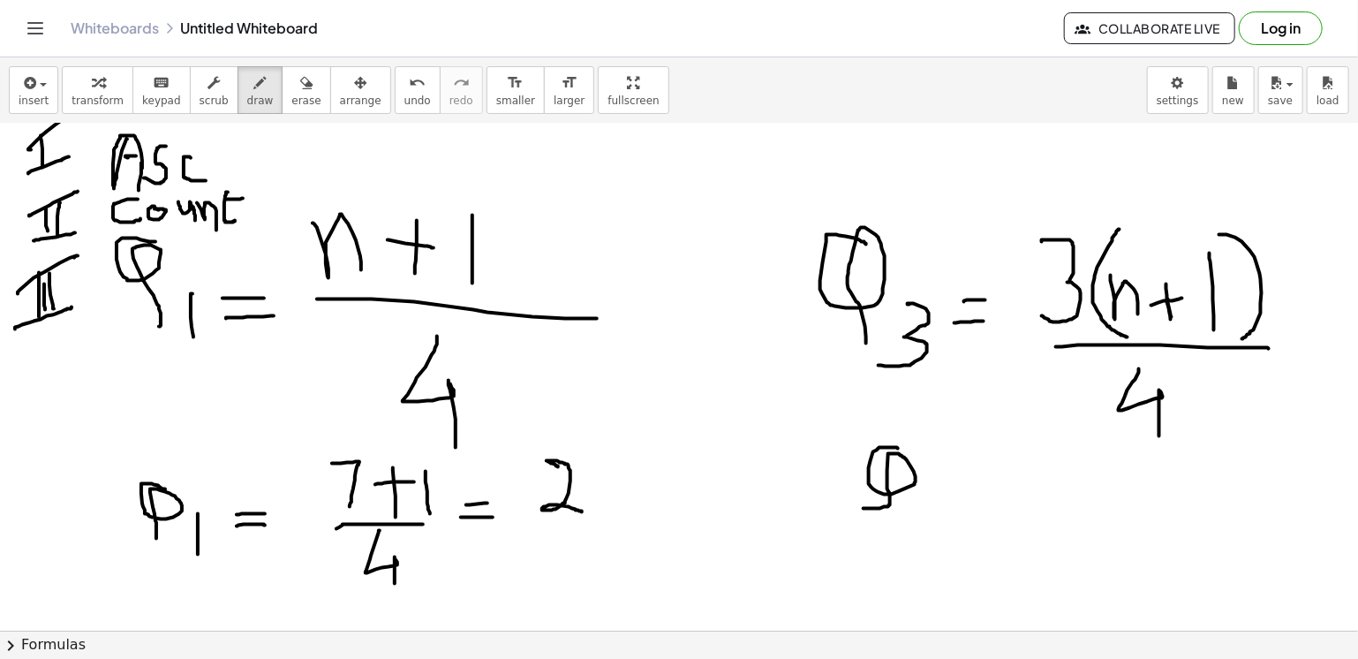
drag, startPoint x: 897, startPoint y: 447, endPoint x: 862, endPoint y: 508, distance: 70.4
click at [862, 508] on div at bounding box center [679, 251] width 1358 height 1130
drag, startPoint x: 929, startPoint y: 481, endPoint x: 919, endPoint y: 526, distance: 46.1
click at [919, 526] on div at bounding box center [679, 251] width 1358 height 1130
drag, startPoint x: 979, startPoint y: 481, endPoint x: 995, endPoint y: 481, distance: 15.9
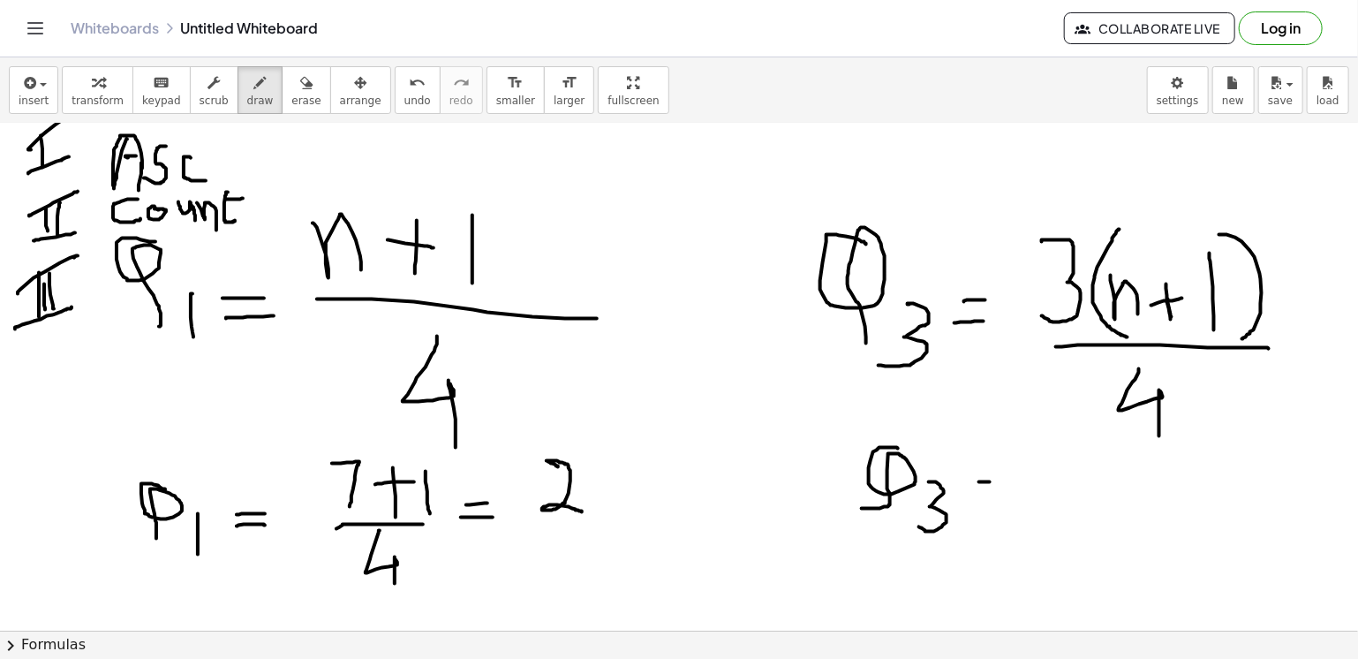
click at [995, 481] on div at bounding box center [679, 251] width 1358 height 1130
drag, startPoint x: 976, startPoint y: 499, endPoint x: 1000, endPoint y: 495, distance: 24.1
click at [1000, 495] on div at bounding box center [679, 251] width 1358 height 1130
drag, startPoint x: 1026, startPoint y: 457, endPoint x: 1019, endPoint y: 511, distance: 54.3
click at [1019, 511] on div at bounding box center [679, 251] width 1358 height 1130
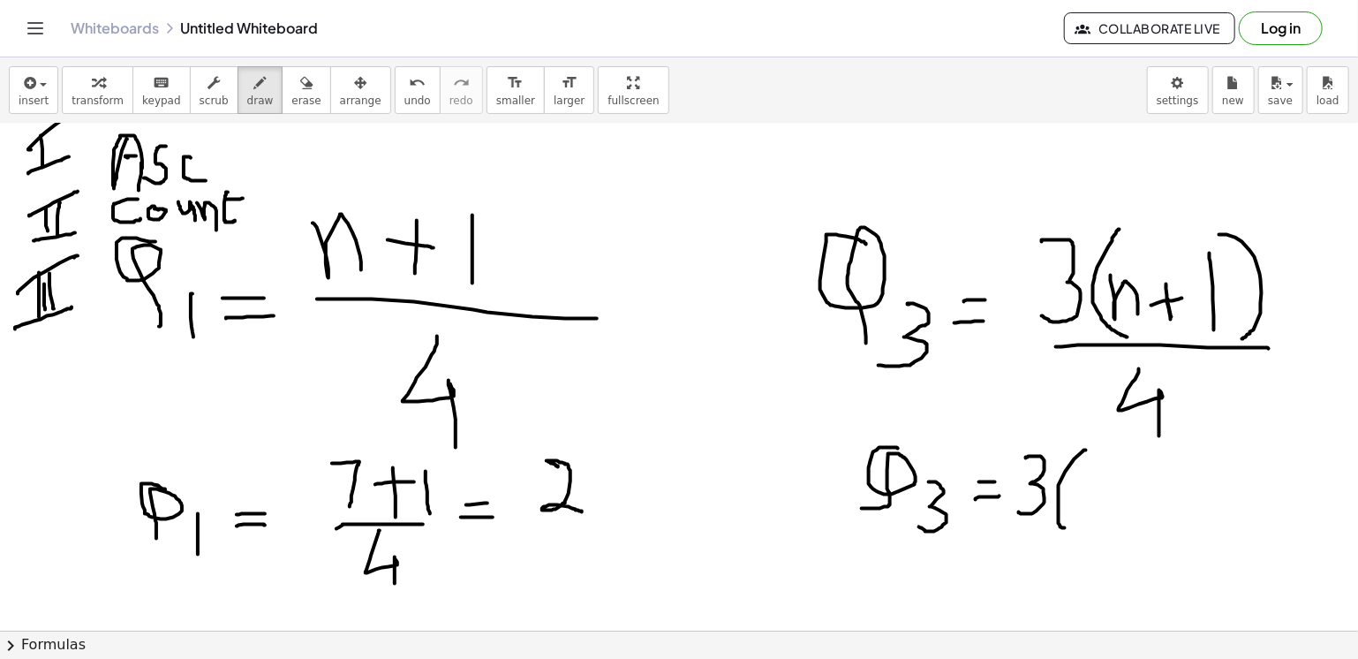
drag, startPoint x: 1086, startPoint y: 450, endPoint x: 1065, endPoint y: 527, distance: 80.6
click at [1065, 527] on div at bounding box center [679, 251] width 1358 height 1130
drag, startPoint x: 1084, startPoint y: 462, endPoint x: 1105, endPoint y: 510, distance: 52.2
click at [1105, 510] on div at bounding box center [679, 251] width 1358 height 1130
drag, startPoint x: 1123, startPoint y: 485, endPoint x: 1164, endPoint y: 481, distance: 40.8
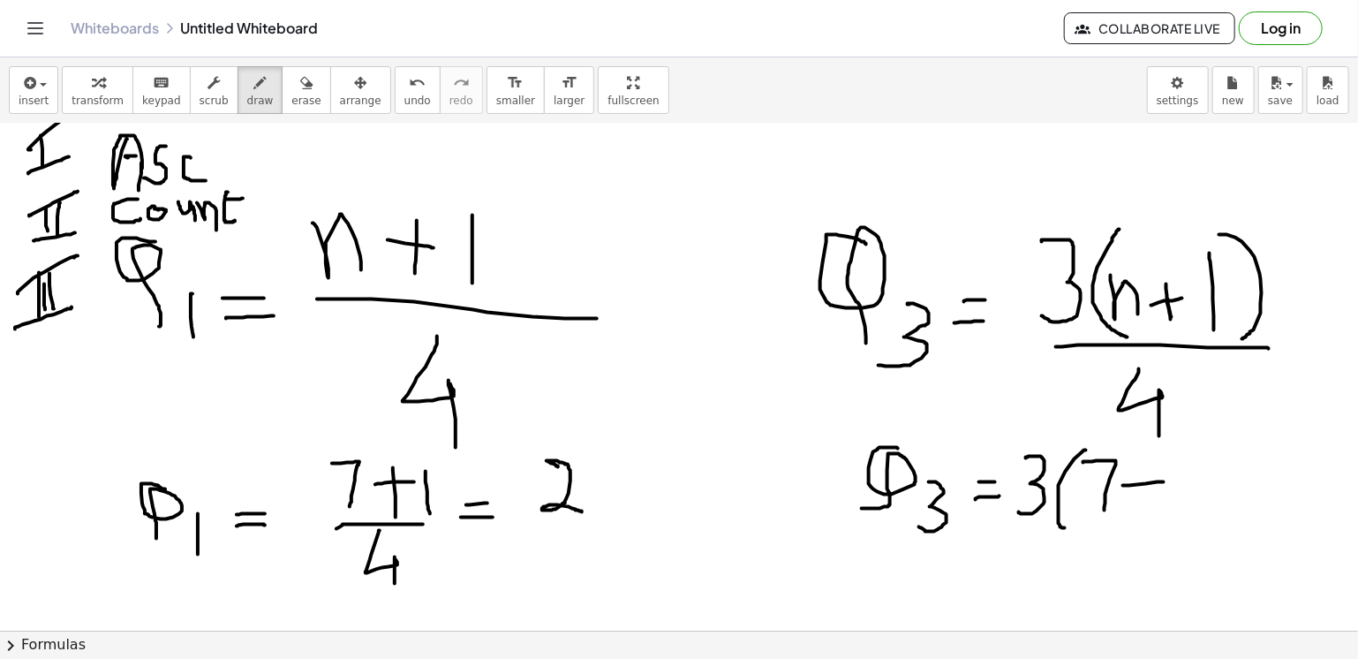
click at [1164, 481] on div at bounding box center [679, 251] width 1358 height 1130
drag, startPoint x: 1138, startPoint y: 473, endPoint x: 1145, endPoint y: 513, distance: 40.2
click at [1145, 513] on div at bounding box center [679, 251] width 1358 height 1130
drag, startPoint x: 1187, startPoint y: 456, endPoint x: 1184, endPoint y: 492, distance: 36.3
click at [1184, 492] on div at bounding box center [679, 251] width 1358 height 1130
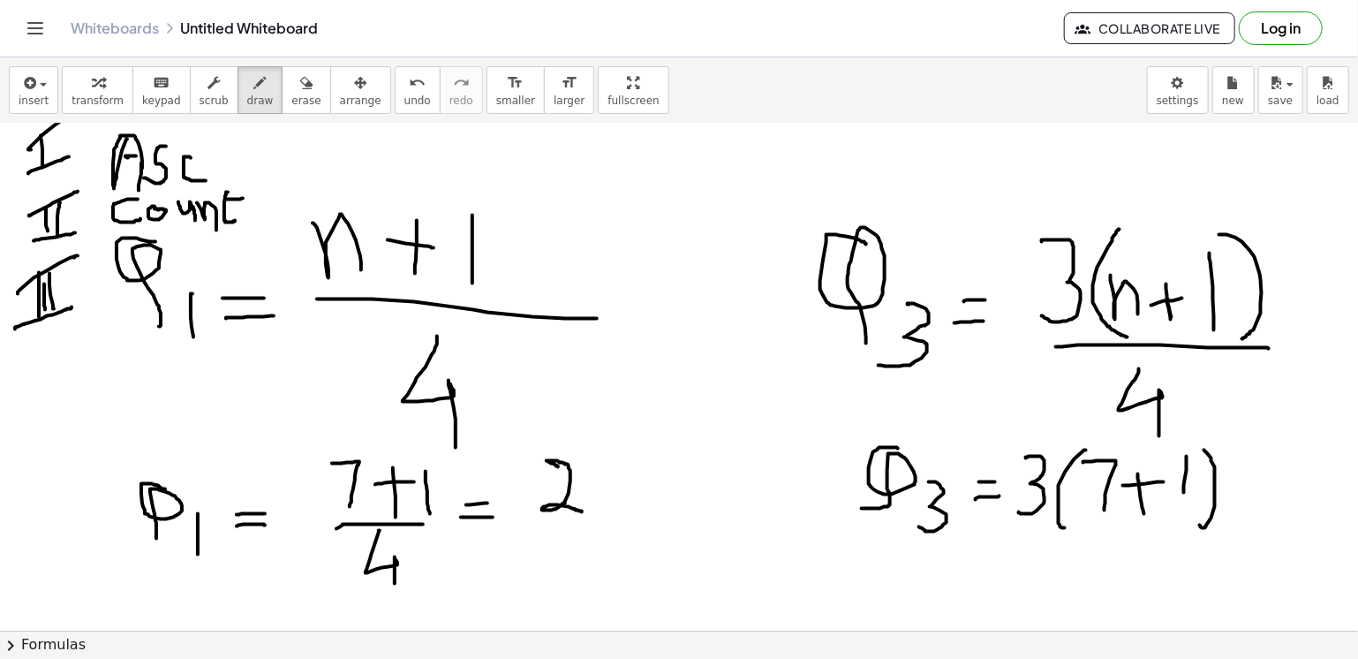
drag, startPoint x: 1205, startPoint y: 450, endPoint x: 1200, endPoint y: 525, distance: 75.2
click at [1200, 525] on div at bounding box center [679, 251] width 1358 height 1130
drag, startPoint x: 1043, startPoint y: 531, endPoint x: 1190, endPoint y: 527, distance: 147.5
click at [1190, 527] on div at bounding box center [679, 251] width 1358 height 1130
drag, startPoint x: 1125, startPoint y: 546, endPoint x: 1140, endPoint y: 592, distance: 48.3
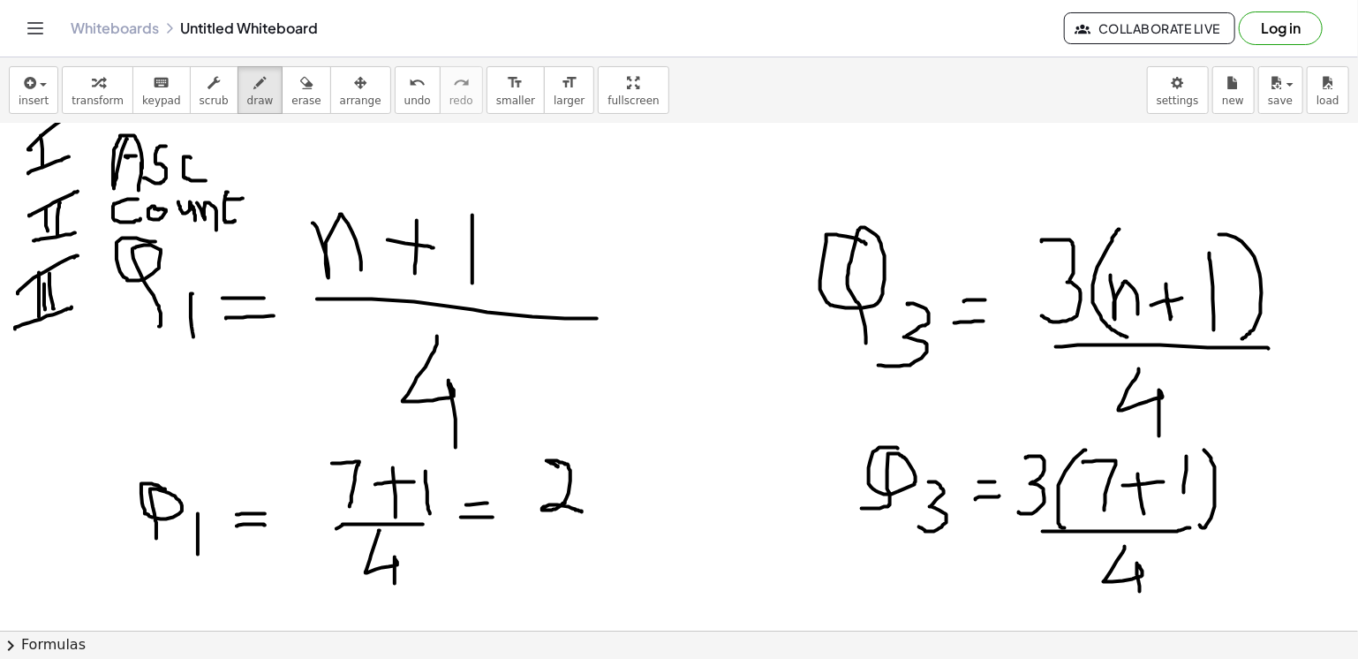
click at [1140, 592] on div at bounding box center [679, 251] width 1358 height 1130
drag, startPoint x: 1231, startPoint y: 526, endPoint x: 1244, endPoint y: 526, distance: 13.2
click at [1244, 526] on div at bounding box center [679, 251] width 1358 height 1130
click at [1240, 538] on div at bounding box center [679, 251] width 1358 height 1130
drag, startPoint x: 1263, startPoint y: 482, endPoint x: 1258, endPoint y: 520, distance: 38.3
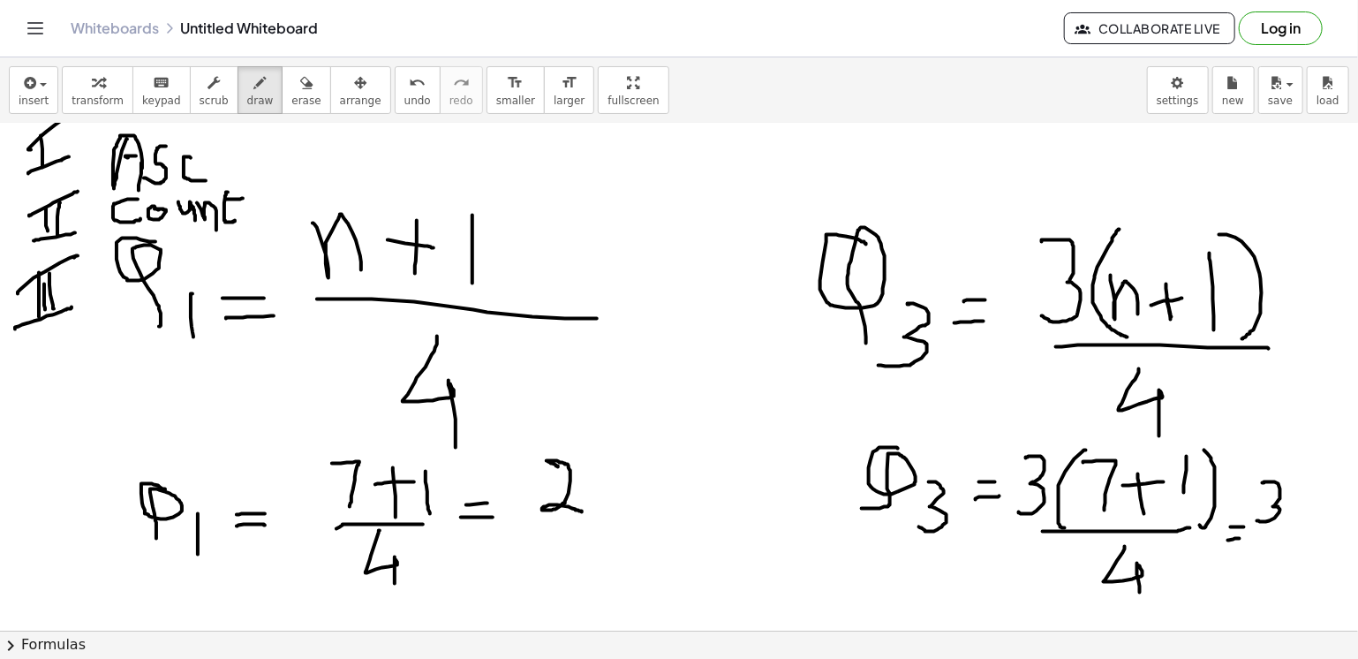
click at [1258, 520] on div at bounding box center [679, 251] width 1358 height 1130
drag, startPoint x: 1291, startPoint y: 492, endPoint x: 1311, endPoint y: 515, distance: 30.7
click at [1311, 515] on div at bounding box center [679, 251] width 1358 height 1130
drag, startPoint x: 1303, startPoint y: 495, endPoint x: 1295, endPoint y: 539, distance: 45.0
click at [1295, 539] on div at bounding box center [679, 251] width 1358 height 1130
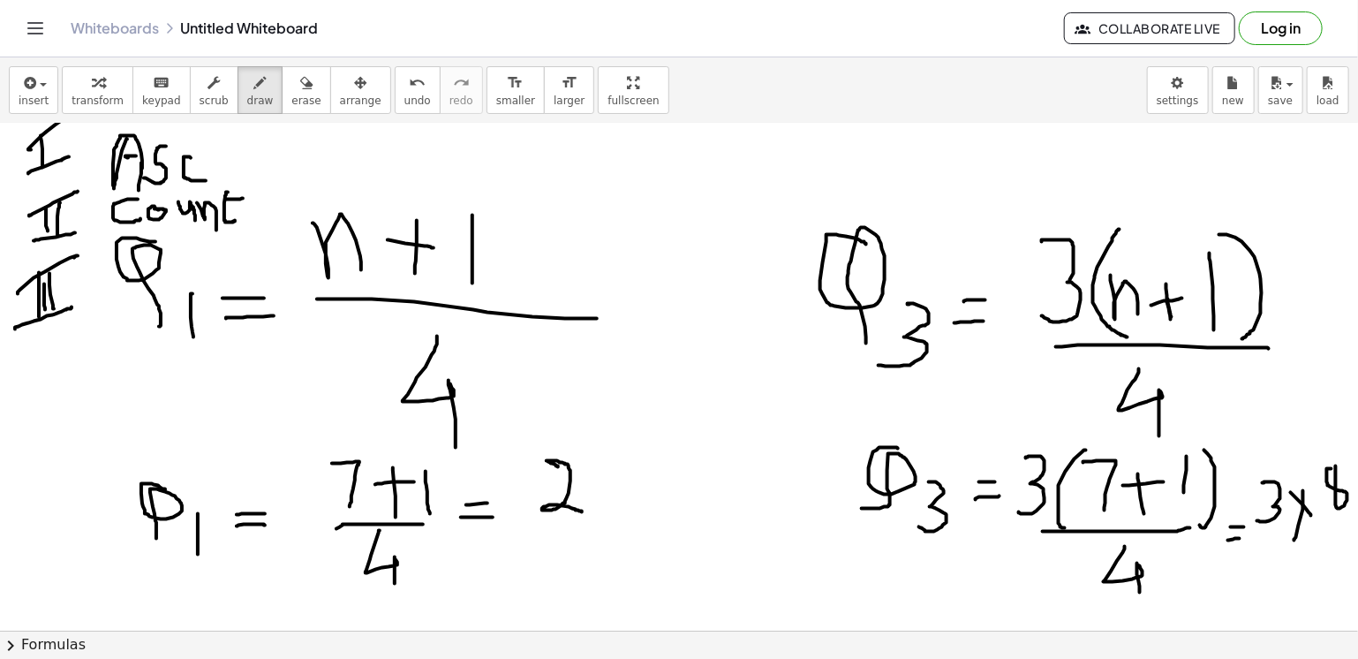
click at [1336, 465] on div at bounding box center [679, 251] width 1358 height 1130
drag, startPoint x: 1273, startPoint y: 527, endPoint x: 1348, endPoint y: 528, distance: 74.2
click at [1348, 528] on div "×" at bounding box center [679, 377] width 1358 height 507
drag, startPoint x: 1299, startPoint y: 544, endPoint x: 1311, endPoint y: 571, distance: 30.0
click at [1311, 571] on div at bounding box center [679, 251] width 1358 height 1130
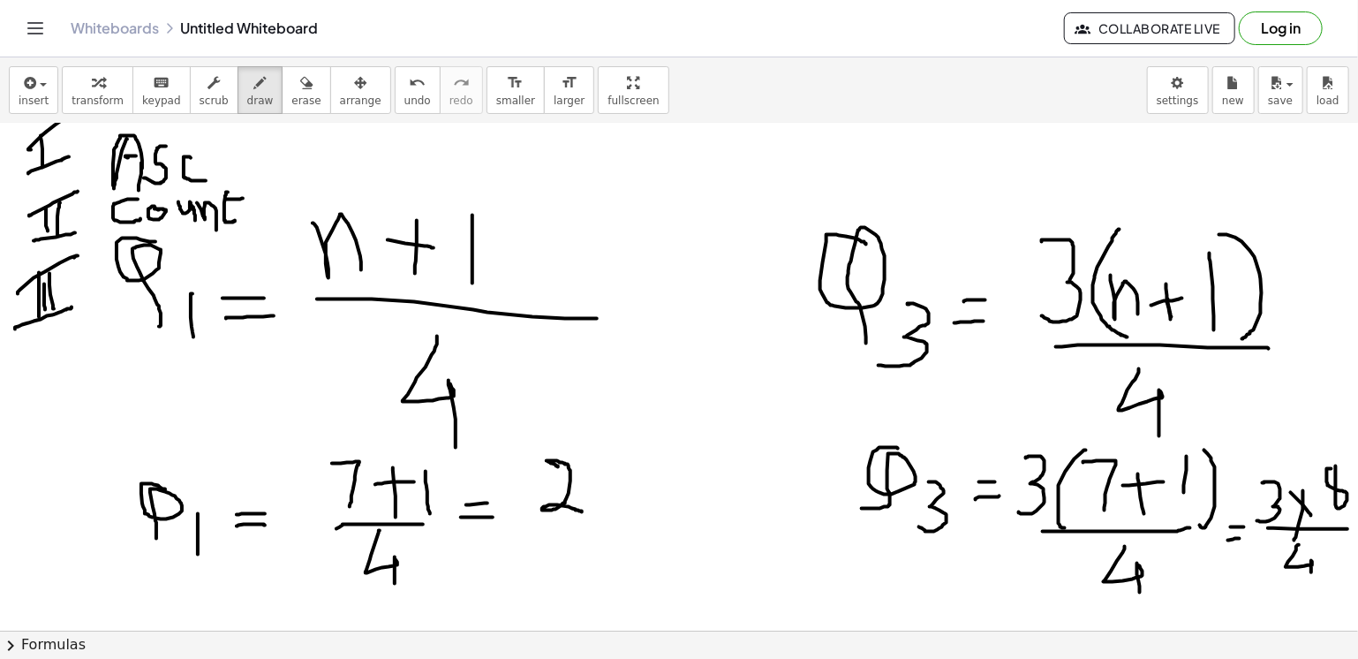
scroll to position [438, 8]
drag, startPoint x: 1278, startPoint y: 555, endPoint x: 1326, endPoint y: 577, distance: 53.0
click at [1326, 577] on div at bounding box center [679, 251] width 1358 height 1130
drag, startPoint x: 1311, startPoint y: 490, endPoint x: 1356, endPoint y: 499, distance: 46.8
click at [1356, 499] on div "×" at bounding box center [679, 377] width 1358 height 507
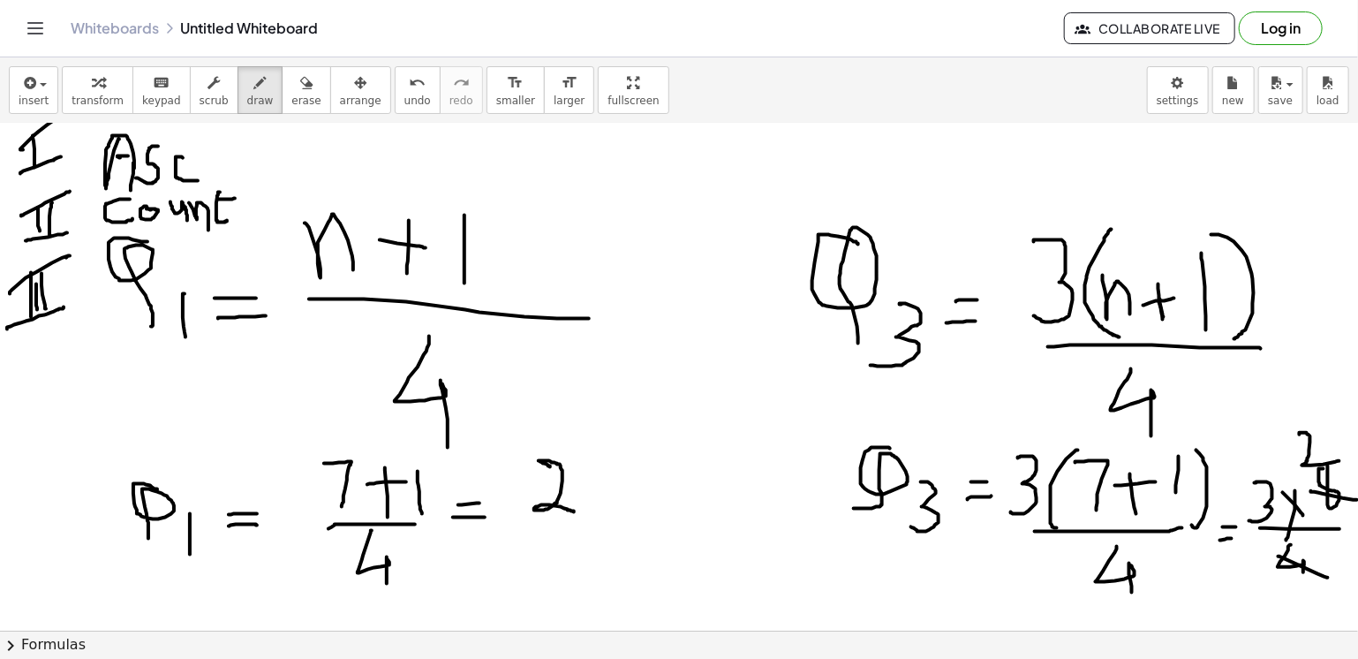
drag, startPoint x: 1299, startPoint y: 432, endPoint x: 1339, endPoint y: 460, distance: 48.8
click at [1339, 460] on div at bounding box center [677, 251] width 1371 height 1130
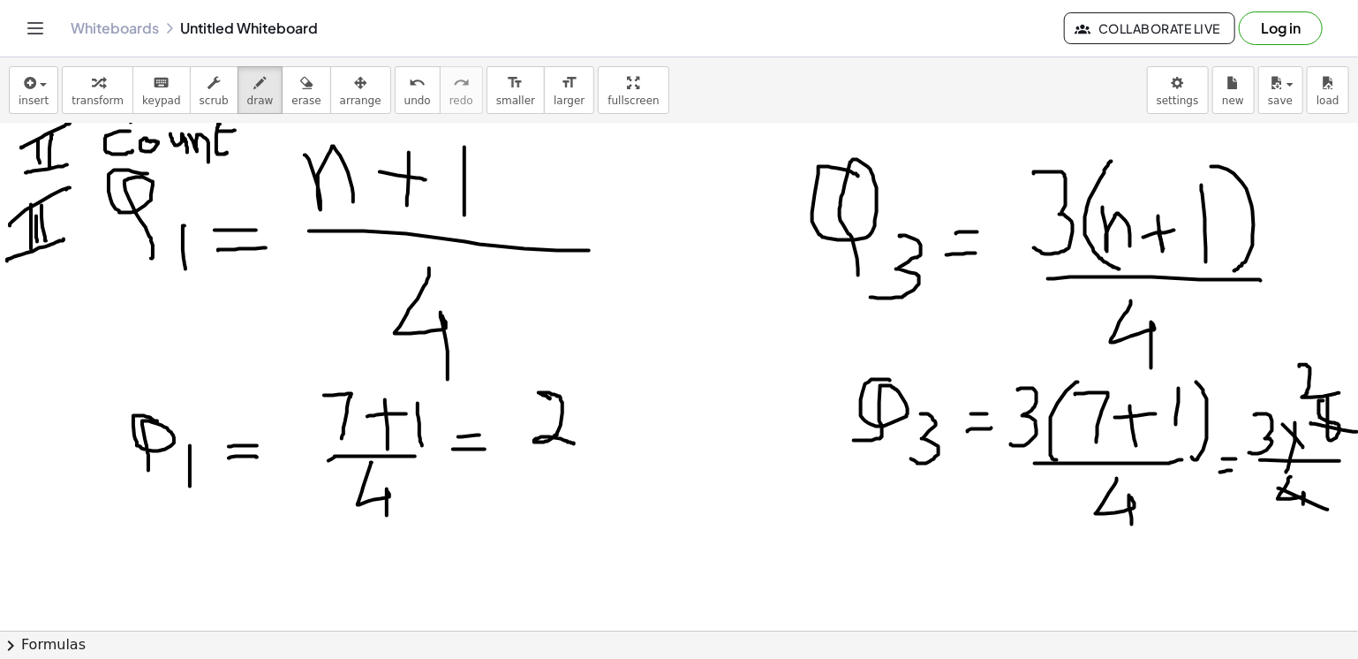
scroll to position [598, 8]
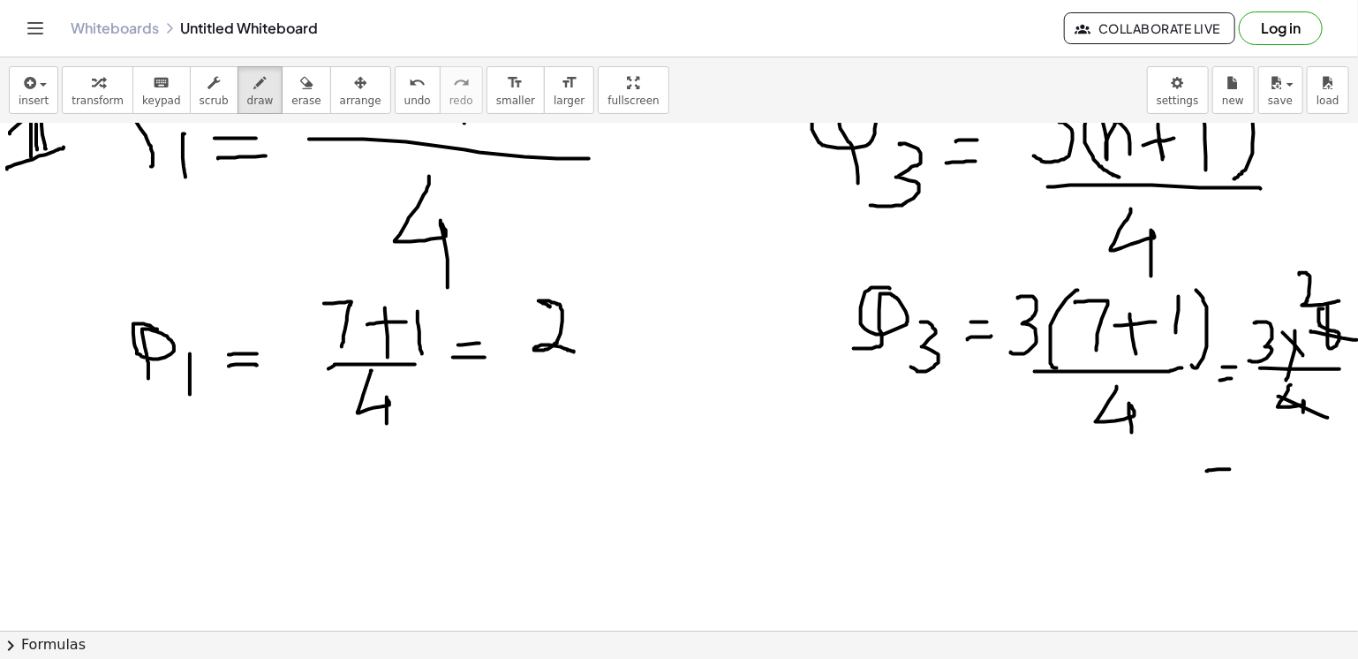
drag, startPoint x: 1206, startPoint y: 470, endPoint x: 1234, endPoint y: 468, distance: 27.4
click at [1234, 468] on div at bounding box center [677, 91] width 1371 height 1130
drag, startPoint x: 1209, startPoint y: 484, endPoint x: 1248, endPoint y: 484, distance: 38.9
click at [1248, 484] on div at bounding box center [677, 91] width 1371 height 1130
drag, startPoint x: 1288, startPoint y: 431, endPoint x: 1271, endPoint y: 488, distance: 60.1
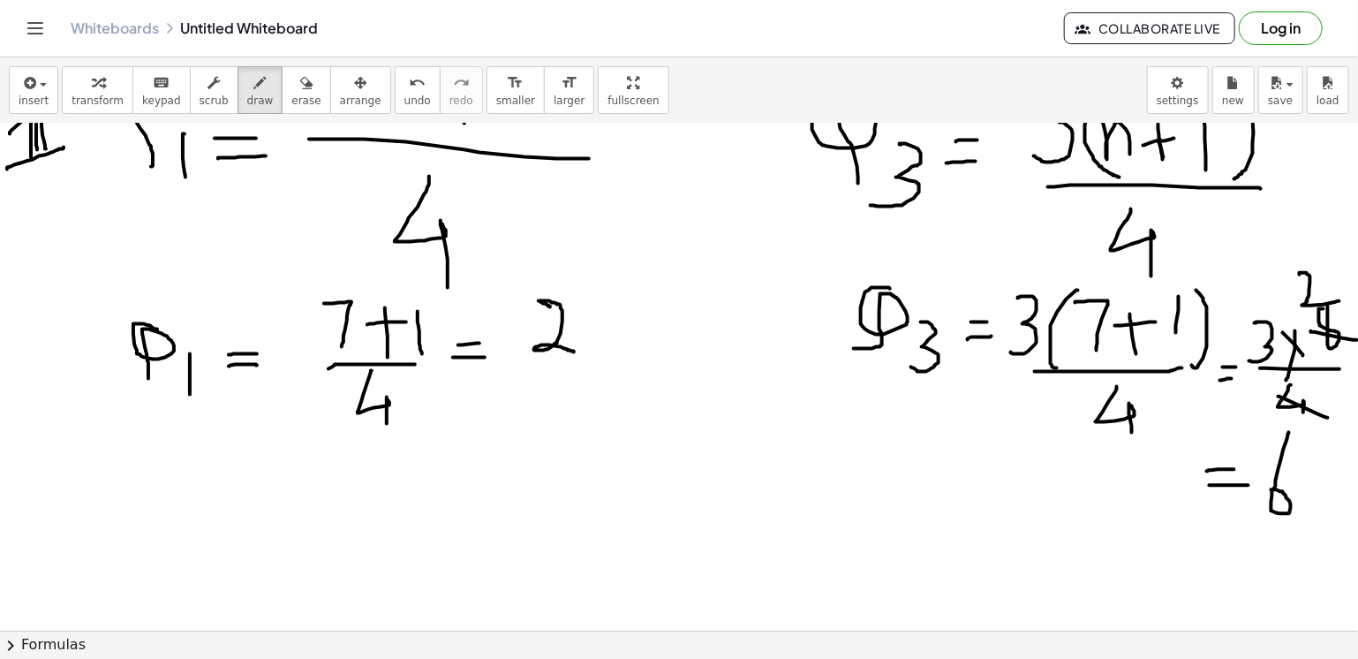
click at [1271, 488] on div at bounding box center [677, 91] width 1371 height 1130
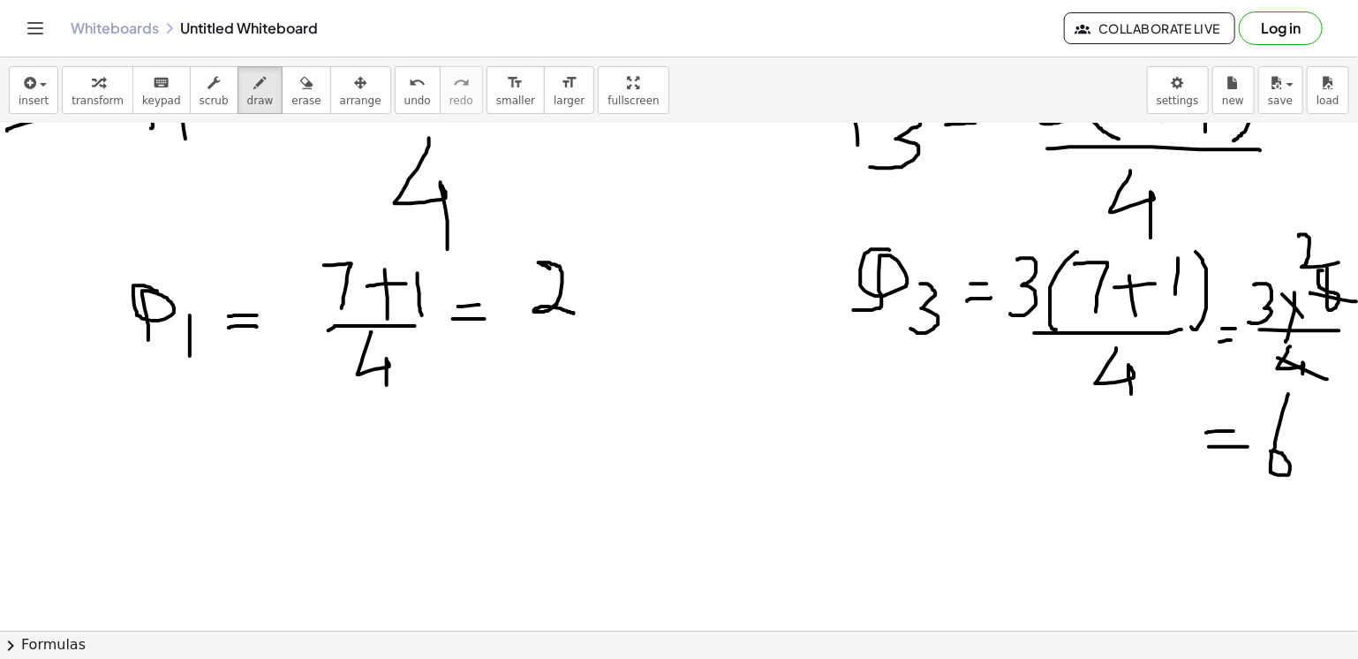
scroll to position [733, 8]
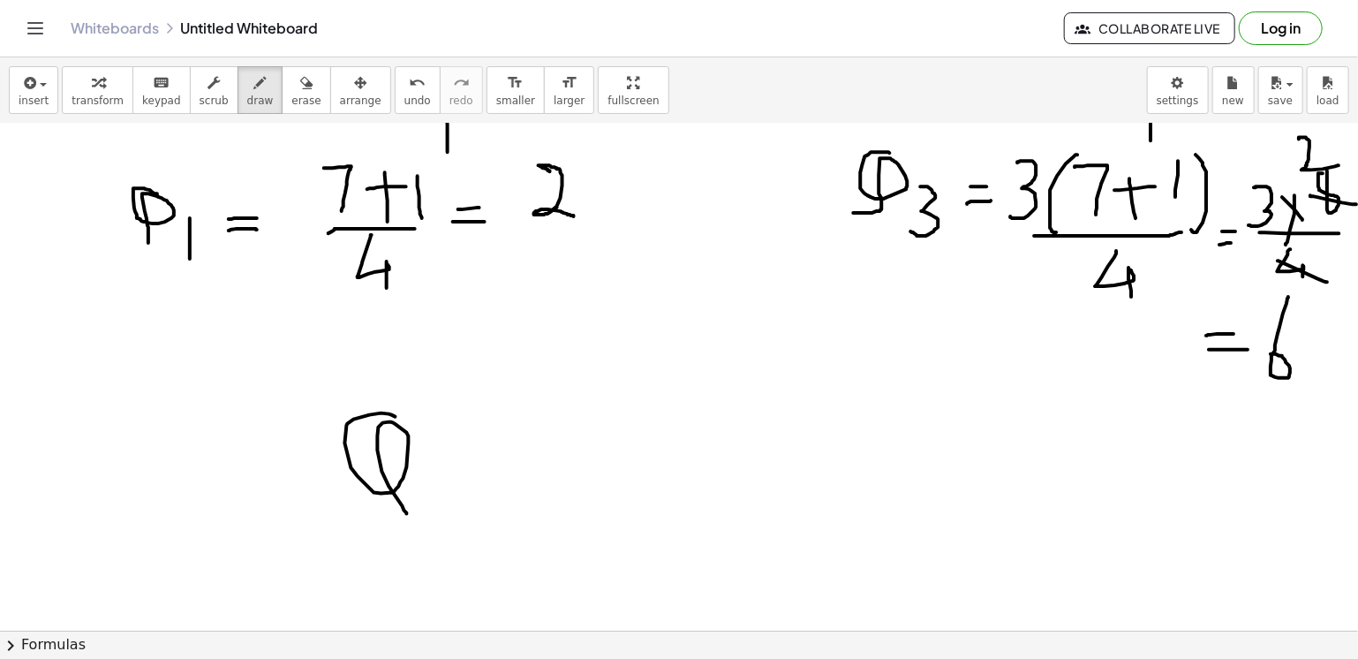
drag, startPoint x: 395, startPoint y: 416, endPoint x: 406, endPoint y: 513, distance: 97.8
click at [406, 513] on div at bounding box center [677, 153] width 1371 height 1524
click at [434, 502] on div at bounding box center [677, 153] width 1371 height 1524
drag, startPoint x: 470, startPoint y: 430, endPoint x: 476, endPoint y: 508, distance: 78.0
click at [476, 508] on div at bounding box center [677, 153] width 1371 height 1524
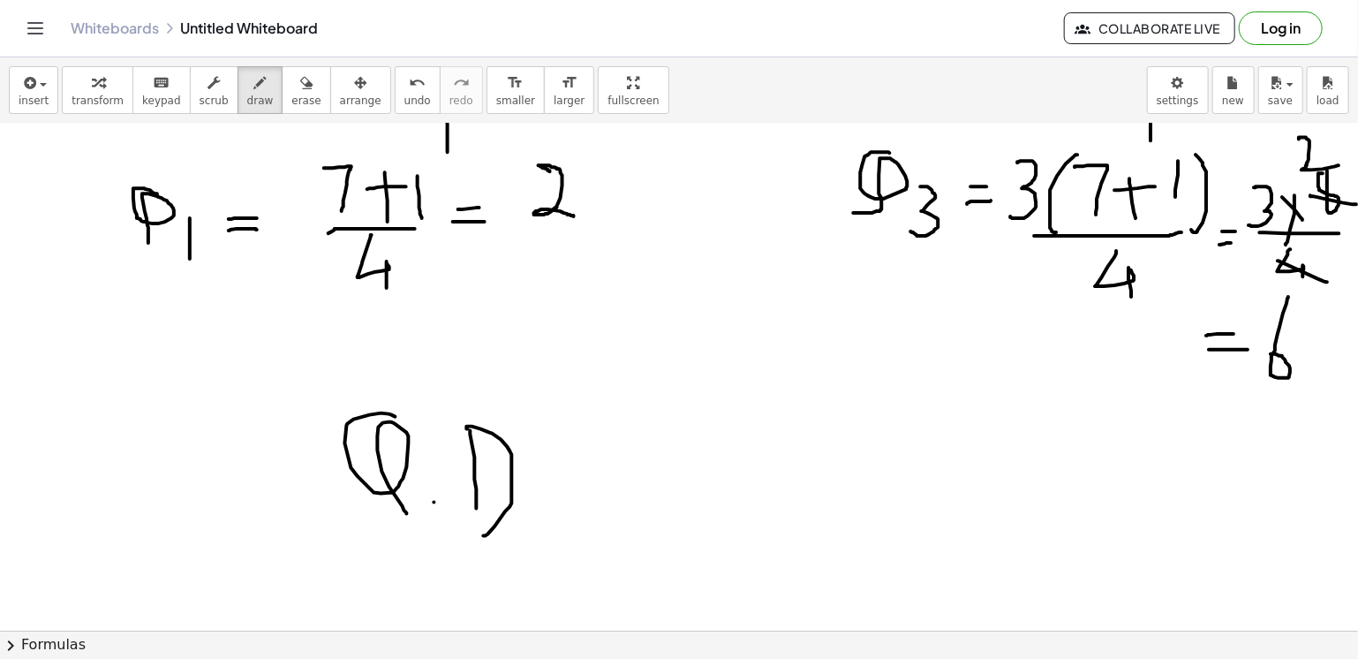
drag, startPoint x: 467, startPoint y: 428, endPoint x: 479, endPoint y: 532, distance: 104.0
click at [479, 532] on div at bounding box center [677, 153] width 1371 height 1524
drag, startPoint x: 563, startPoint y: 469, endPoint x: 583, endPoint y: 473, distance: 20.8
click at [583, 473] on div at bounding box center [677, 153] width 1371 height 1524
drag, startPoint x: 551, startPoint y: 490, endPoint x: 592, endPoint y: 492, distance: 40.7
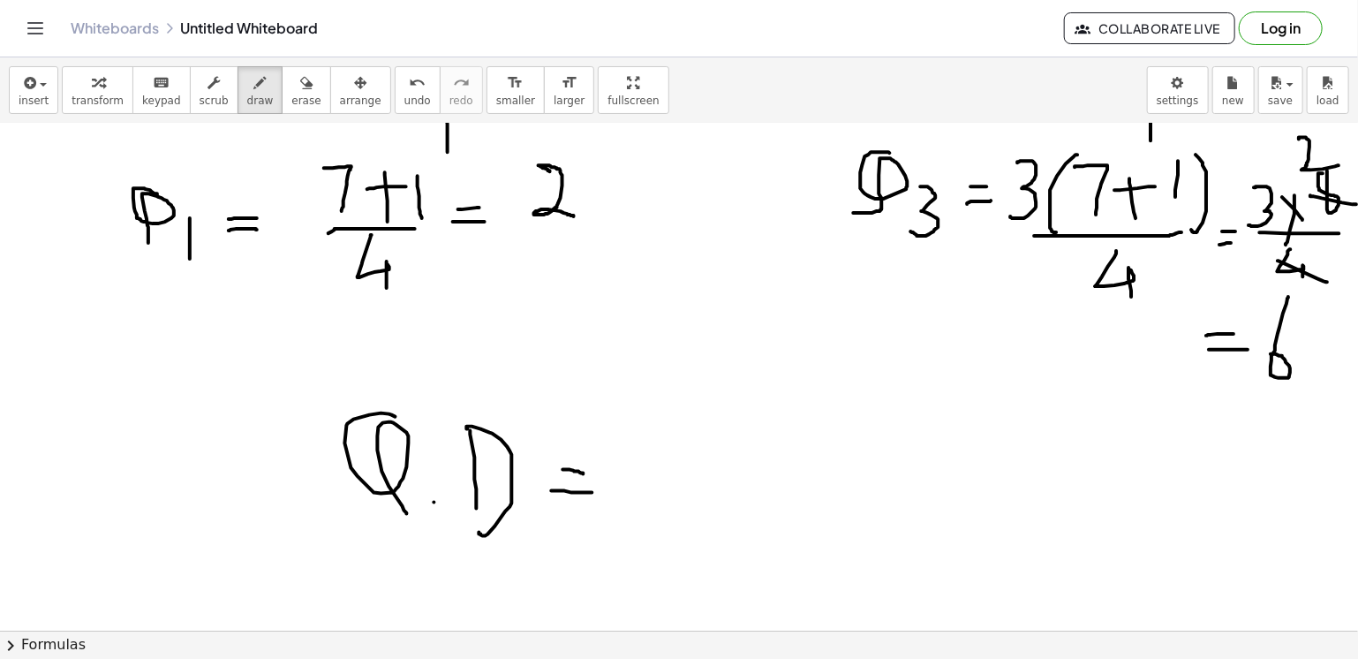
click at [592, 492] on div at bounding box center [677, 153] width 1371 height 1524
drag, startPoint x: 665, startPoint y: 450, endPoint x: 669, endPoint y: 527, distance: 77.8
click at [669, 527] on div at bounding box center [677, 153] width 1371 height 1524
drag, startPoint x: 720, startPoint y: 464, endPoint x: 751, endPoint y: 516, distance: 60.6
click at [751, 516] on div at bounding box center [677, 153] width 1371 height 1524
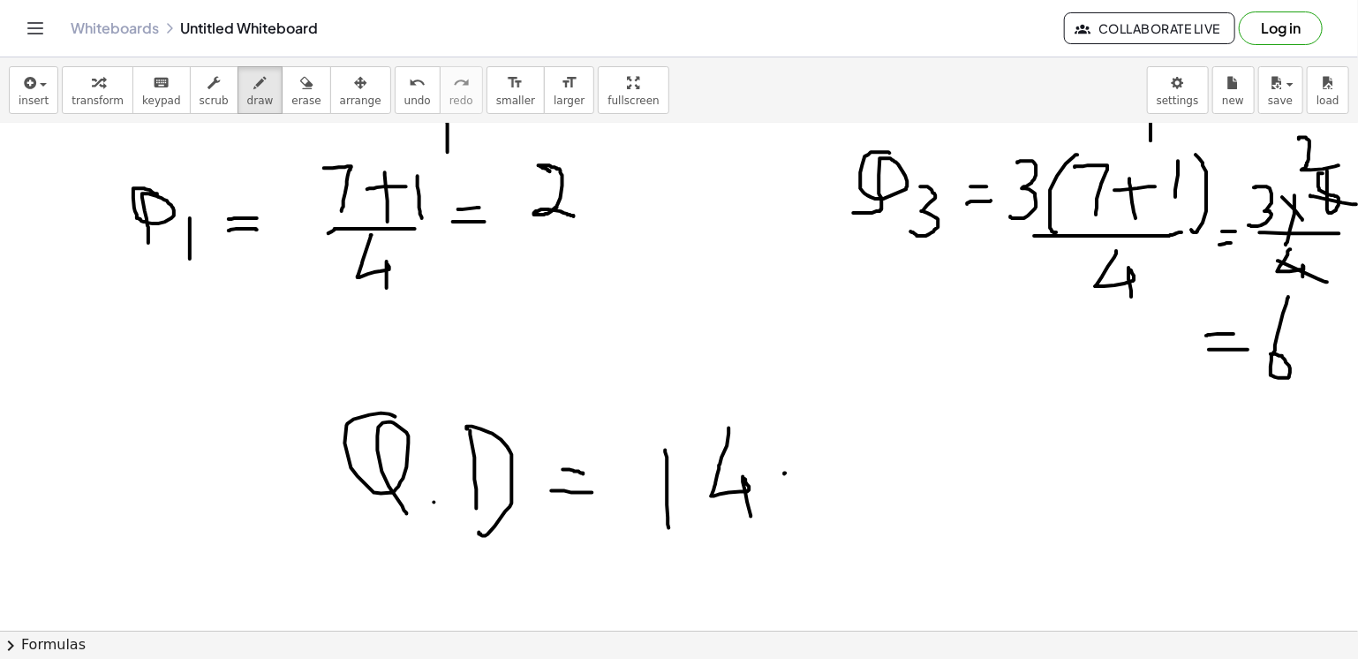
drag, startPoint x: 784, startPoint y: 473, endPoint x: 823, endPoint y: 474, distance: 38.9
click at [823, 474] on div at bounding box center [677, 153] width 1371 height 1524
drag, startPoint x: 862, startPoint y: 430, endPoint x: 907, endPoint y: 419, distance: 46.3
click at [907, 419] on div at bounding box center [677, 153] width 1371 height 1524
drag, startPoint x: 865, startPoint y: 432, endPoint x: 855, endPoint y: 515, distance: 83.7
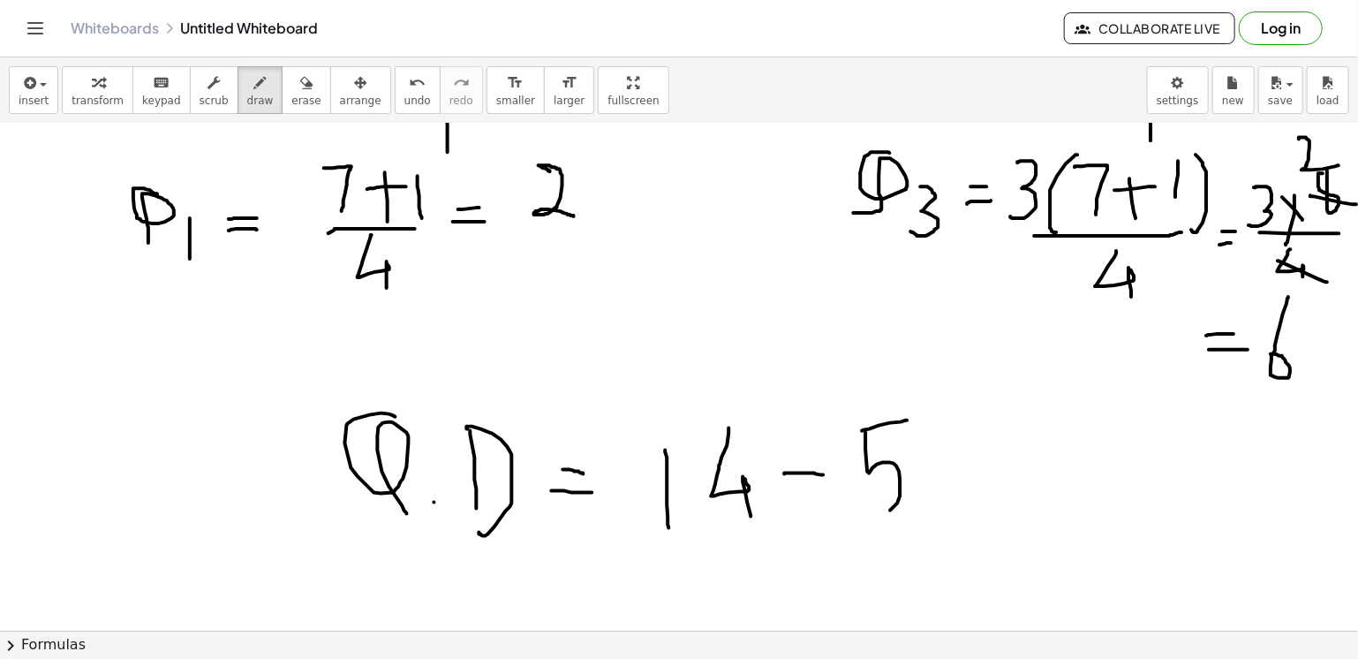
click at [855, 515] on div at bounding box center [677, 153] width 1371 height 1524
drag, startPoint x: 639, startPoint y: 538, endPoint x: 947, endPoint y: 514, distance: 308.3
click at [947, 514] on div at bounding box center [677, 153] width 1371 height 1524
drag, startPoint x: 807, startPoint y: 546, endPoint x: 870, endPoint y: 570, distance: 67.1
click at [870, 570] on div at bounding box center [677, 153] width 1371 height 1524
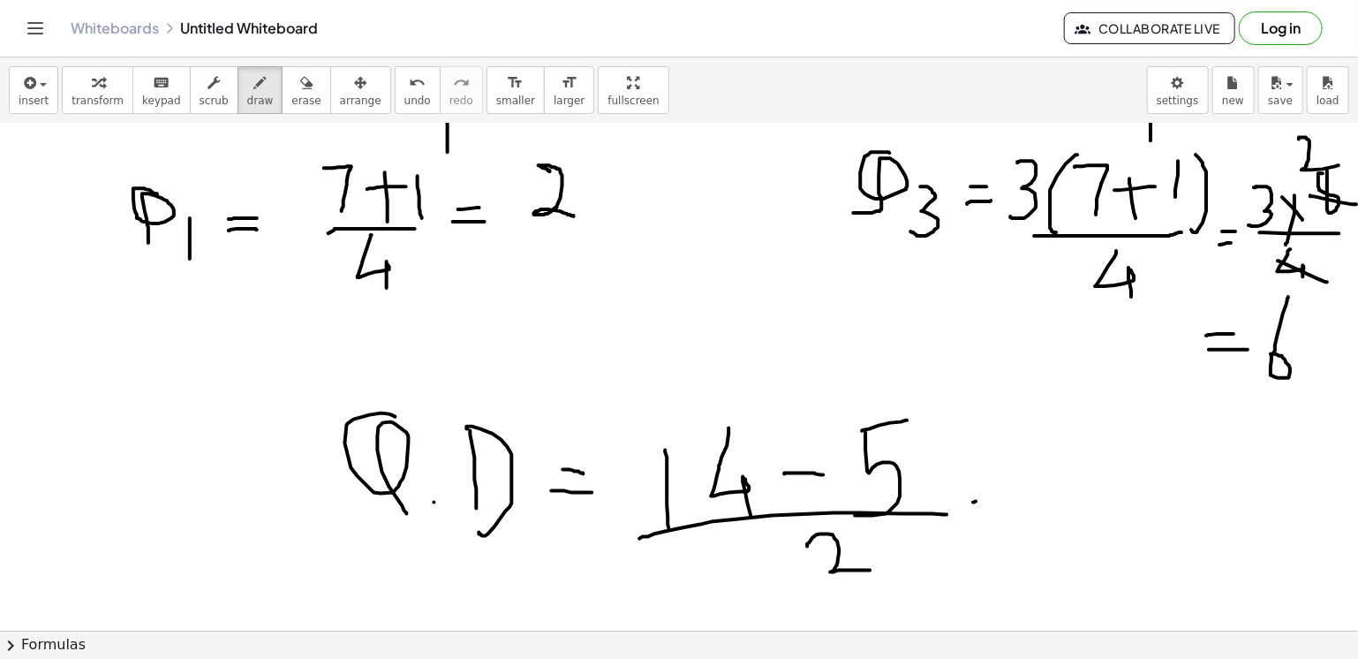
drag, startPoint x: 973, startPoint y: 502, endPoint x: 1006, endPoint y: 495, distance: 33.3
click at [1006, 495] on div at bounding box center [677, 153] width 1371 height 1524
drag, startPoint x: 982, startPoint y: 513, endPoint x: 1015, endPoint y: 513, distance: 32.7
click at [1015, 513] on div at bounding box center [677, 153] width 1371 height 1524
drag, startPoint x: 1098, startPoint y: 436, endPoint x: 1040, endPoint y: 454, distance: 60.1
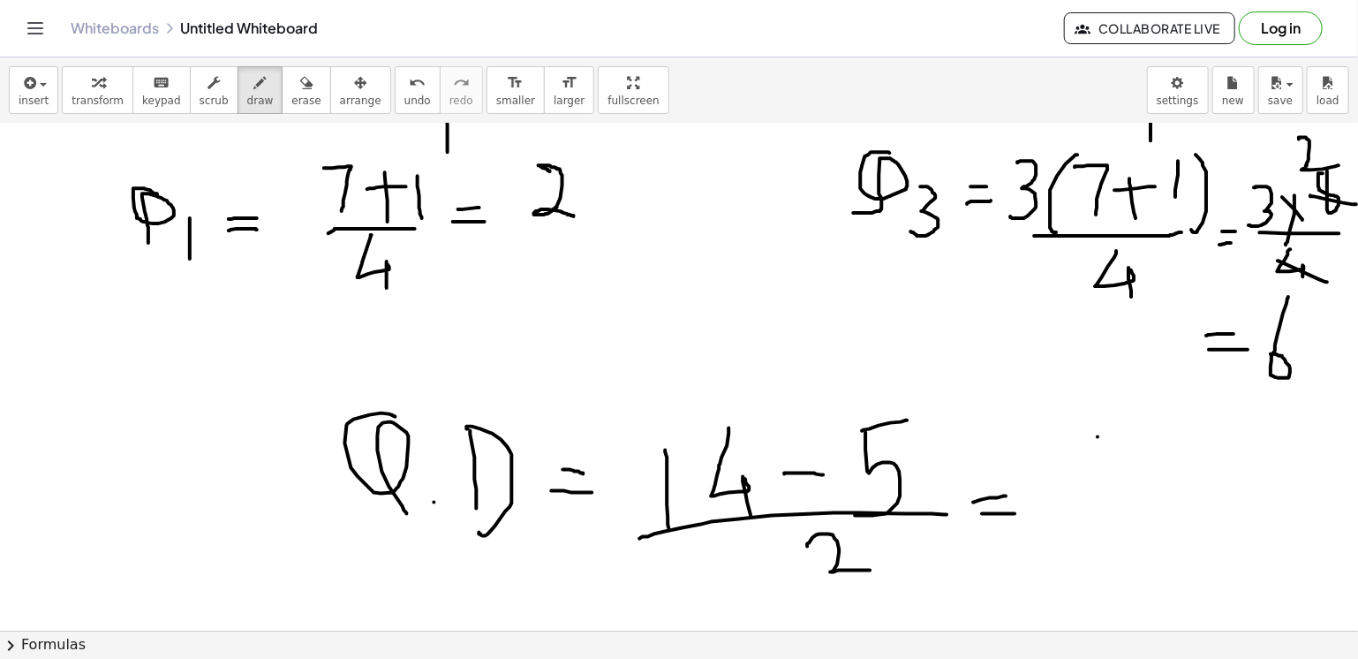
click at [1070, 434] on div at bounding box center [677, 153] width 1371 height 1524
drag, startPoint x: 1060, startPoint y: 474, endPoint x: 1092, endPoint y: 443, distance: 44.3
click at [1092, 444] on div at bounding box center [677, 153] width 1371 height 1524
click at [1095, 494] on div at bounding box center [677, 153] width 1371 height 1524
drag, startPoint x: 1092, startPoint y: 443, endPoint x: 1097, endPoint y: 497, distance: 54.1
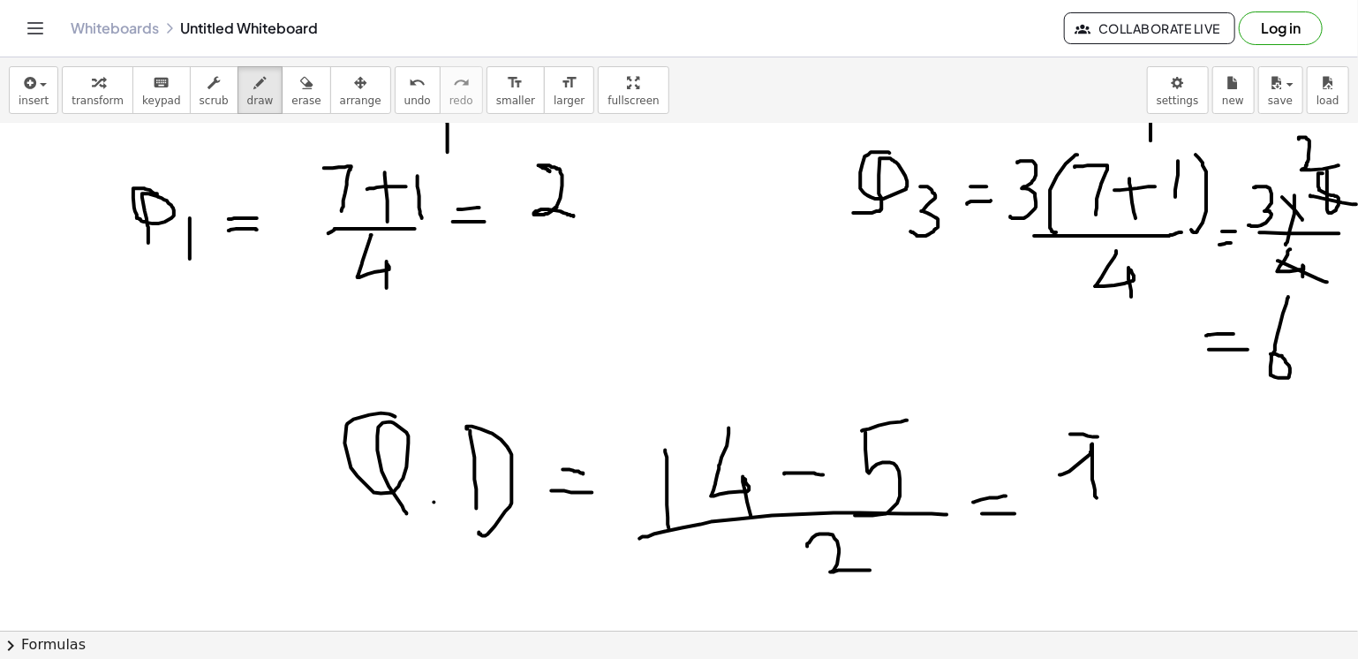
click at [1097, 497] on div at bounding box center [677, 153] width 1371 height 1524
drag, startPoint x: 1074, startPoint y: 434, endPoint x: 1063, endPoint y: 475, distance: 42.0
click at [1063, 475] on div at bounding box center [677, 153] width 1371 height 1524
drag, startPoint x: 1064, startPoint y: 513, endPoint x: 1120, endPoint y: 517, distance: 55.7
click at [1120, 517] on div at bounding box center [677, 153] width 1371 height 1524
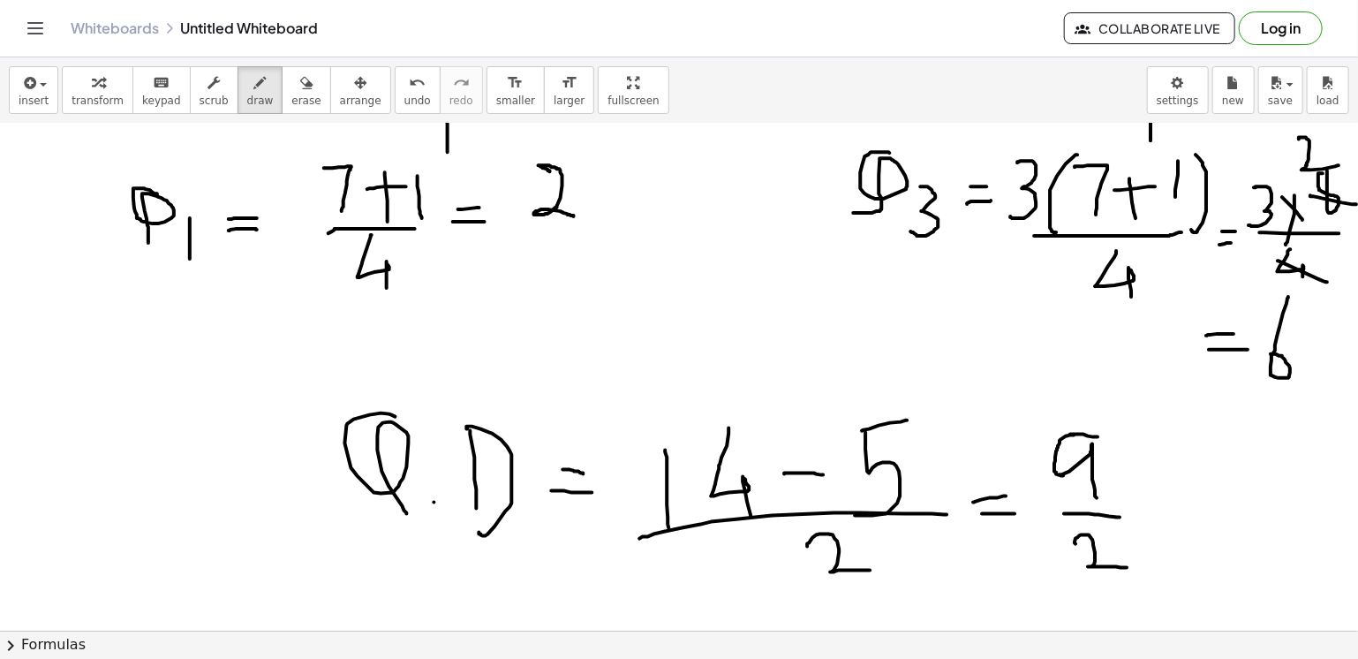
drag, startPoint x: 1076, startPoint y: 543, endPoint x: 1127, endPoint y: 567, distance: 56.5
click at [1127, 567] on div at bounding box center [677, 153] width 1371 height 1524
drag, startPoint x: 1137, startPoint y: 502, endPoint x: 1151, endPoint y: 500, distance: 13.5
click at [1151, 500] on div at bounding box center [677, 153] width 1371 height 1524
drag, startPoint x: 1135, startPoint y: 513, endPoint x: 1151, endPoint y: 510, distance: 16.3
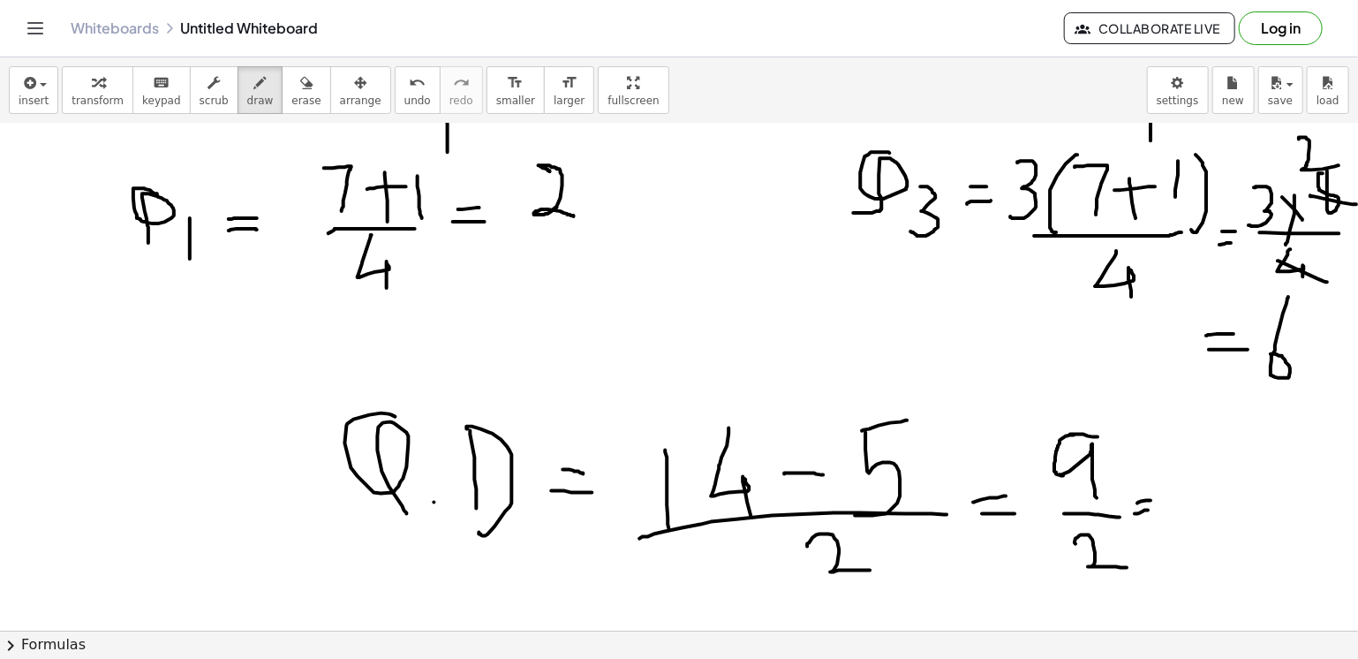
click at [1151, 510] on div at bounding box center [677, 153] width 1371 height 1524
drag, startPoint x: 1196, startPoint y: 457, endPoint x: 1213, endPoint y: 506, distance: 52.5
click at [1213, 506] on div at bounding box center [677, 153] width 1371 height 1524
click at [1234, 475] on div at bounding box center [677, 153] width 1371 height 1524
drag, startPoint x: 1247, startPoint y: 456, endPoint x: 1266, endPoint y: 452, distance: 18.9
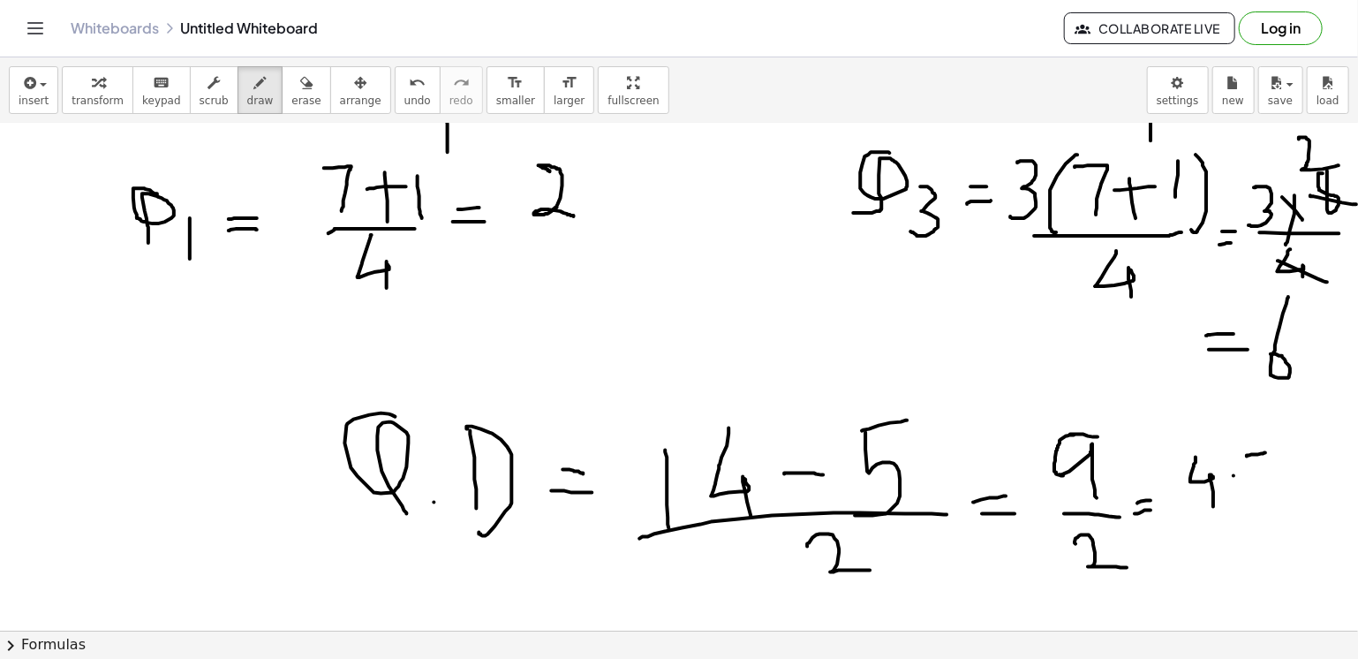
click at [1266, 452] on div at bounding box center [677, 153] width 1371 height 1524
drag, startPoint x: 1251, startPoint y: 457, endPoint x: 1253, endPoint y: 515, distance: 57.5
click at [1253, 515] on div at bounding box center [677, 153] width 1371 height 1524
drag, startPoint x: 685, startPoint y: 323, endPoint x: 679, endPoint y: 369, distance: 46.3
click at [679, 369] on div at bounding box center [677, 153] width 1371 height 1524
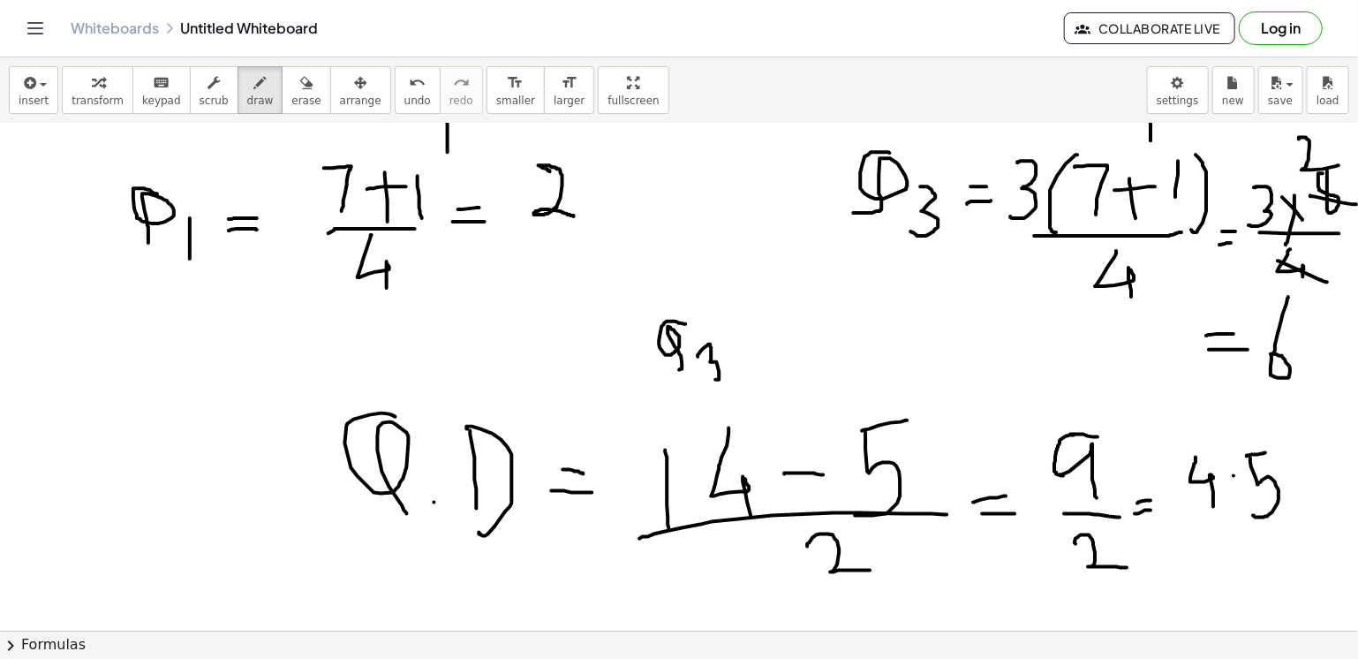
drag, startPoint x: 698, startPoint y: 356, endPoint x: 705, endPoint y: 379, distance: 24.0
click at [705, 379] on div at bounding box center [677, 153] width 1371 height 1524
drag, startPoint x: 750, startPoint y: 336, endPoint x: 767, endPoint y: 337, distance: 16.9
click at [767, 337] on div at bounding box center [677, 153] width 1371 height 1524
drag, startPoint x: 798, startPoint y: 302, endPoint x: 816, endPoint y: 358, distance: 58.4
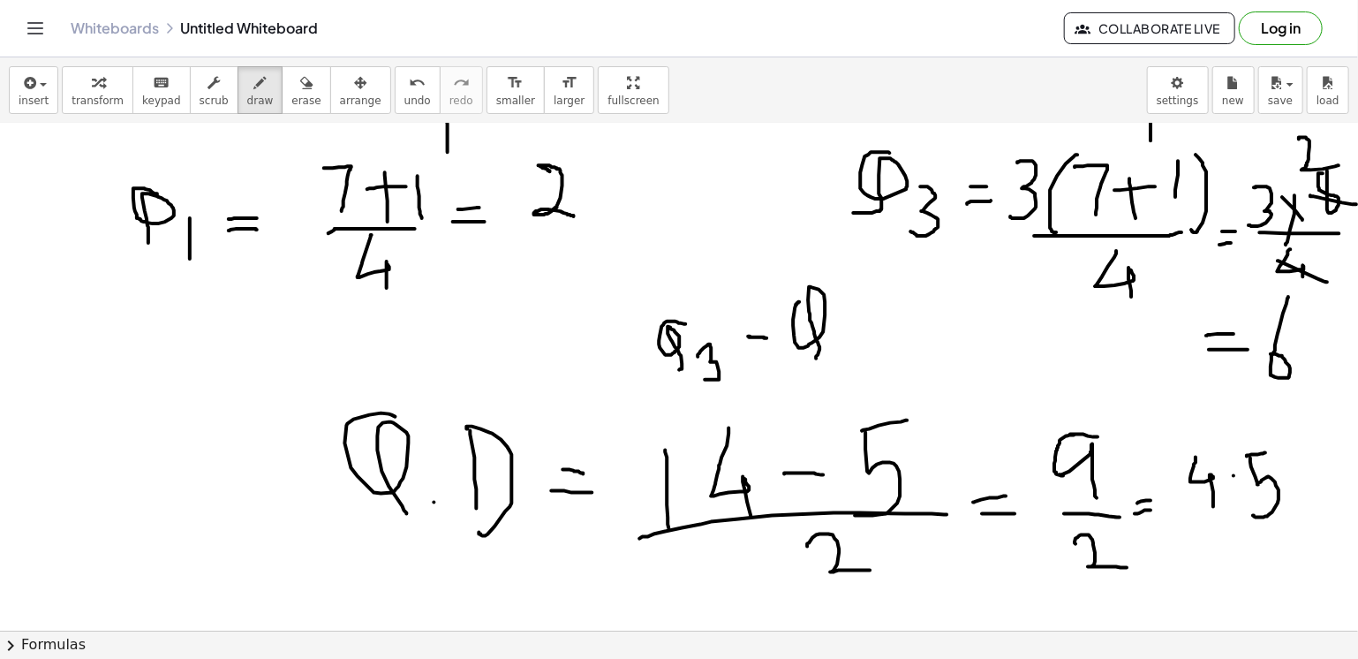
click at [816, 358] on div at bounding box center [677, 153] width 1371 height 1524
drag, startPoint x: 843, startPoint y: 336, endPoint x: 846, endPoint y: 364, distance: 27.5
click at [846, 364] on div at bounding box center [677, 153] width 1371 height 1524
drag, startPoint x: 657, startPoint y: 386, endPoint x: 840, endPoint y: 376, distance: 183.1
click at [840, 376] on div at bounding box center [677, 153] width 1371 height 1524
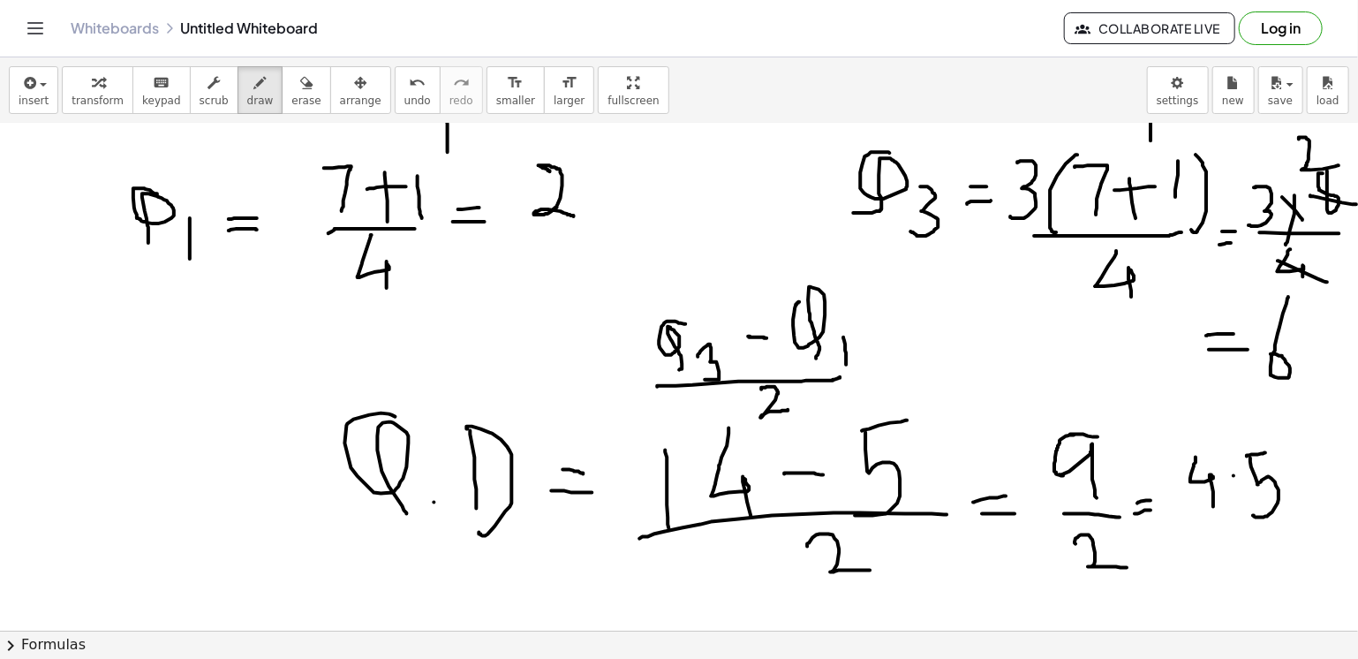
drag, startPoint x: 761, startPoint y: 389, endPoint x: 788, endPoint y: 409, distance: 33.4
click at [788, 409] on div at bounding box center [677, 153] width 1371 height 1524
